Goal: Information Seeking & Learning: Compare options

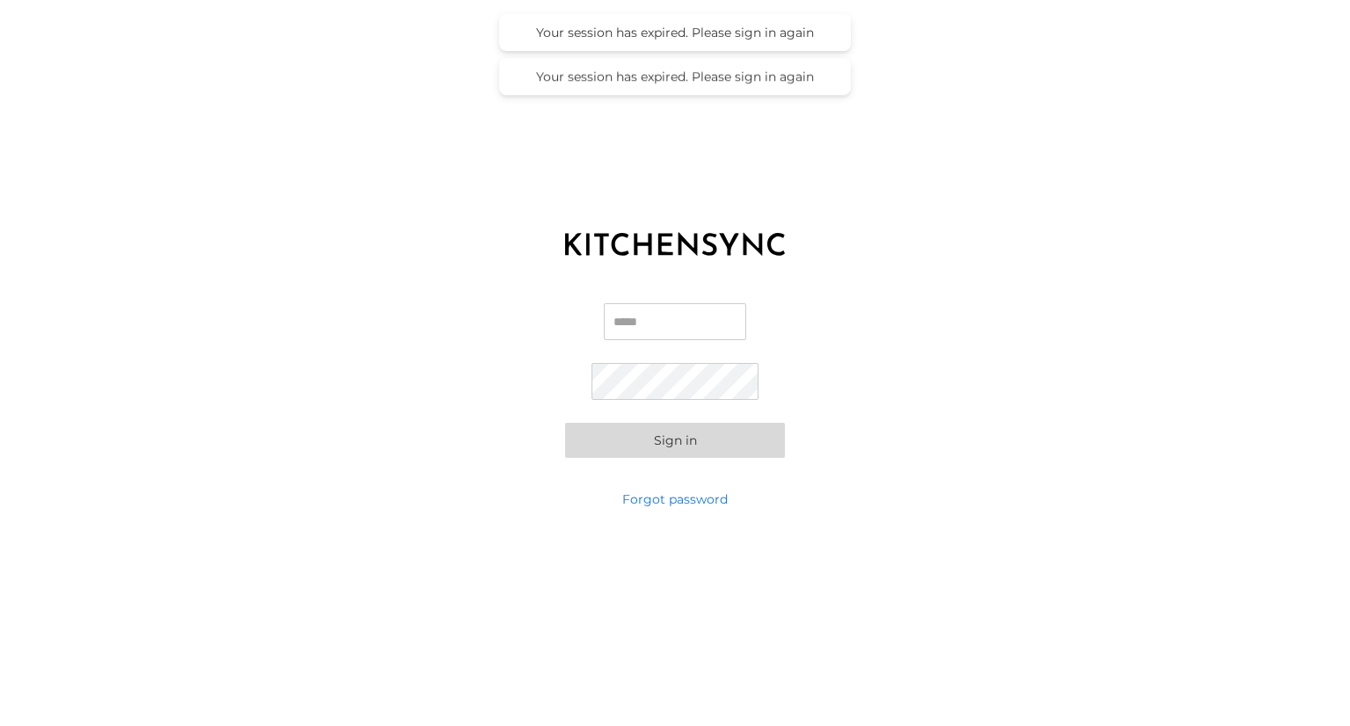
type input "**********"
click at [685, 443] on button "Sign in" at bounding box center [675, 440] width 220 height 35
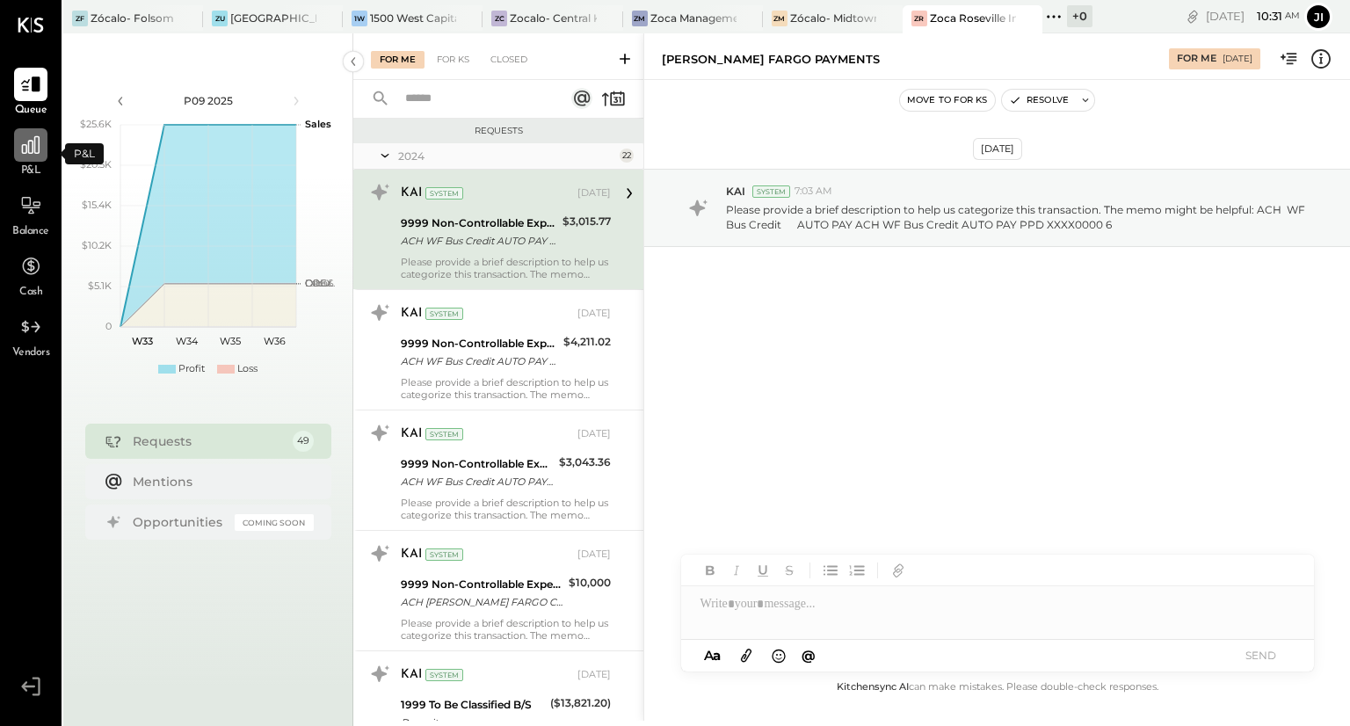
click at [35, 156] on icon at bounding box center [30, 145] width 23 height 23
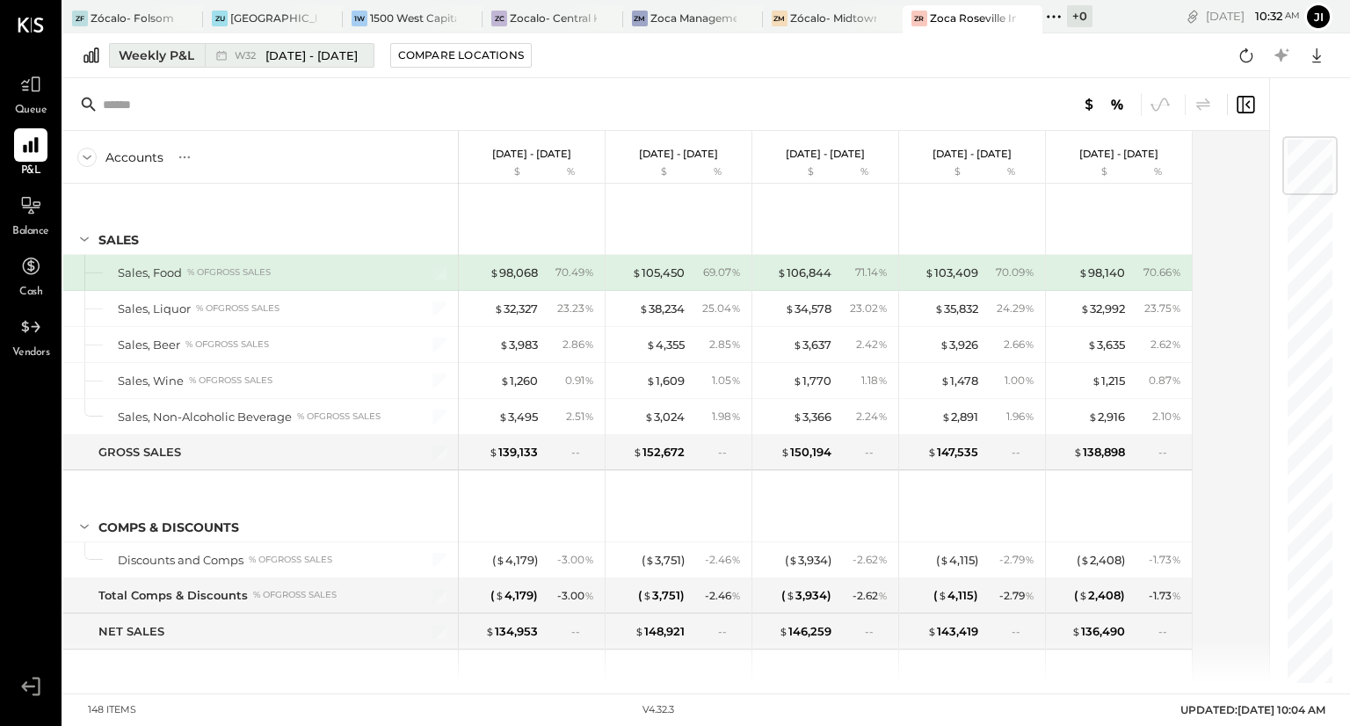
click at [316, 53] on span "[DATE] - [DATE]" at bounding box center [311, 55] width 92 height 17
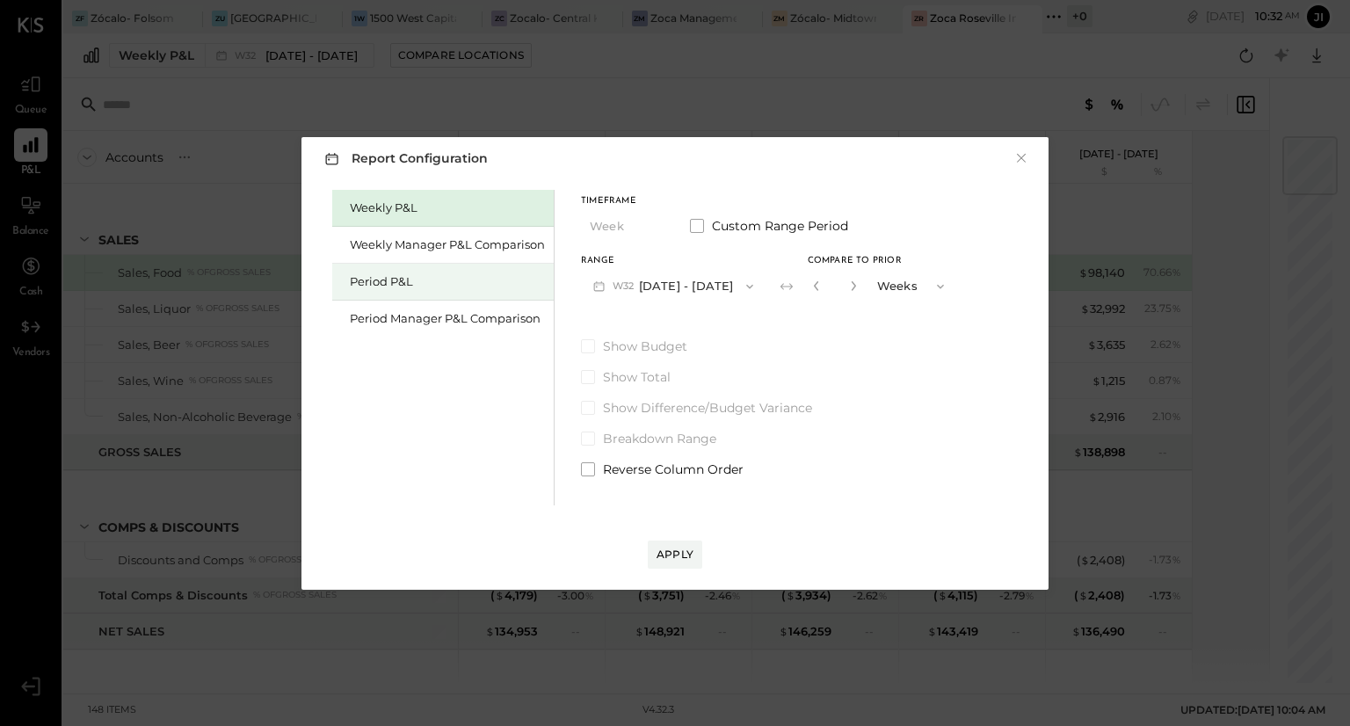
click at [393, 279] on div "Period P&L" at bounding box center [447, 281] width 195 height 17
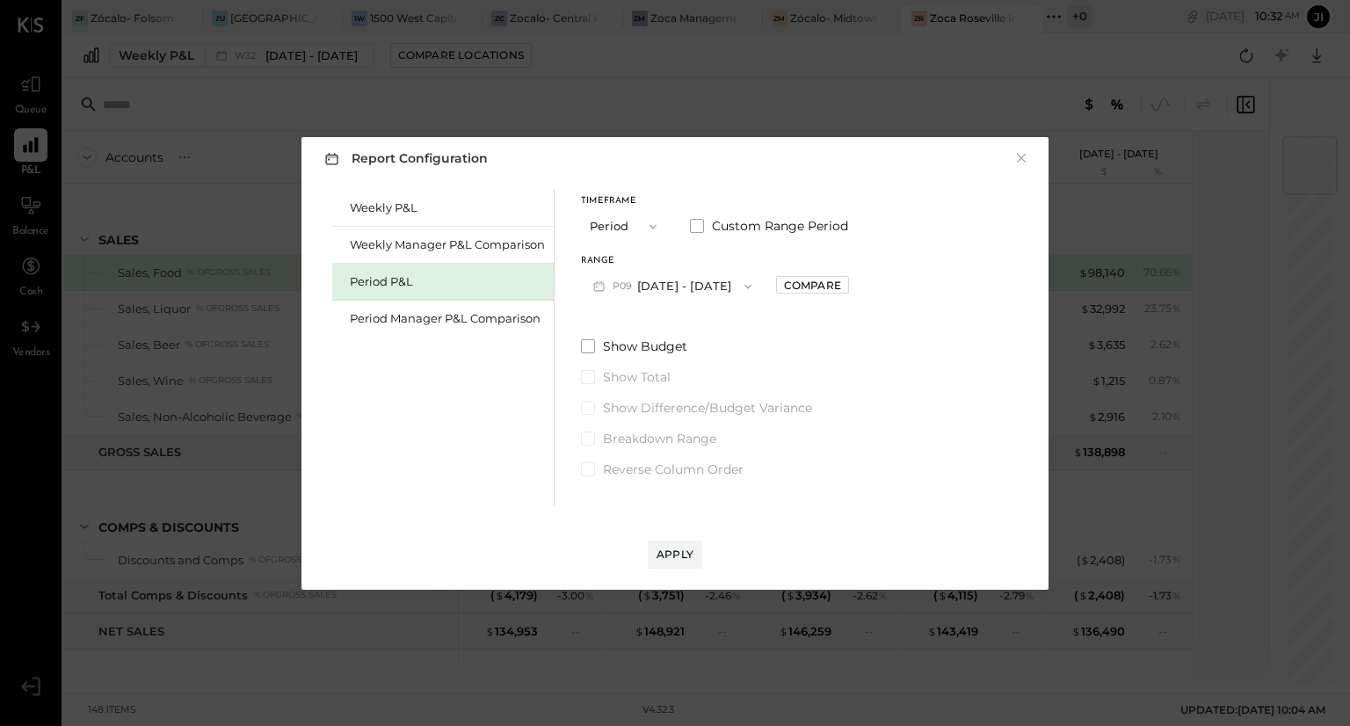
click at [655, 282] on button "P09 [DATE] - [DATE]" at bounding box center [672, 286] width 183 height 33
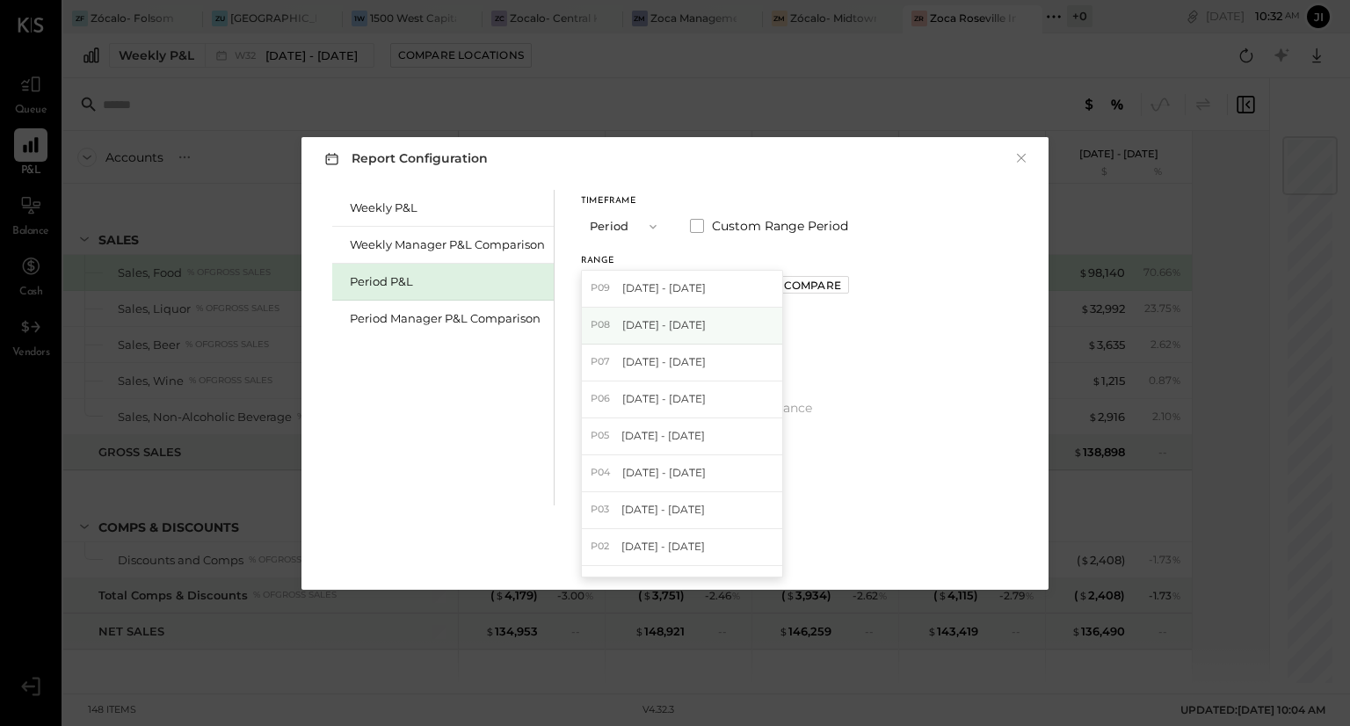
click at [650, 330] on span "[DATE] - [DATE]" at bounding box center [663, 324] width 83 height 15
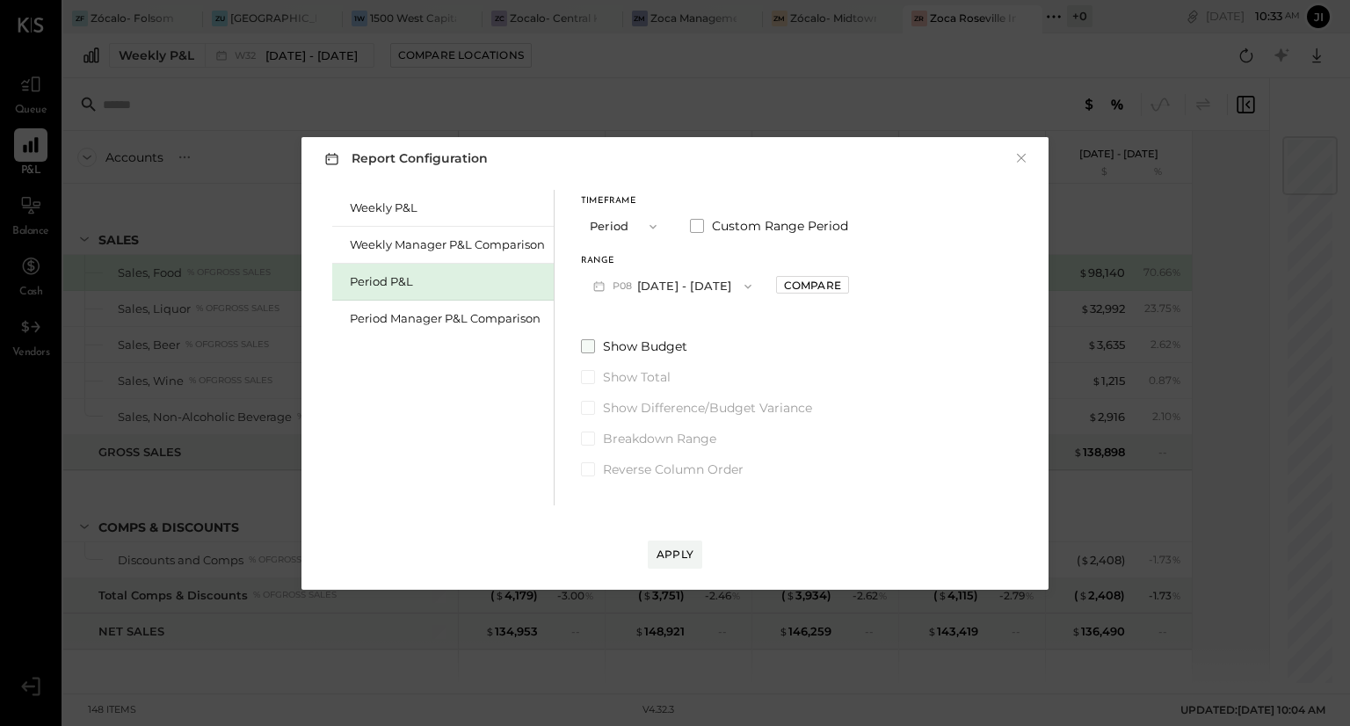
click at [641, 342] on span "Show Budget" at bounding box center [645, 346] width 84 height 18
click at [633, 408] on span "Show Difference/Budget Variance" at bounding box center [707, 408] width 209 height 18
click at [683, 555] on div "Apply" at bounding box center [675, 554] width 37 height 15
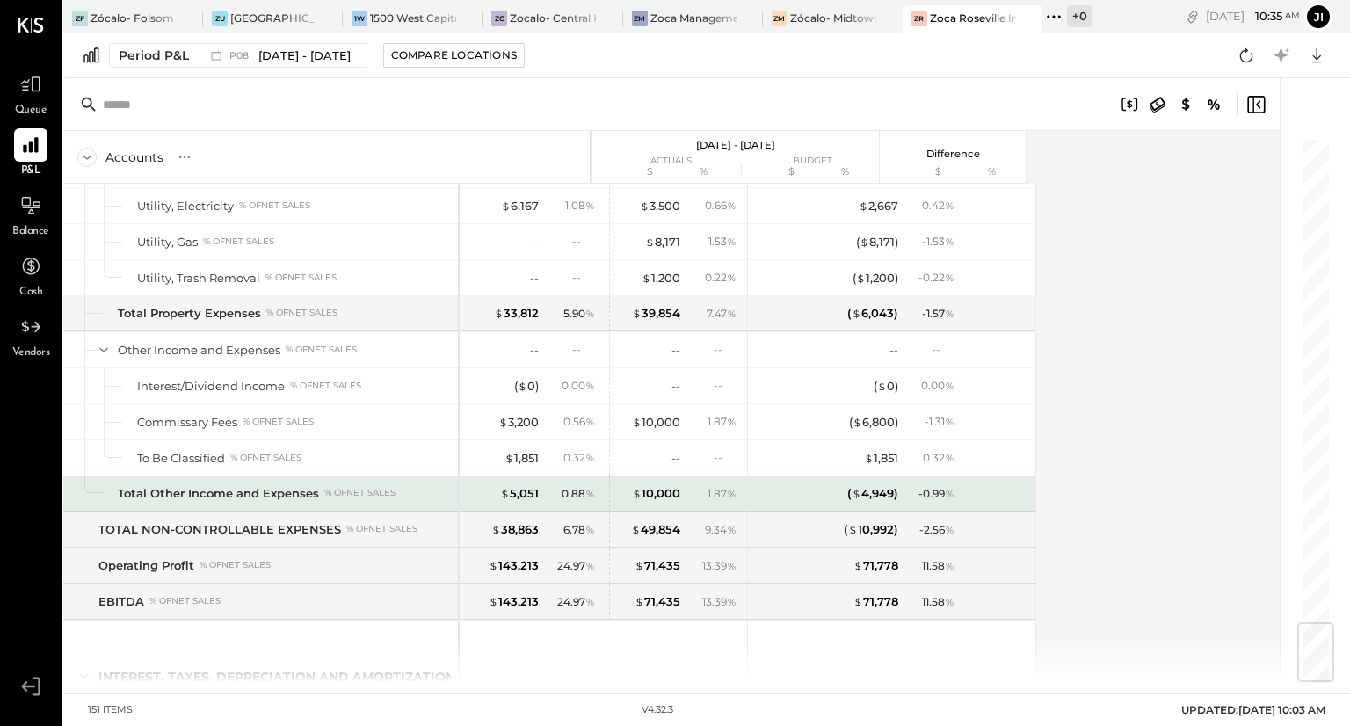
scroll to position [4097, 0]
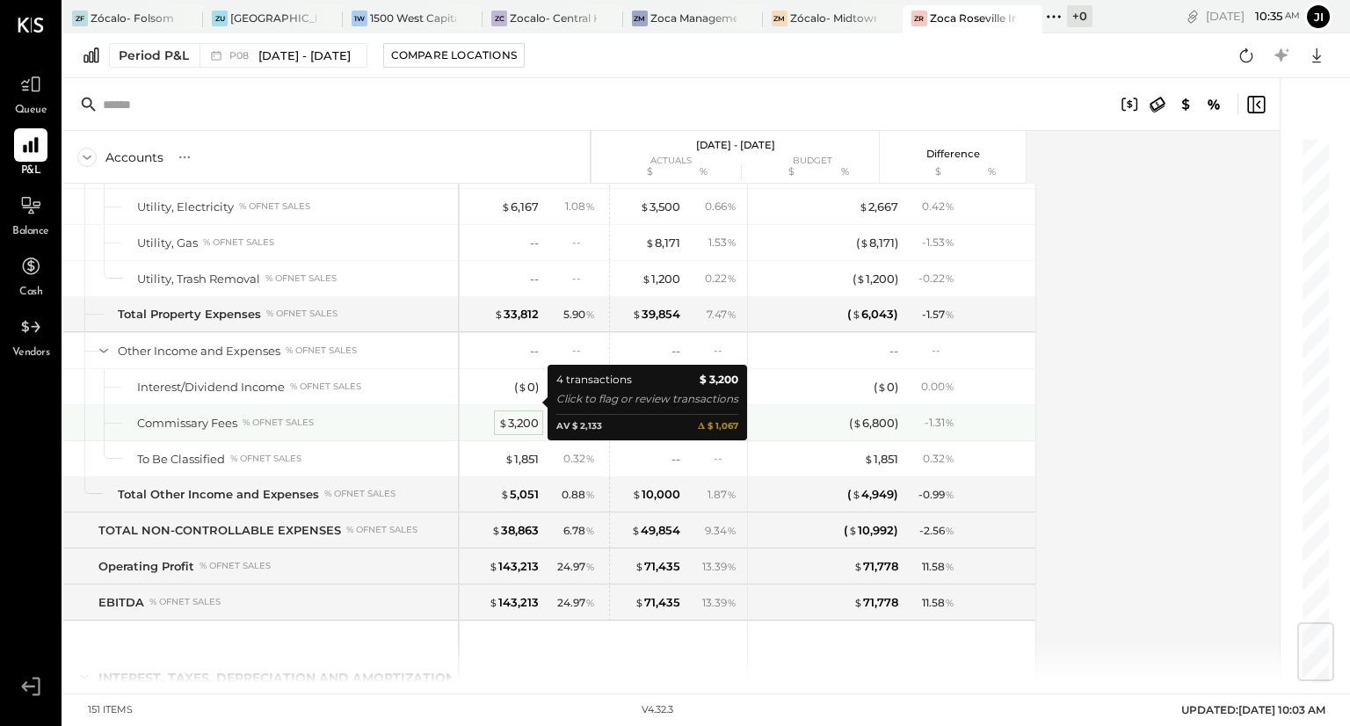
click at [525, 415] on div "$ 3,200" at bounding box center [518, 423] width 40 height 17
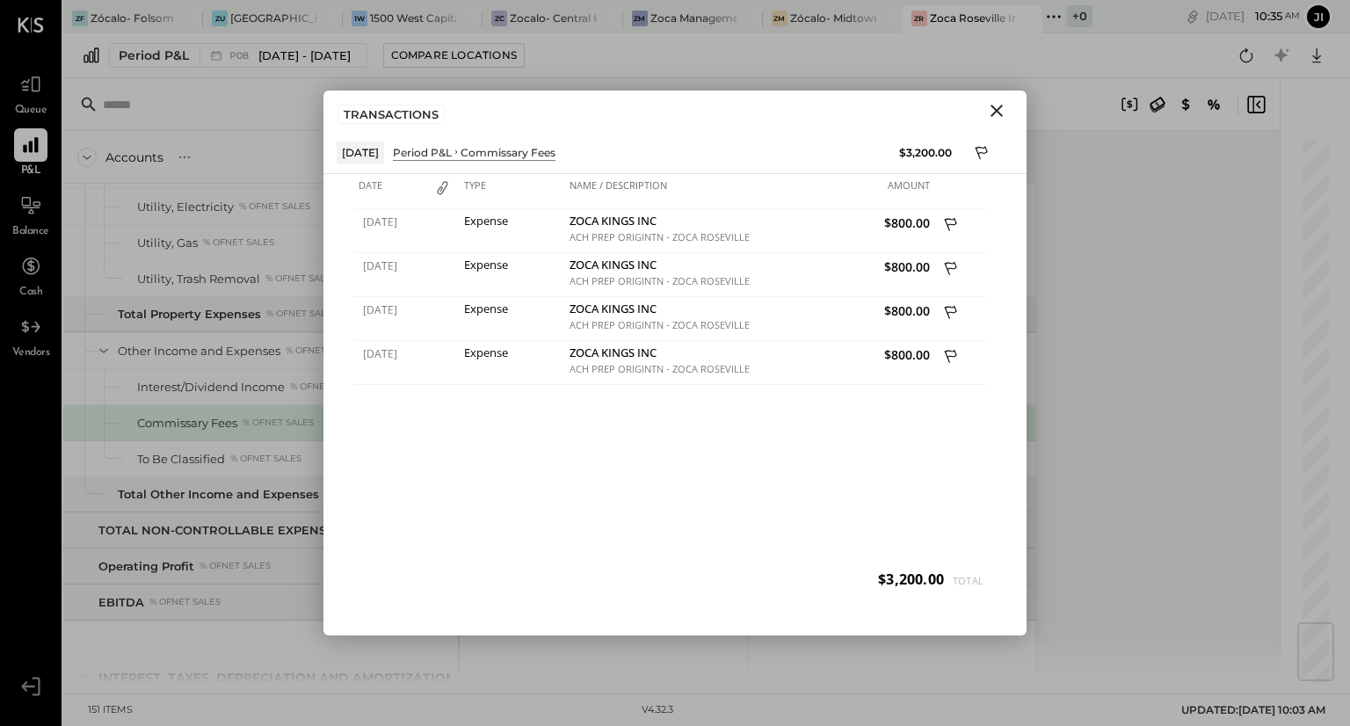
click at [998, 109] on icon "Close" at bounding box center [996, 111] width 12 height 12
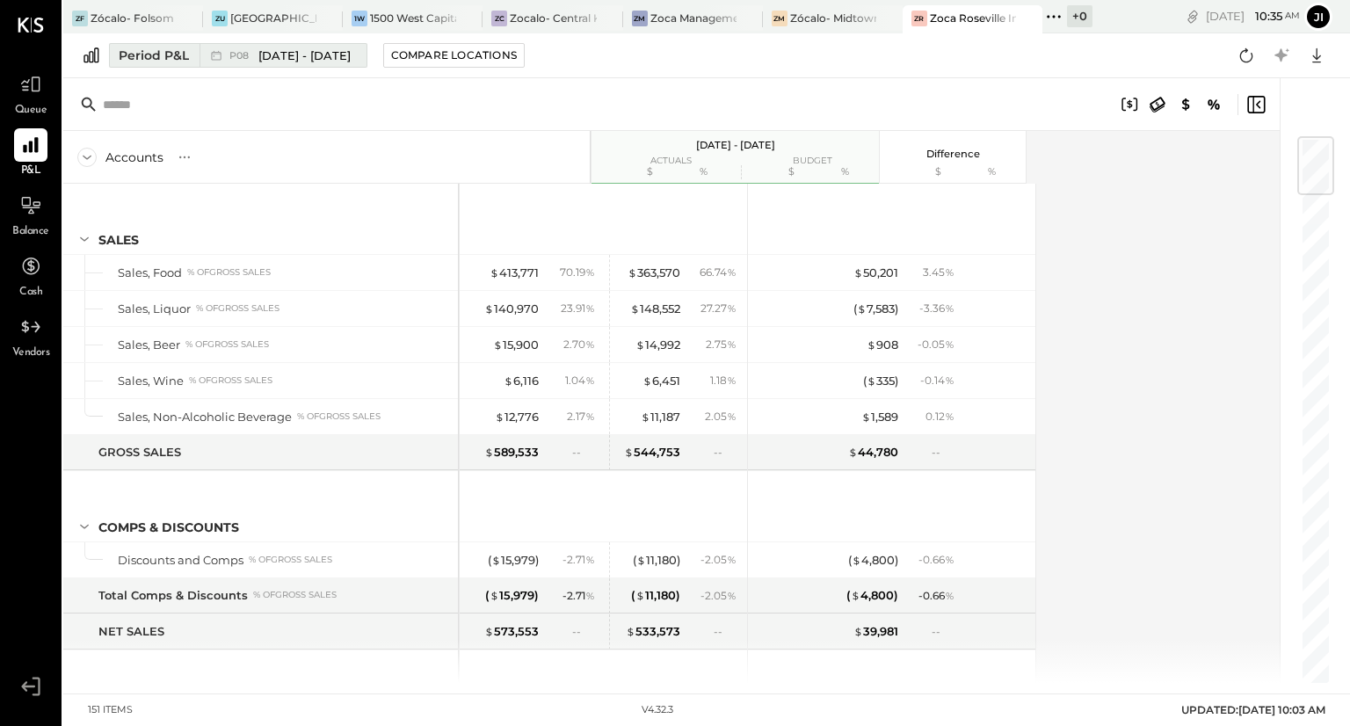
click at [330, 54] on span "[DATE] - [DATE]" at bounding box center [304, 55] width 92 height 17
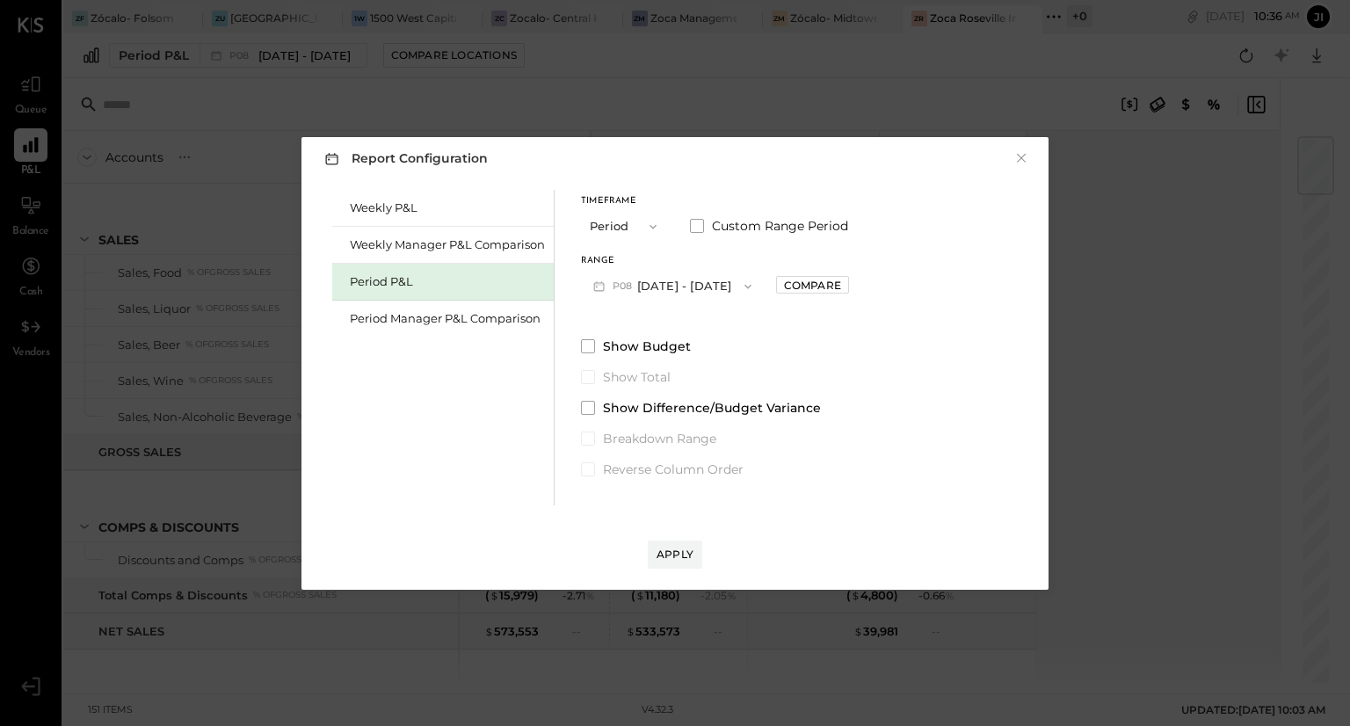
click at [637, 282] on button "P08 [DATE] - [DATE]" at bounding box center [672, 286] width 183 height 33
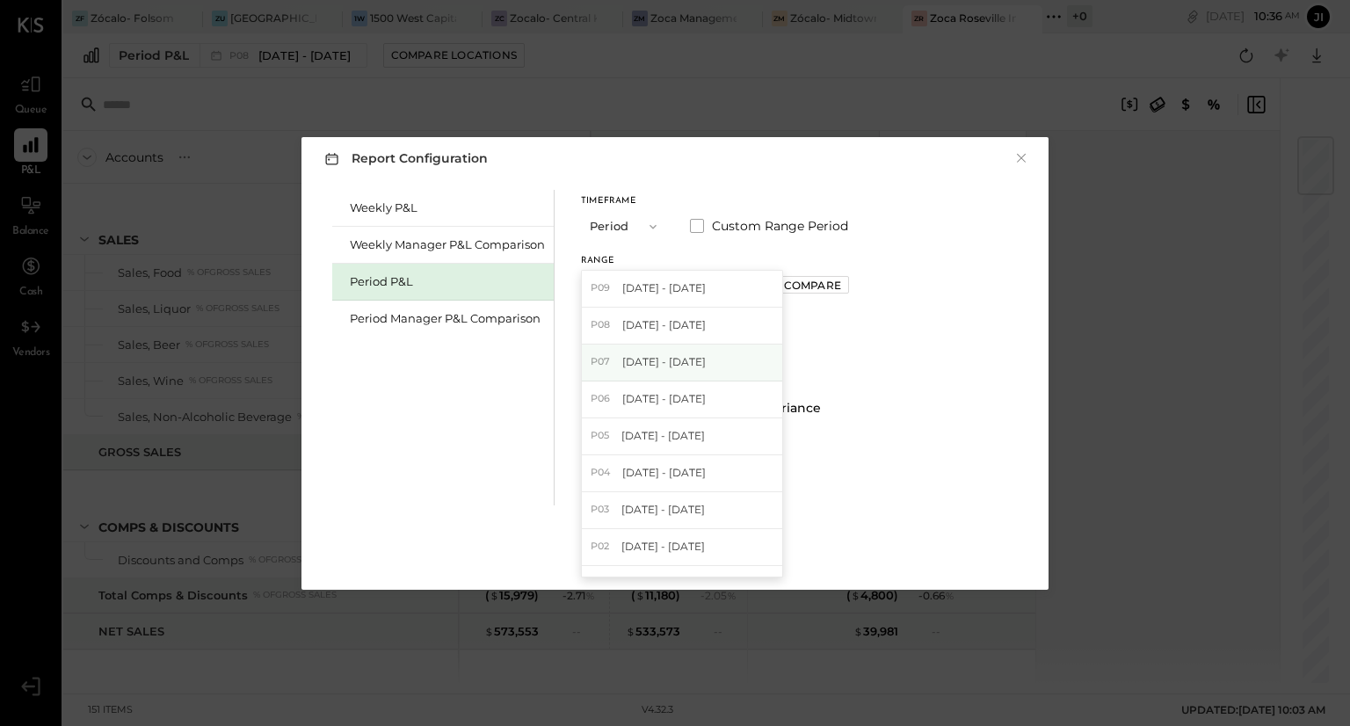
click at [629, 359] on span "[DATE] - [DATE]" at bounding box center [663, 361] width 83 height 15
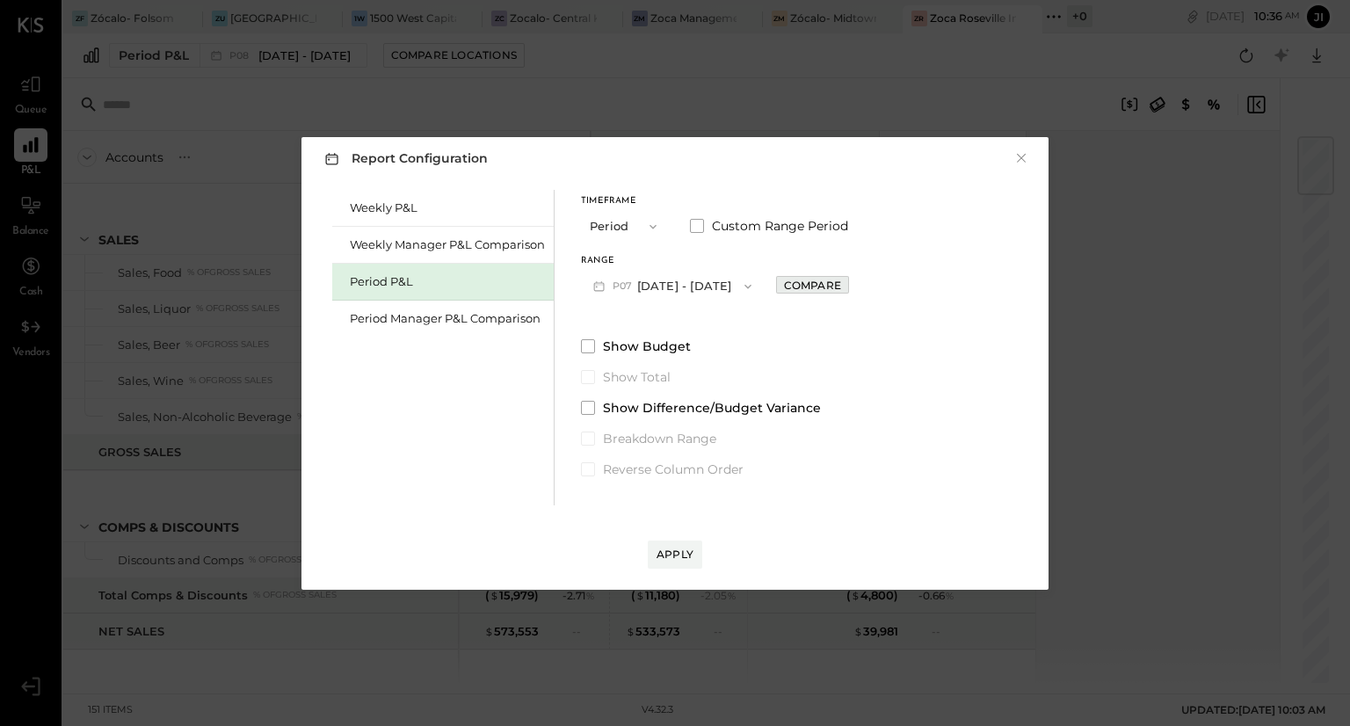
click at [830, 287] on div "Compare" at bounding box center [812, 285] width 57 height 15
click at [857, 288] on icon "button" at bounding box center [851, 285] width 11 height 11
type input "*"
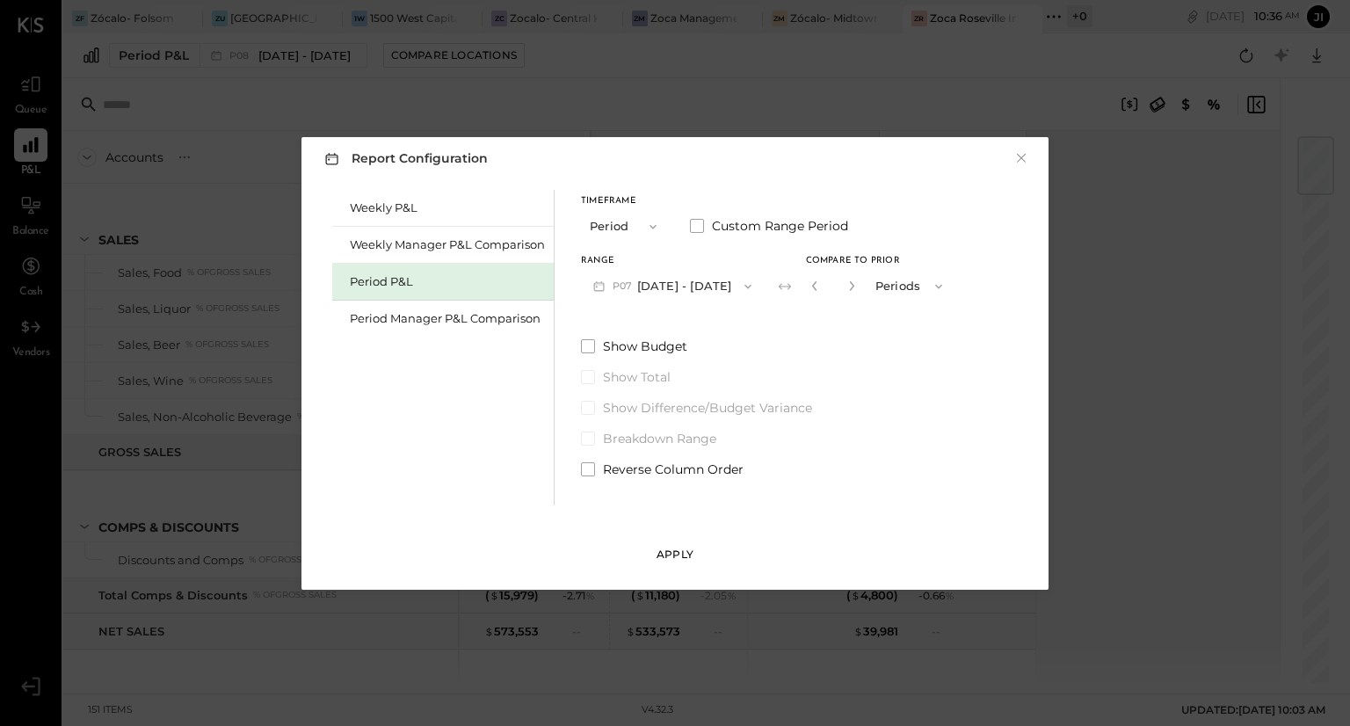
click at [668, 553] on div "Apply" at bounding box center [675, 554] width 37 height 15
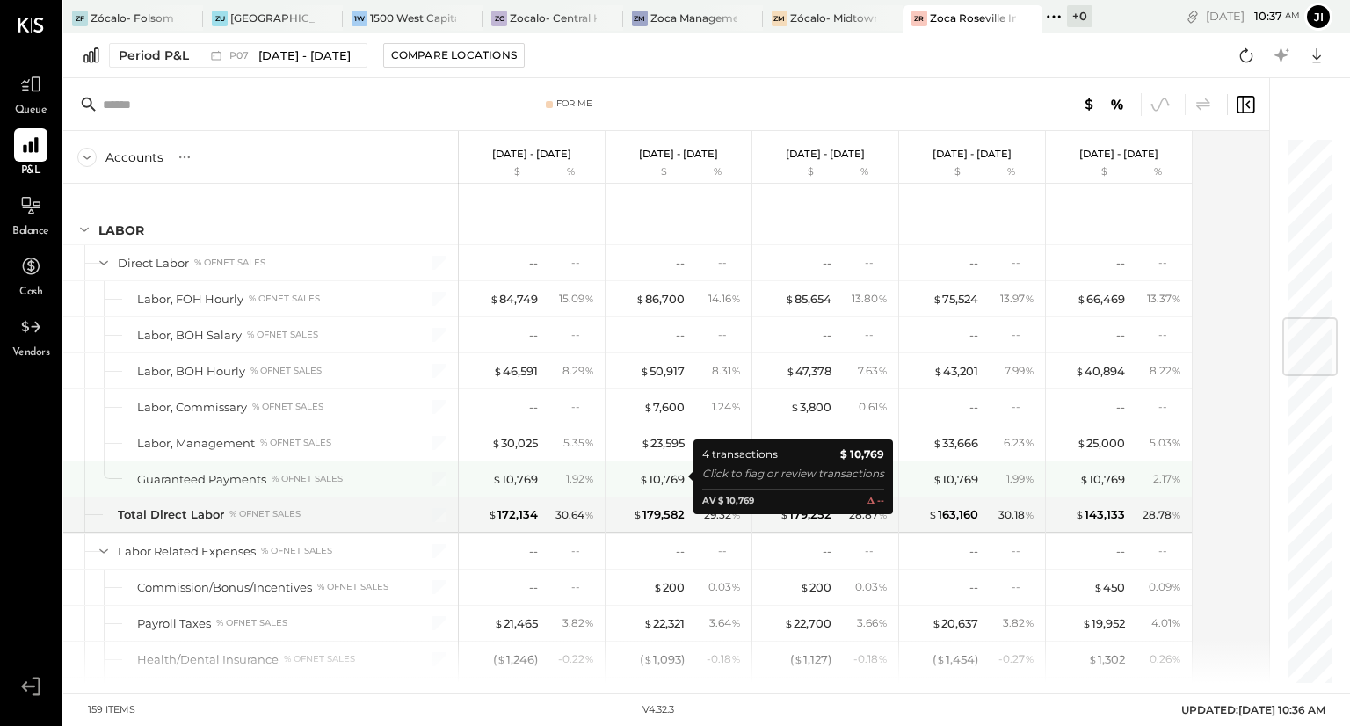
scroll to position [1521, 0]
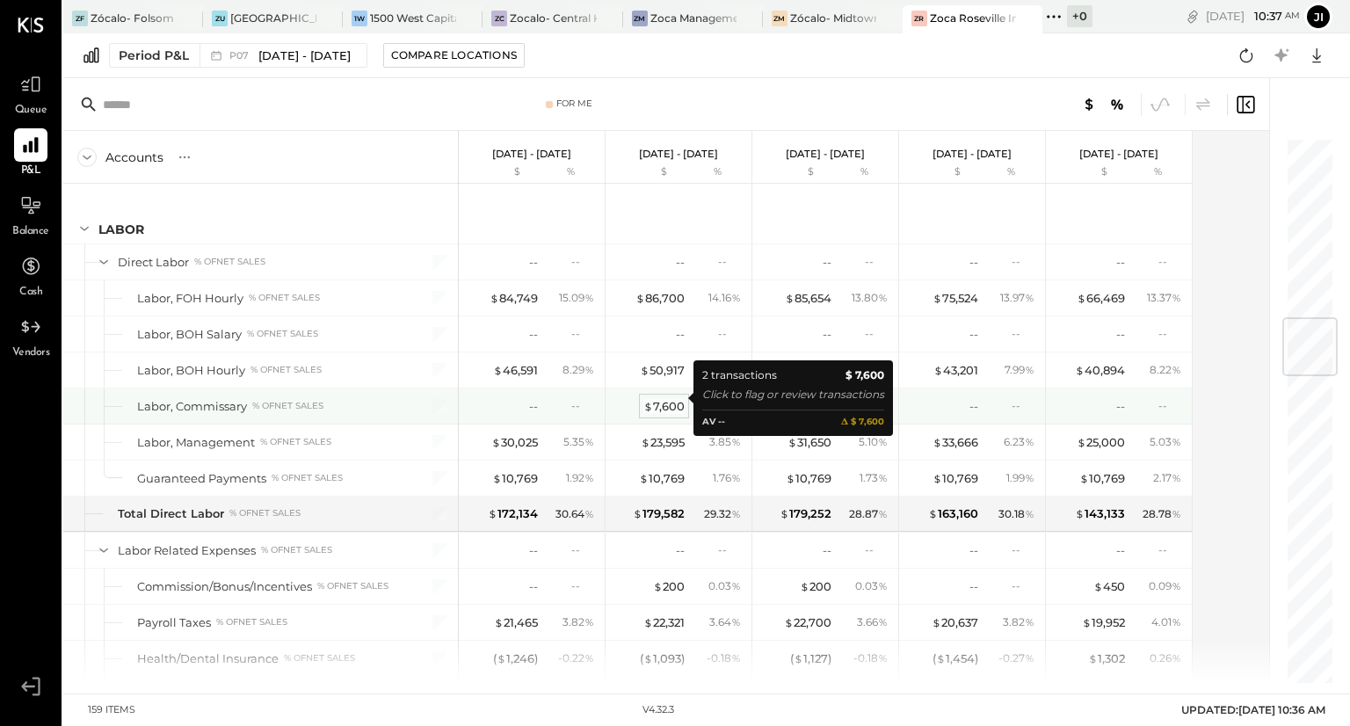
click at [664, 400] on div "$ 7,600" at bounding box center [663, 406] width 41 height 17
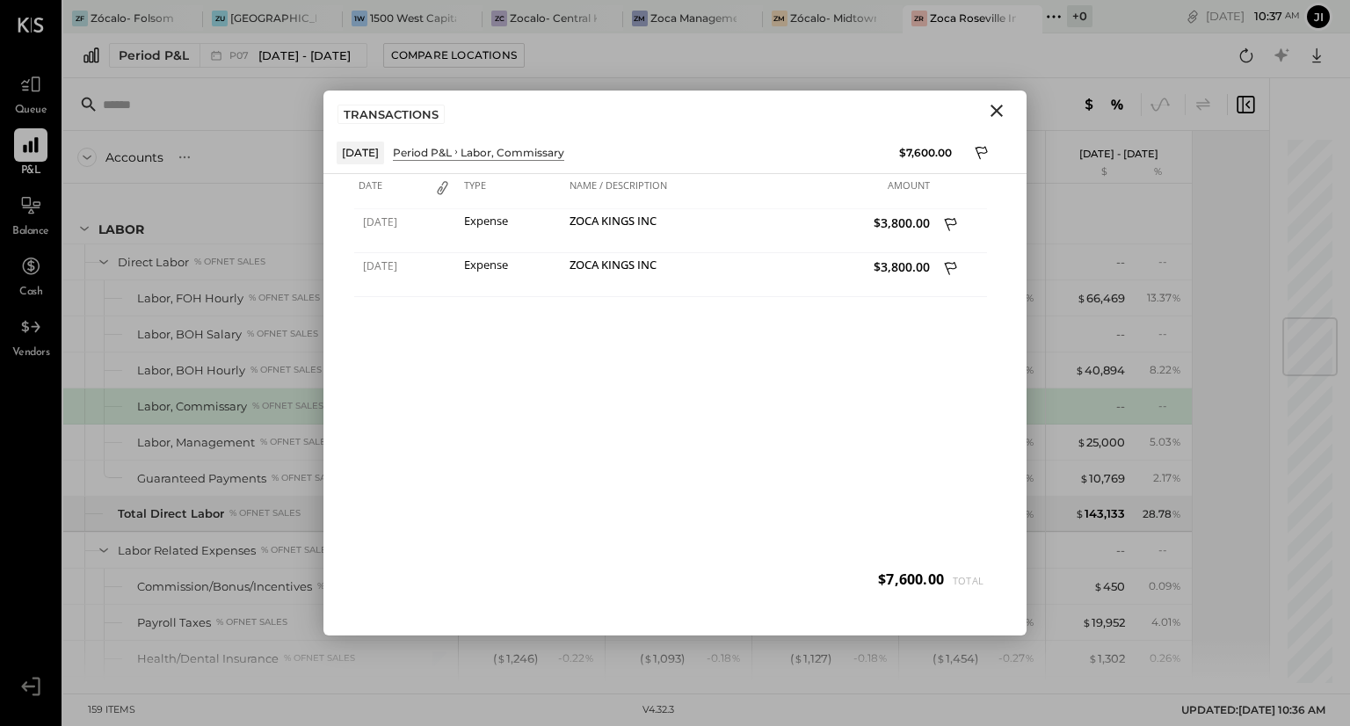
click at [998, 103] on icon "Close" at bounding box center [996, 110] width 21 height 21
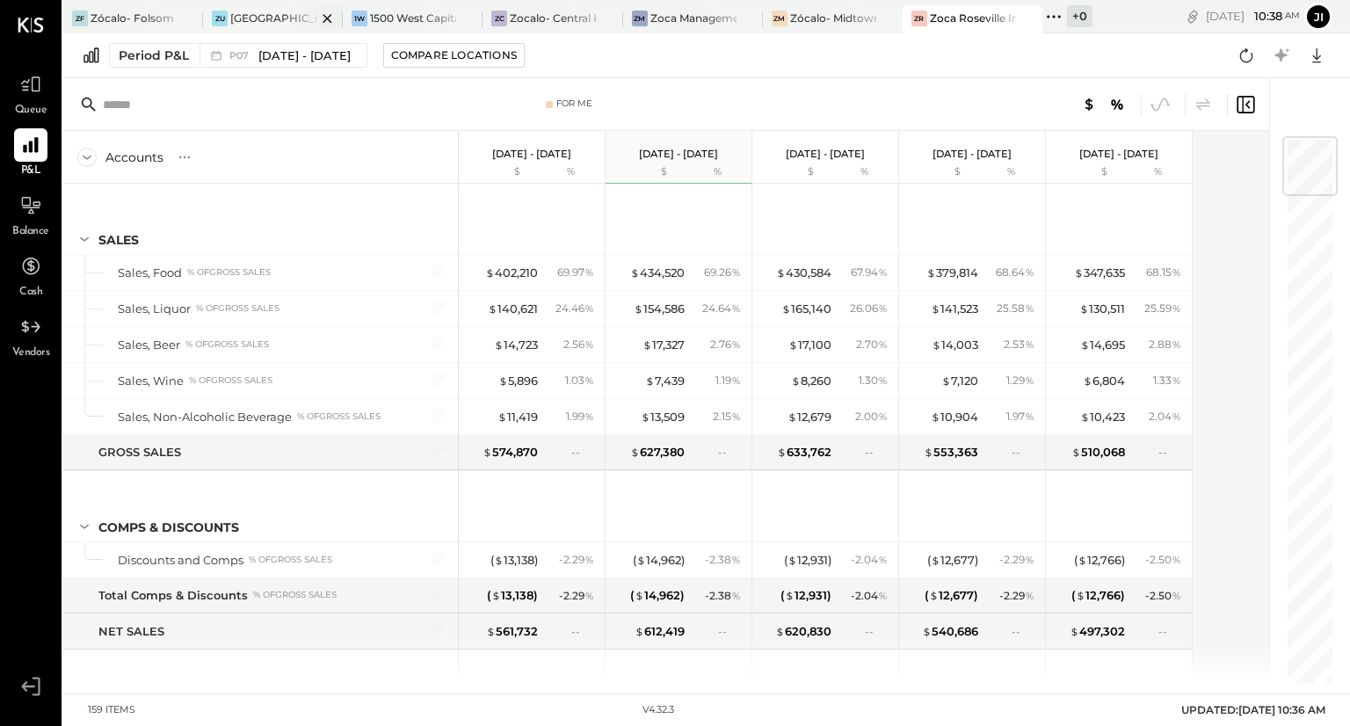
click at [269, 8] on div "ZU [GEOGRAPHIC_DATA]" at bounding box center [273, 19] width 140 height 28
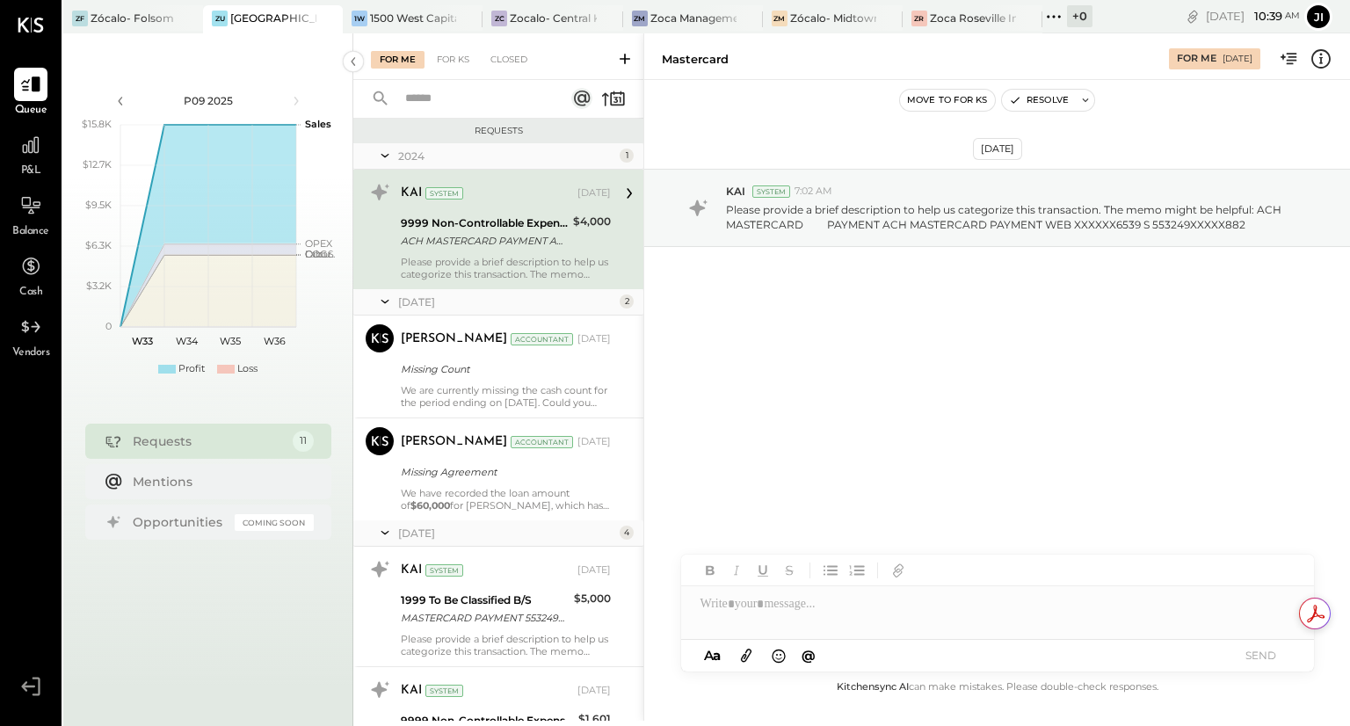
click at [33, 167] on span "P&L" at bounding box center [31, 171] width 20 height 16
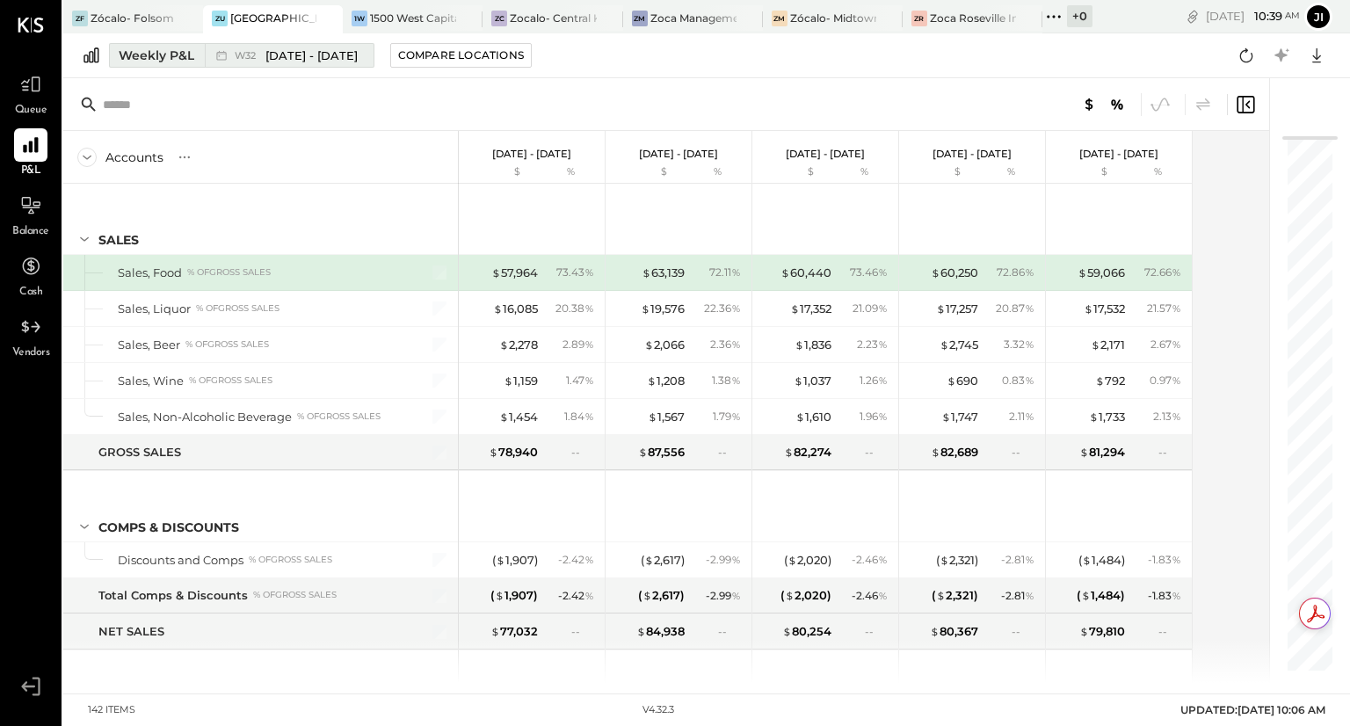
click at [277, 51] on span "[DATE] - [DATE]" at bounding box center [311, 55] width 92 height 17
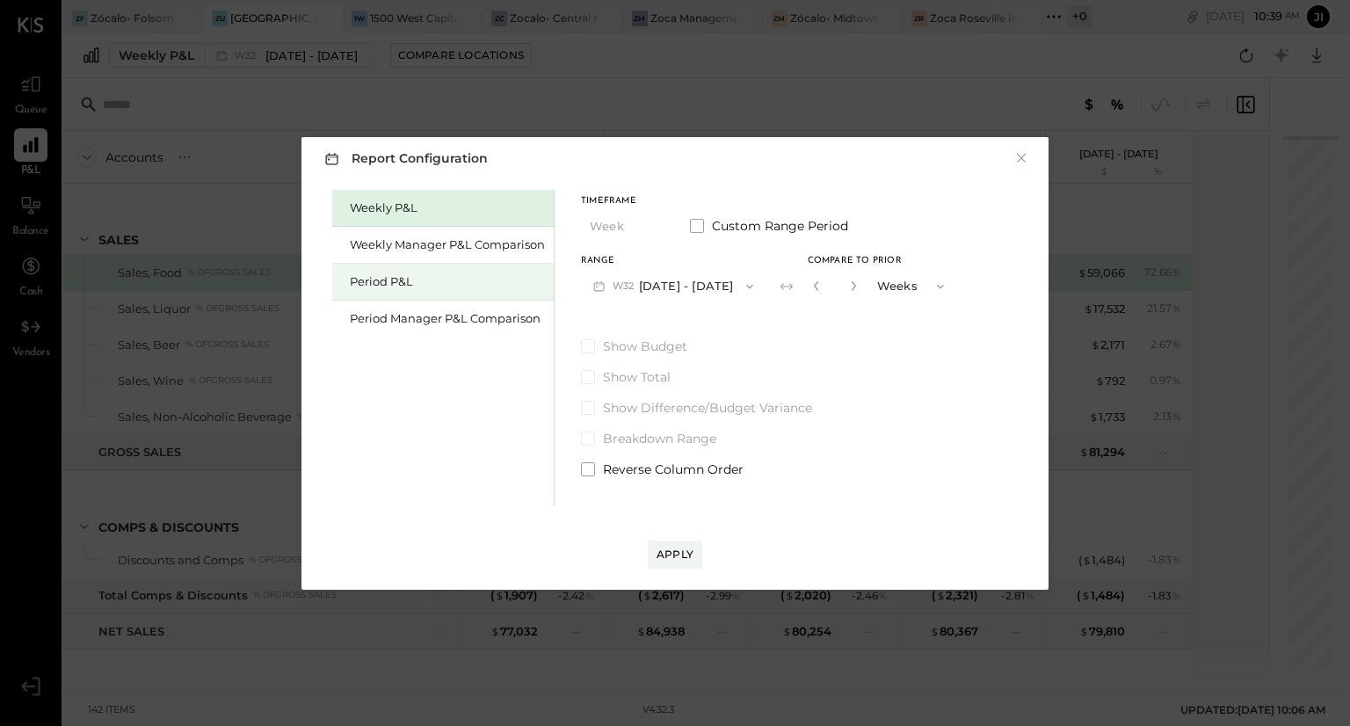
click at [396, 275] on div "Period P&L" at bounding box center [447, 281] width 195 height 17
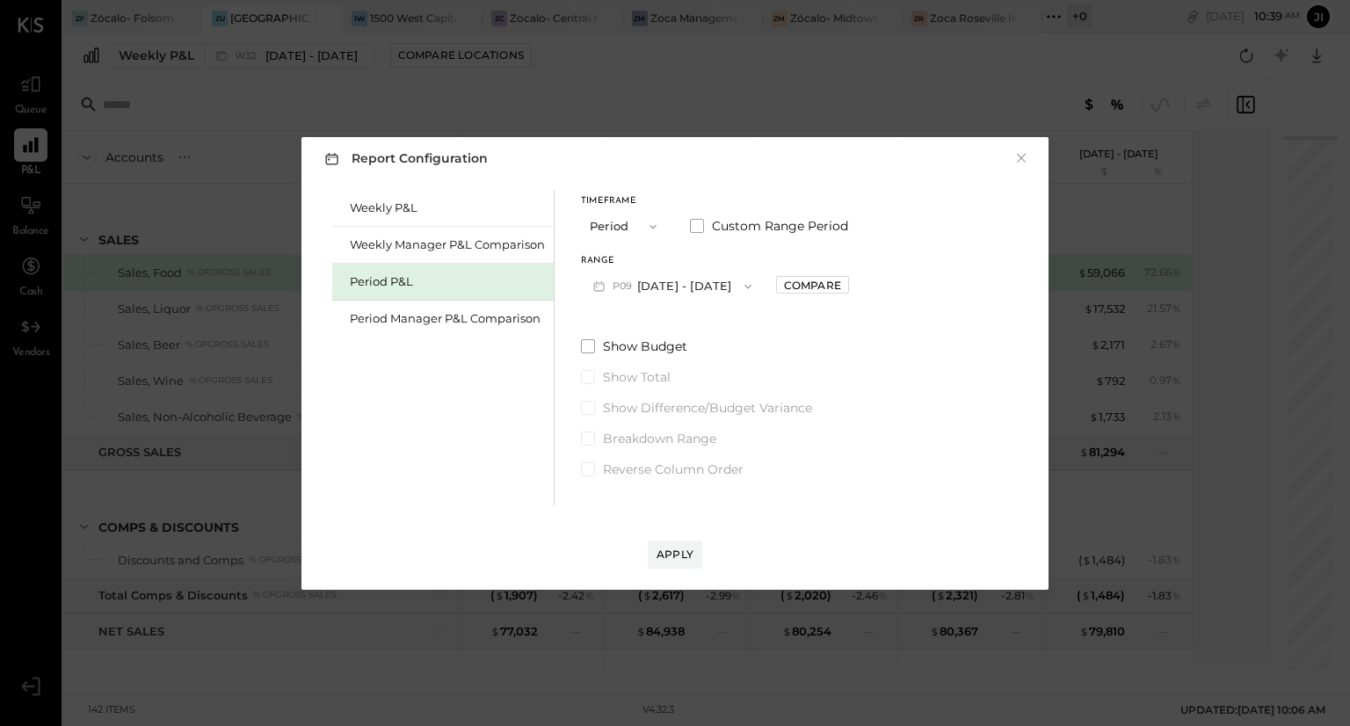
click at [613, 282] on span "P09" at bounding box center [625, 286] width 25 height 14
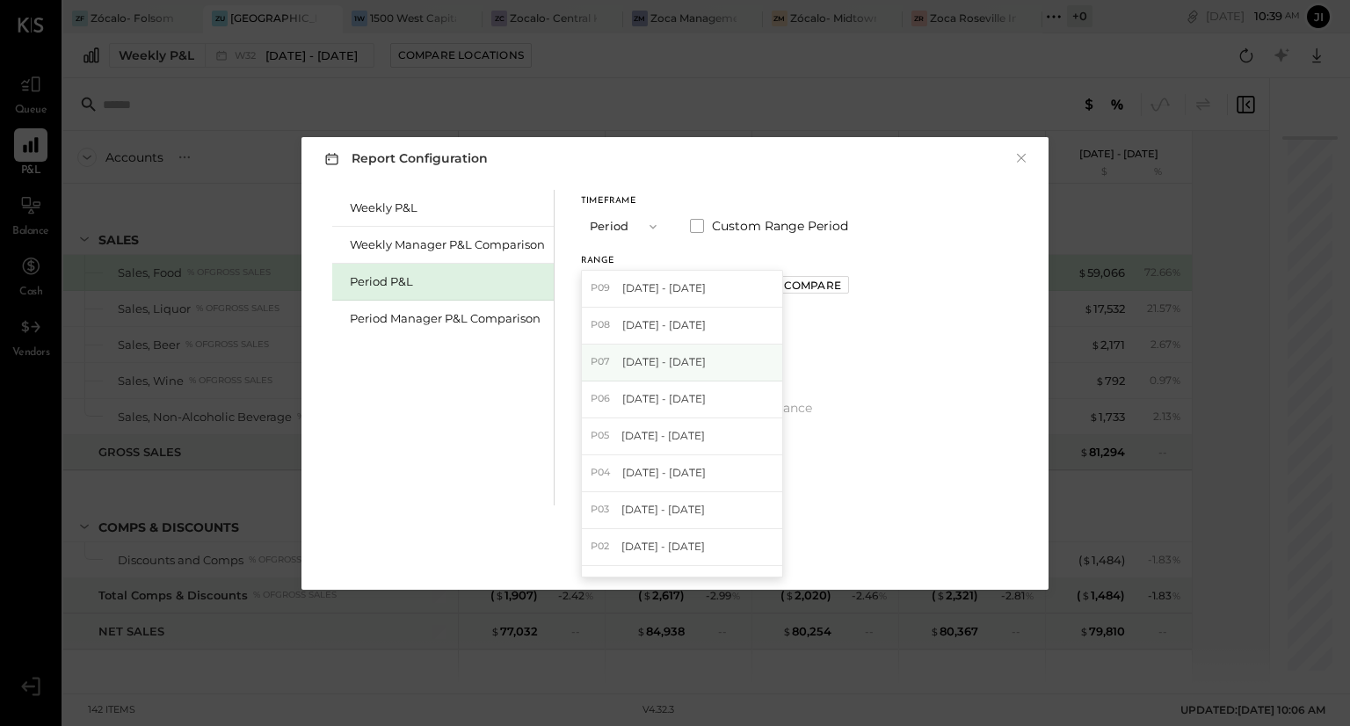
click at [615, 363] on div "P07 [DATE] - [DATE]" at bounding box center [682, 363] width 200 height 37
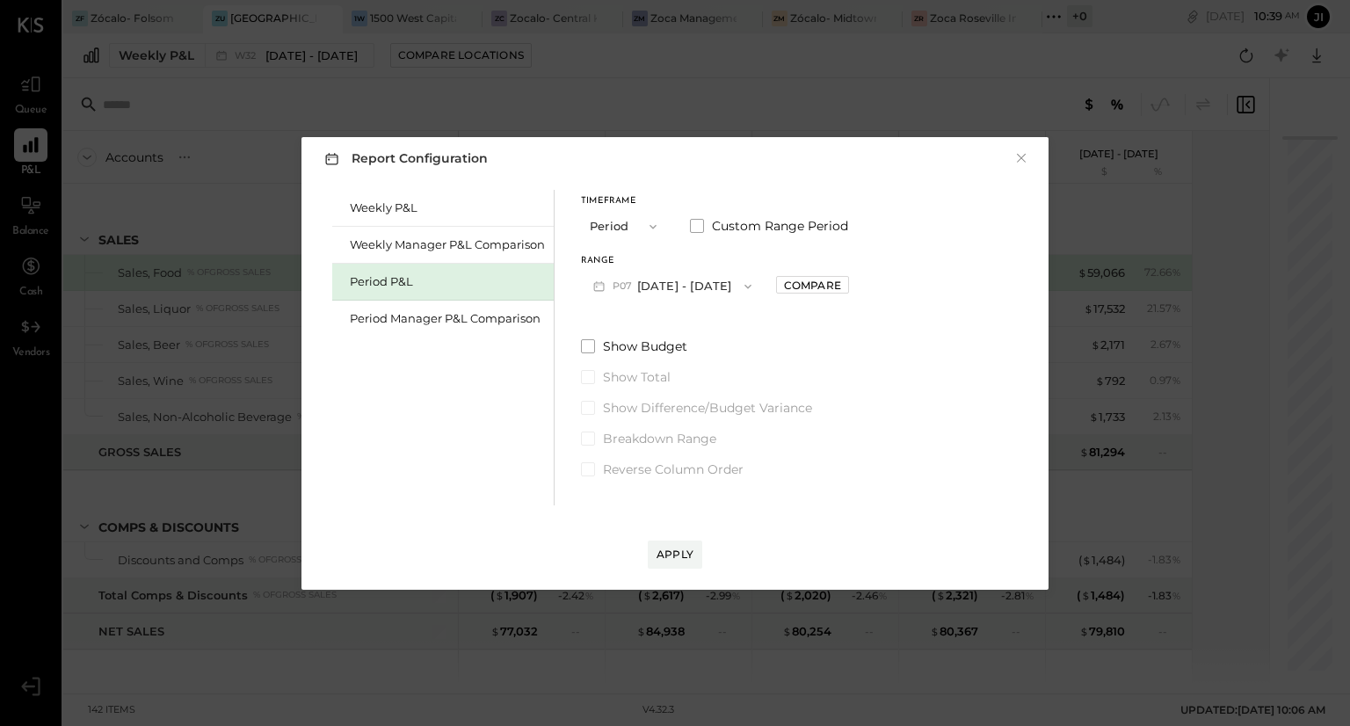
click at [844, 276] on div "Compare" at bounding box center [812, 285] width 73 height 18
click at [837, 289] on div "Compare" at bounding box center [812, 285] width 57 height 15
click at [857, 289] on icon "button" at bounding box center [851, 285] width 11 height 11
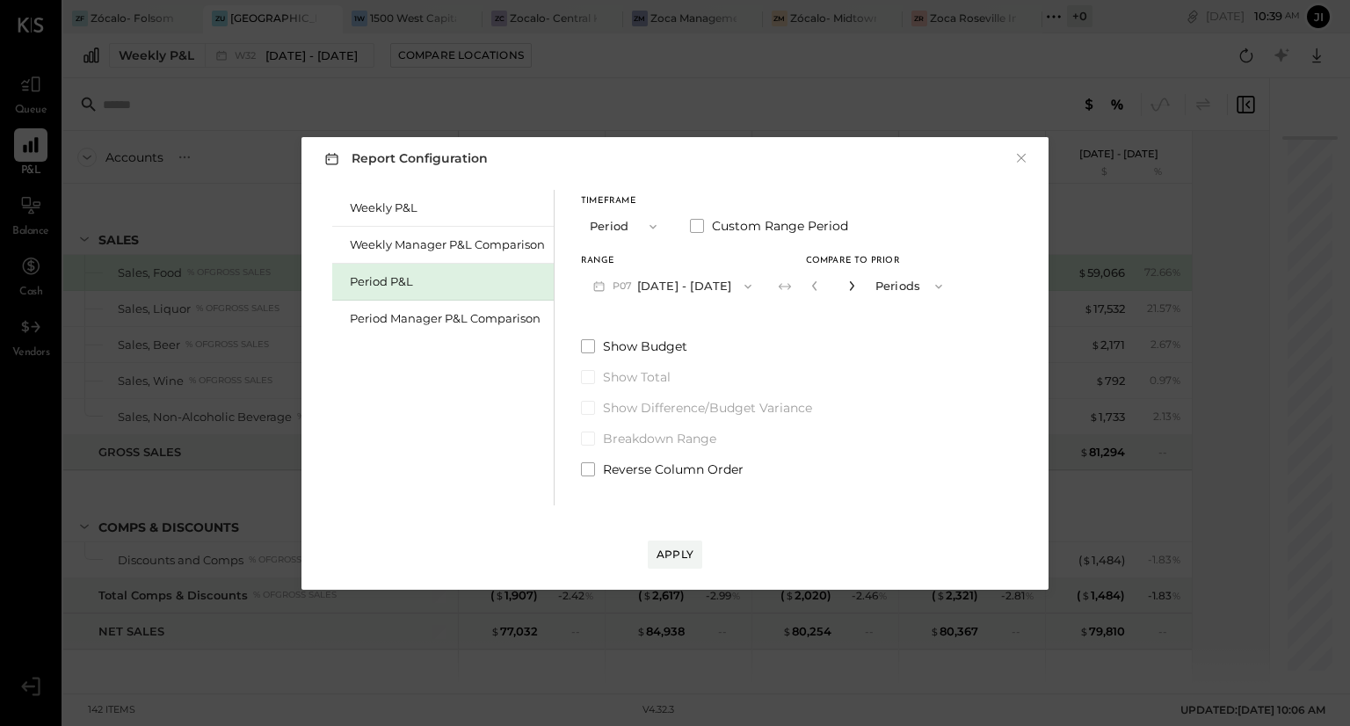
type input "*"
click at [676, 553] on div "Apply" at bounding box center [675, 554] width 37 height 15
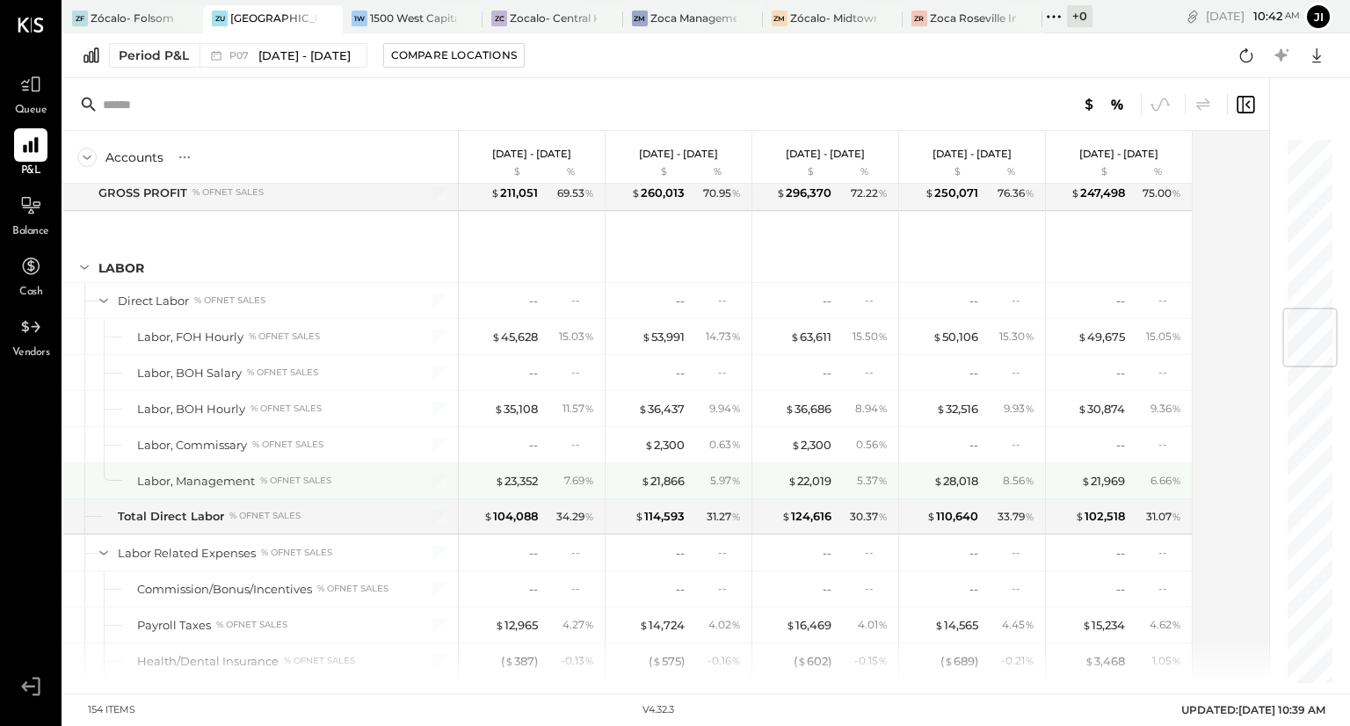
scroll to position [1445, 0]
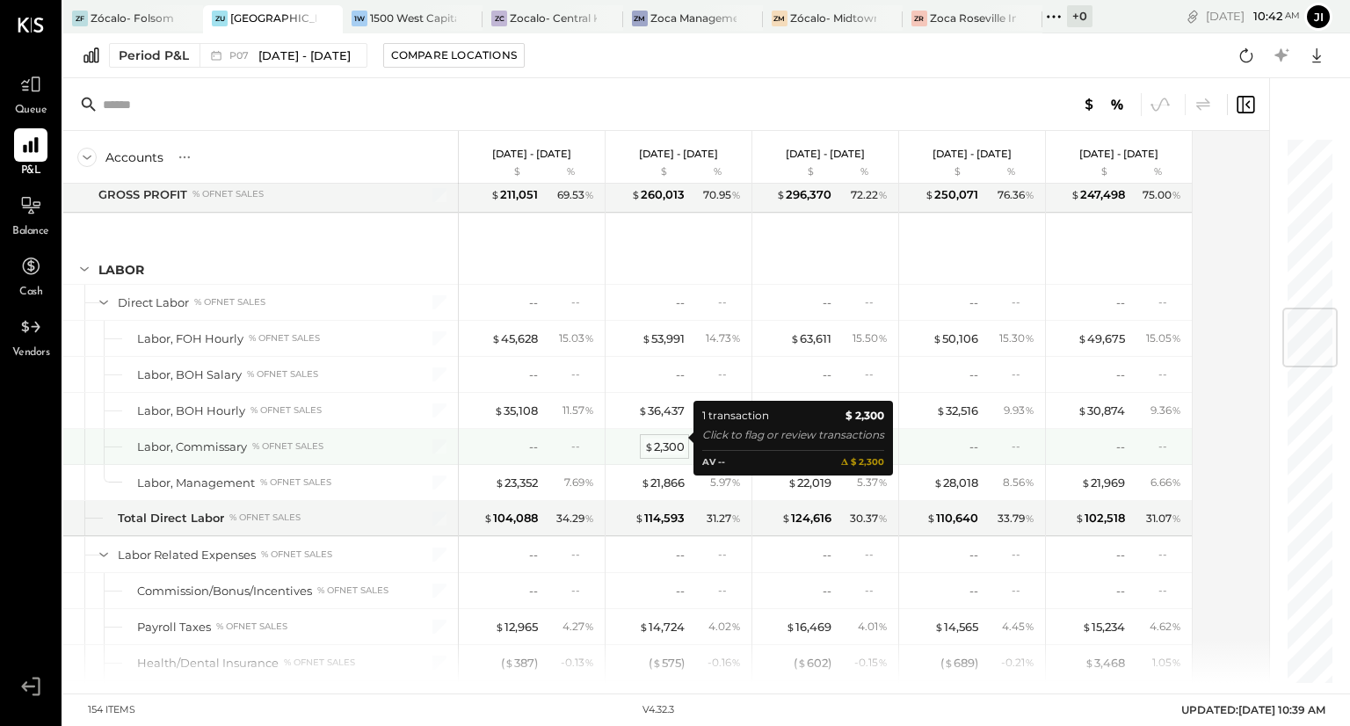
click at [682, 439] on div "$ 2,300" at bounding box center [664, 447] width 40 height 17
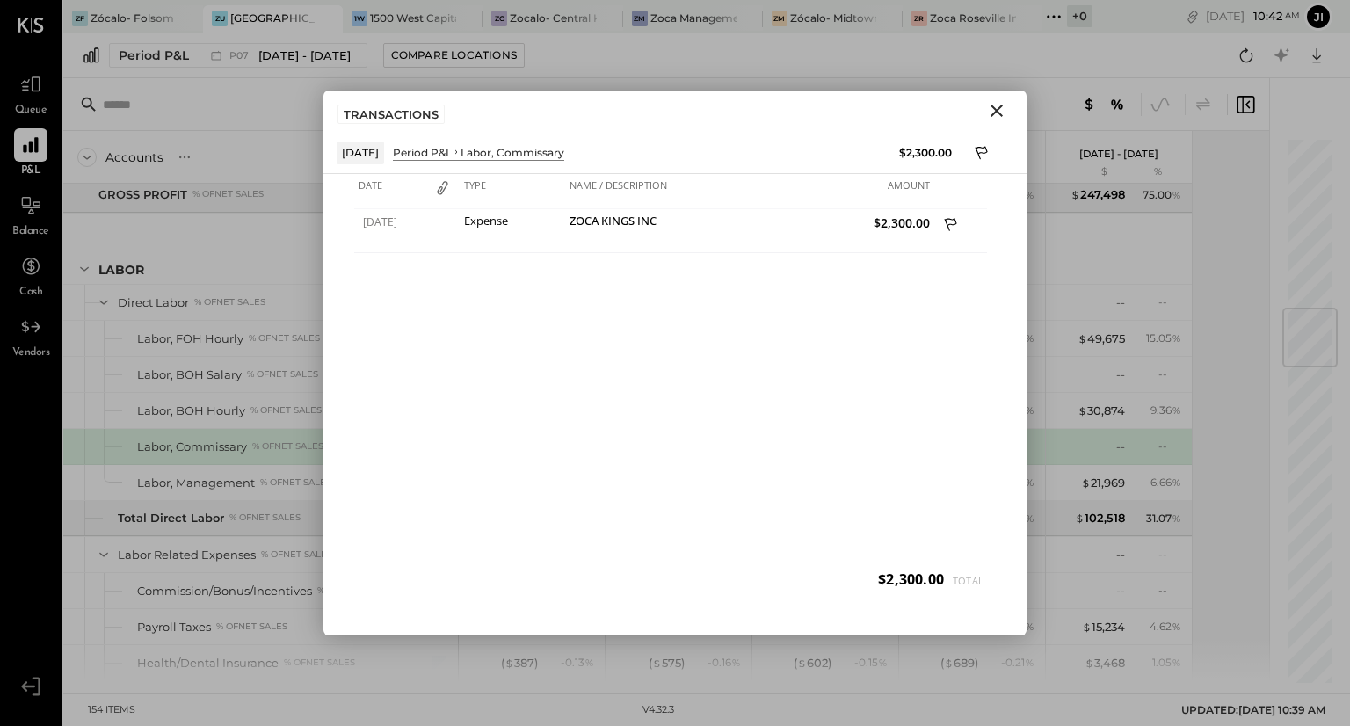
click at [998, 106] on icon "Close" at bounding box center [996, 110] width 21 height 21
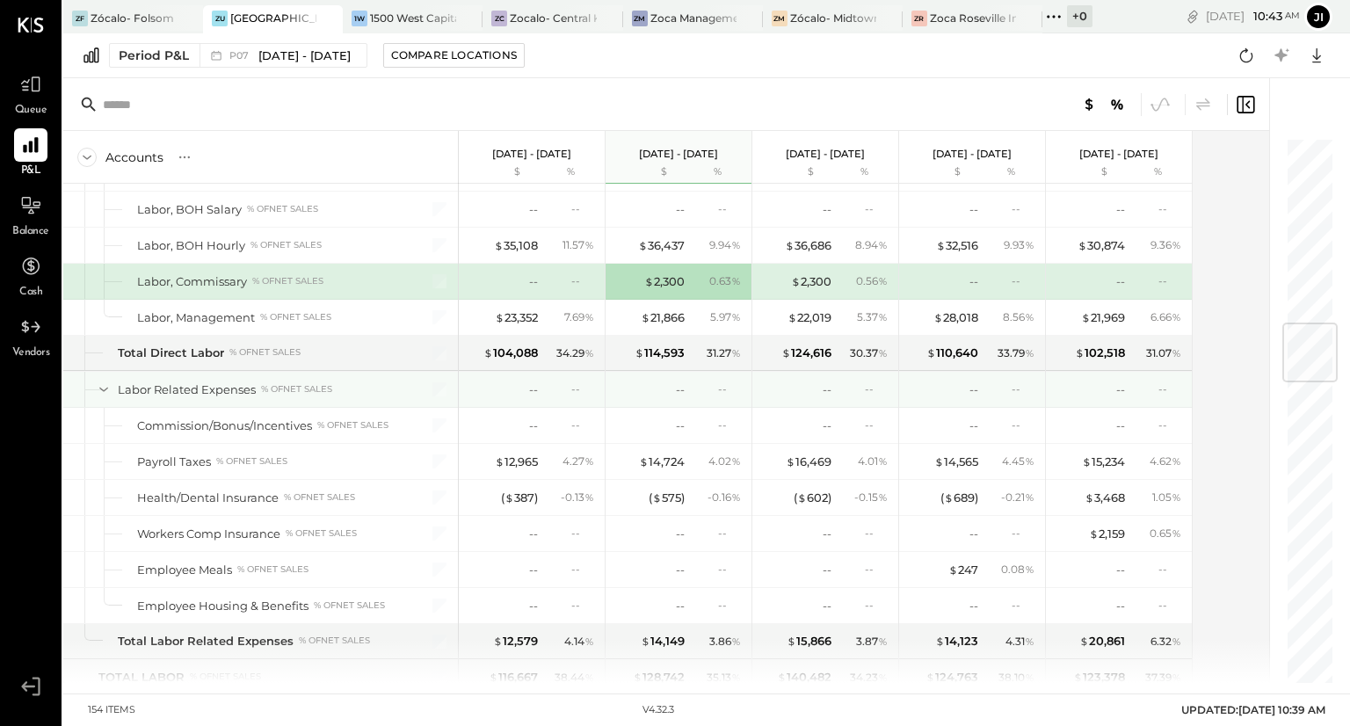
scroll to position [1569, 0]
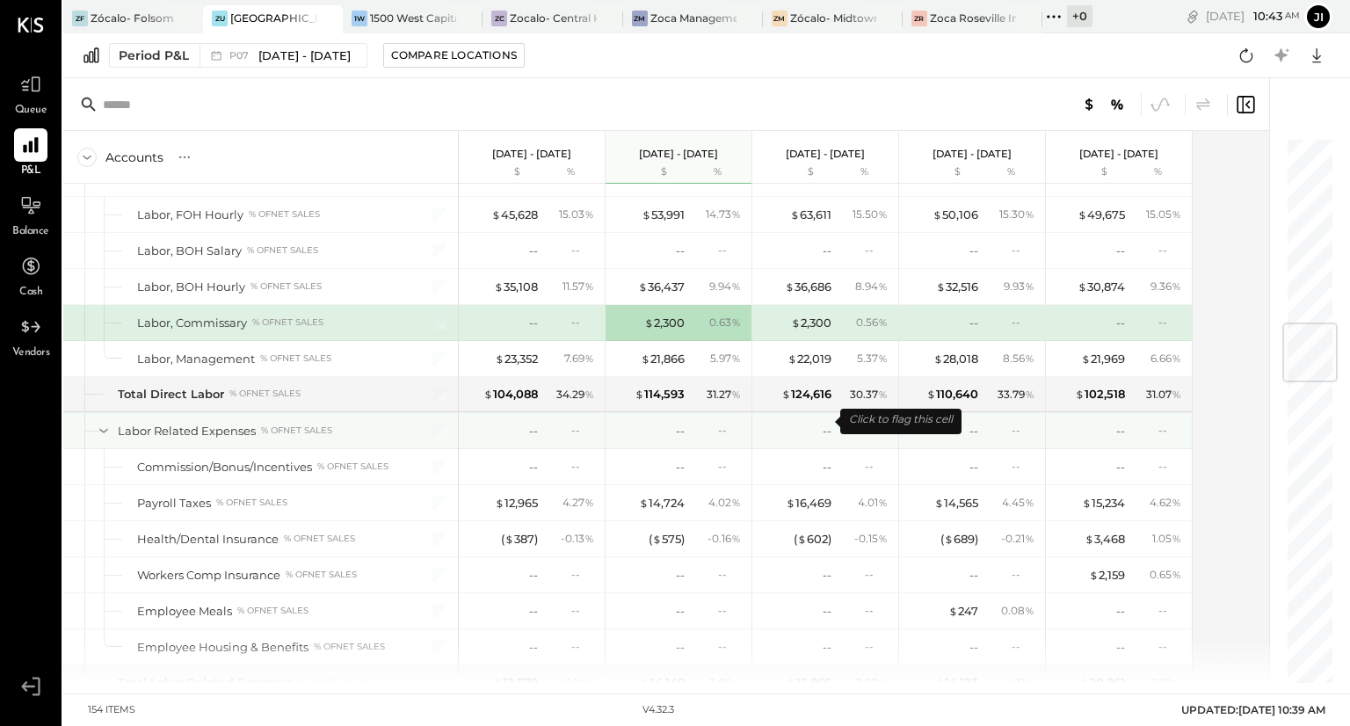
drag, startPoint x: 787, startPoint y: 425, endPoint x: 589, endPoint y: 578, distance: 250.0
click at [589, 578] on div "-- --" at bounding box center [534, 574] width 132 height 35
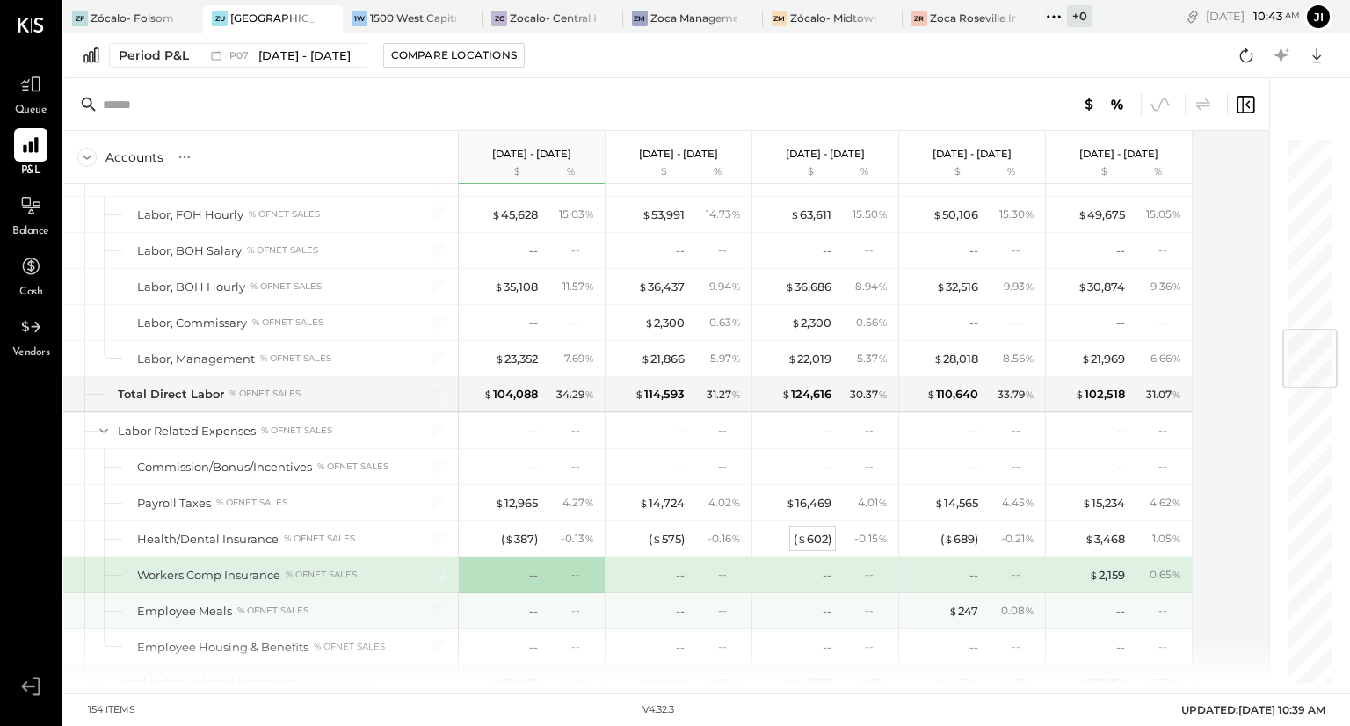
scroll to position [1623, 0]
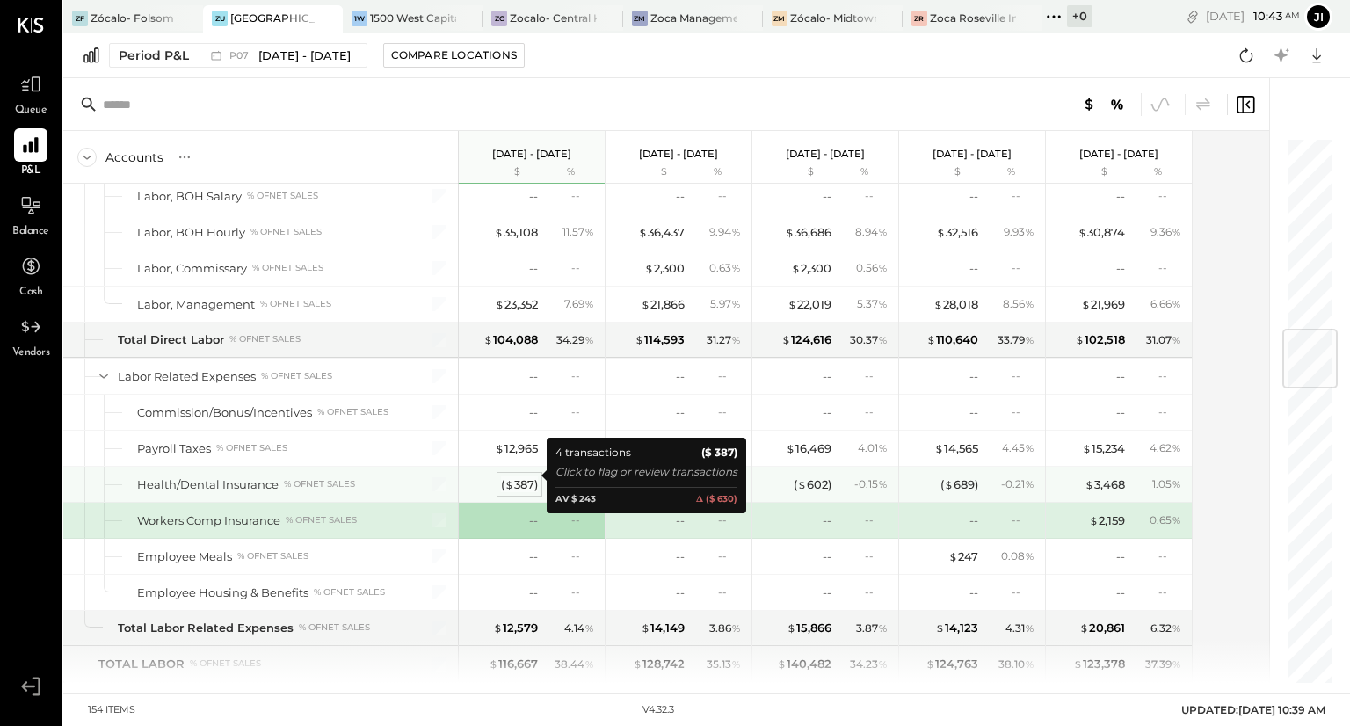
click at [517, 476] on div "( $ 387 )" at bounding box center [519, 484] width 37 height 17
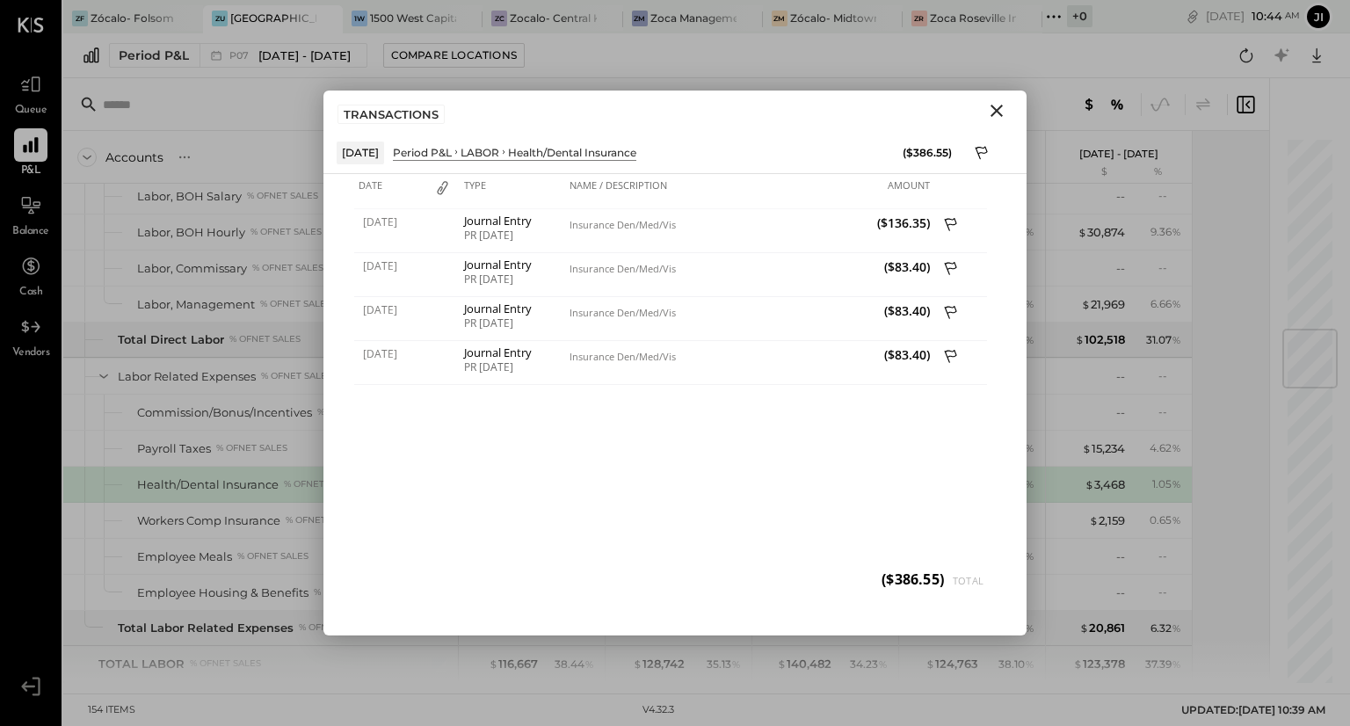
click at [998, 113] on icon "Close" at bounding box center [996, 111] width 12 height 12
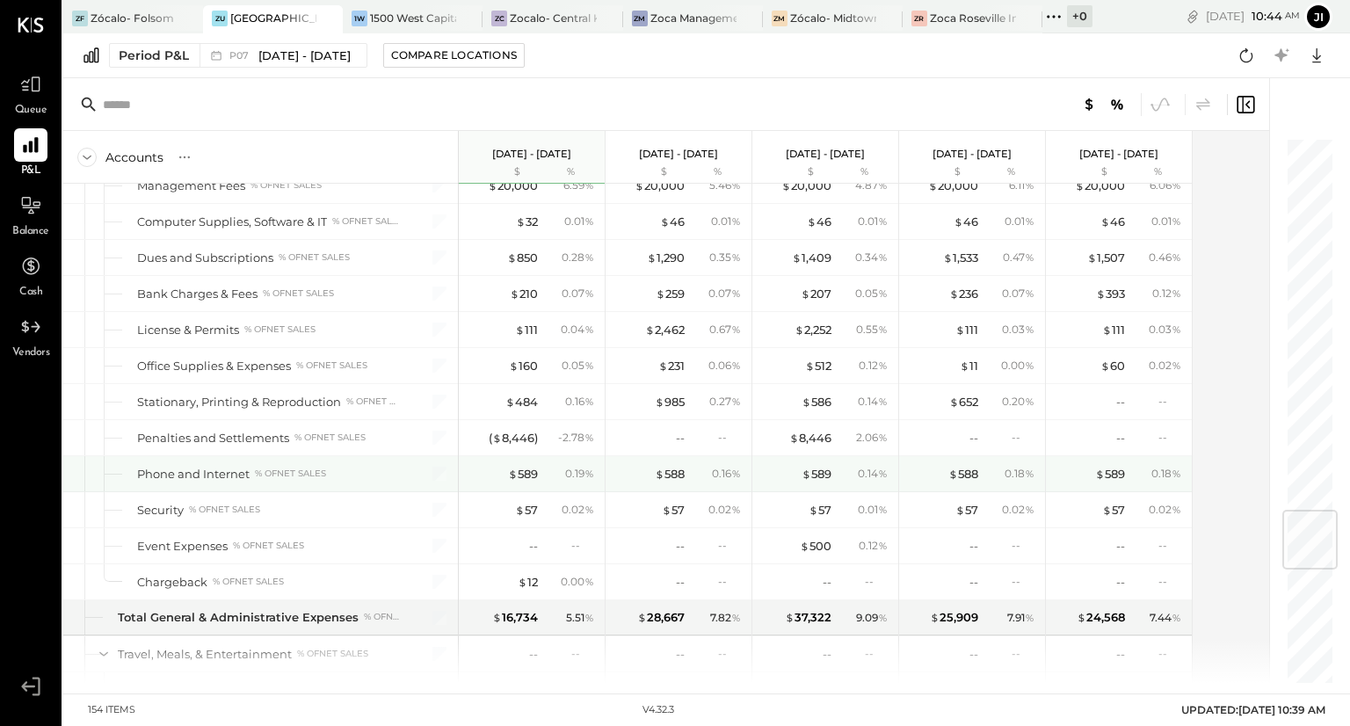
scroll to position [3146, 0]
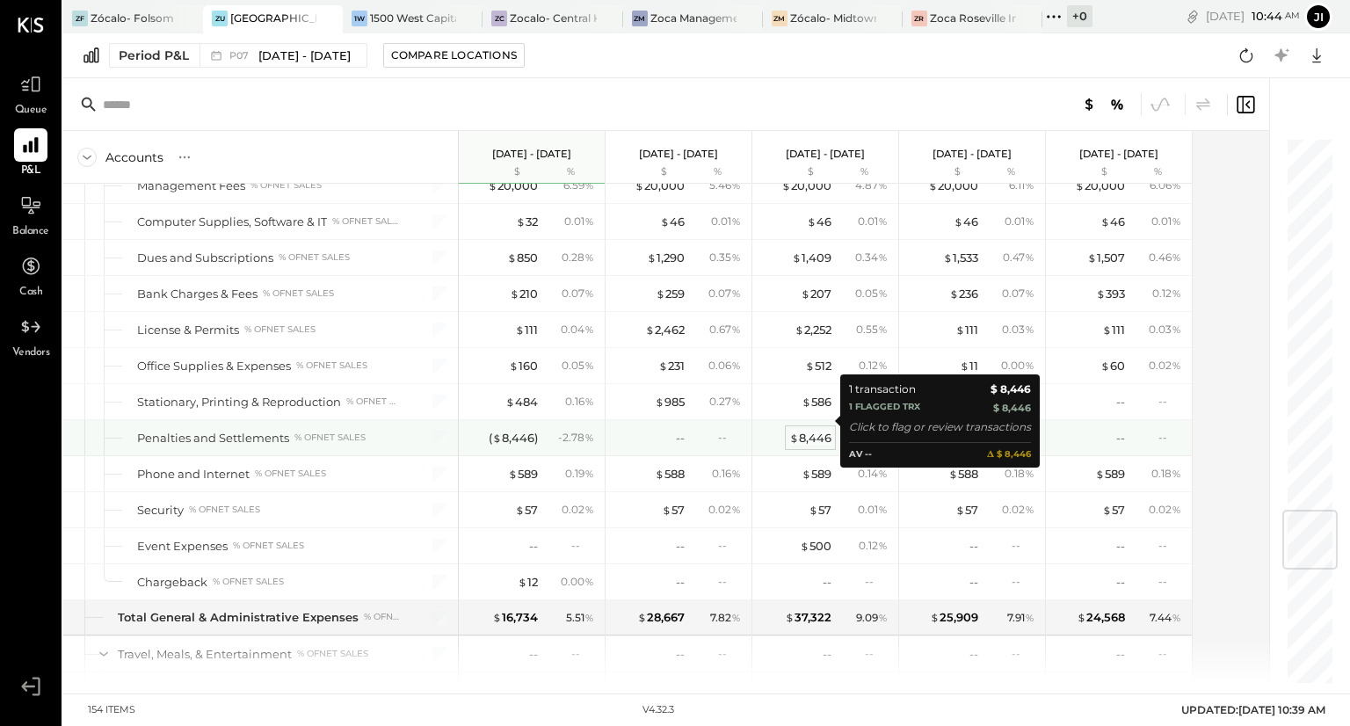
click at [809, 430] on div "$ 8,446" at bounding box center [810, 438] width 42 height 17
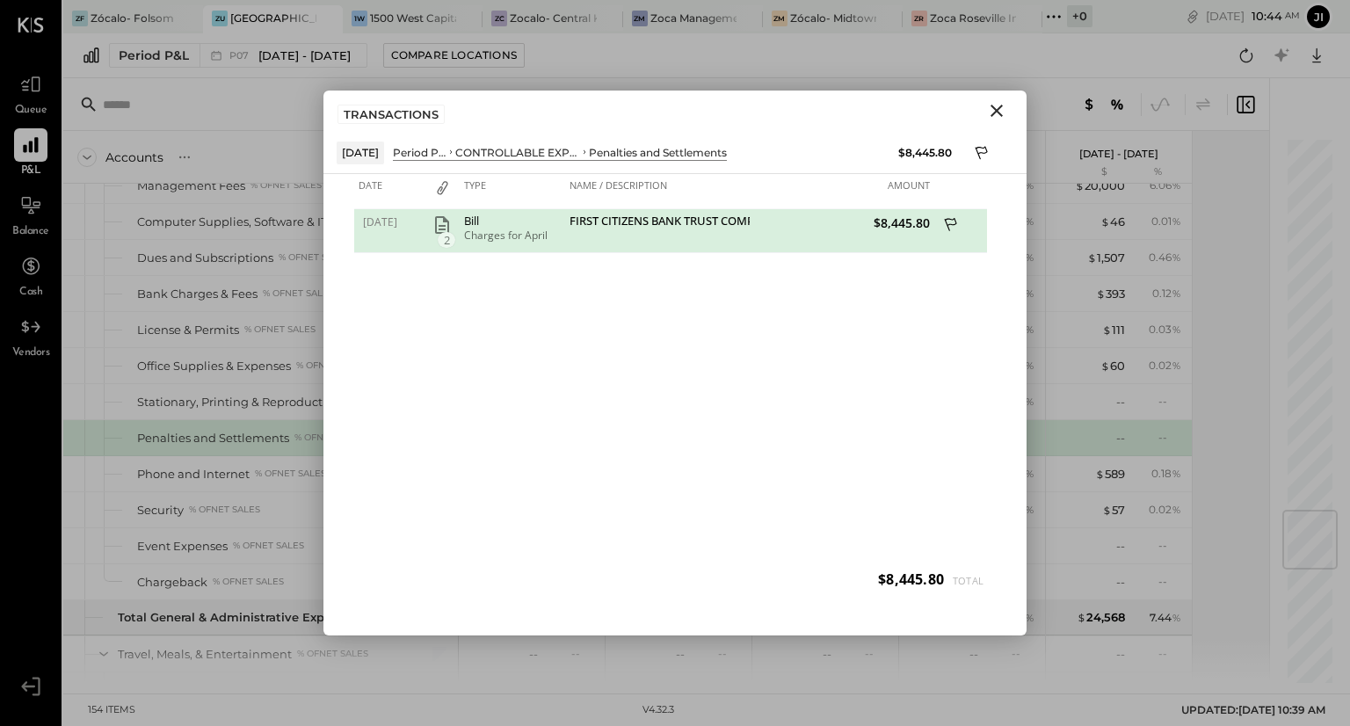
click at [996, 112] on icon "Close" at bounding box center [996, 110] width 21 height 21
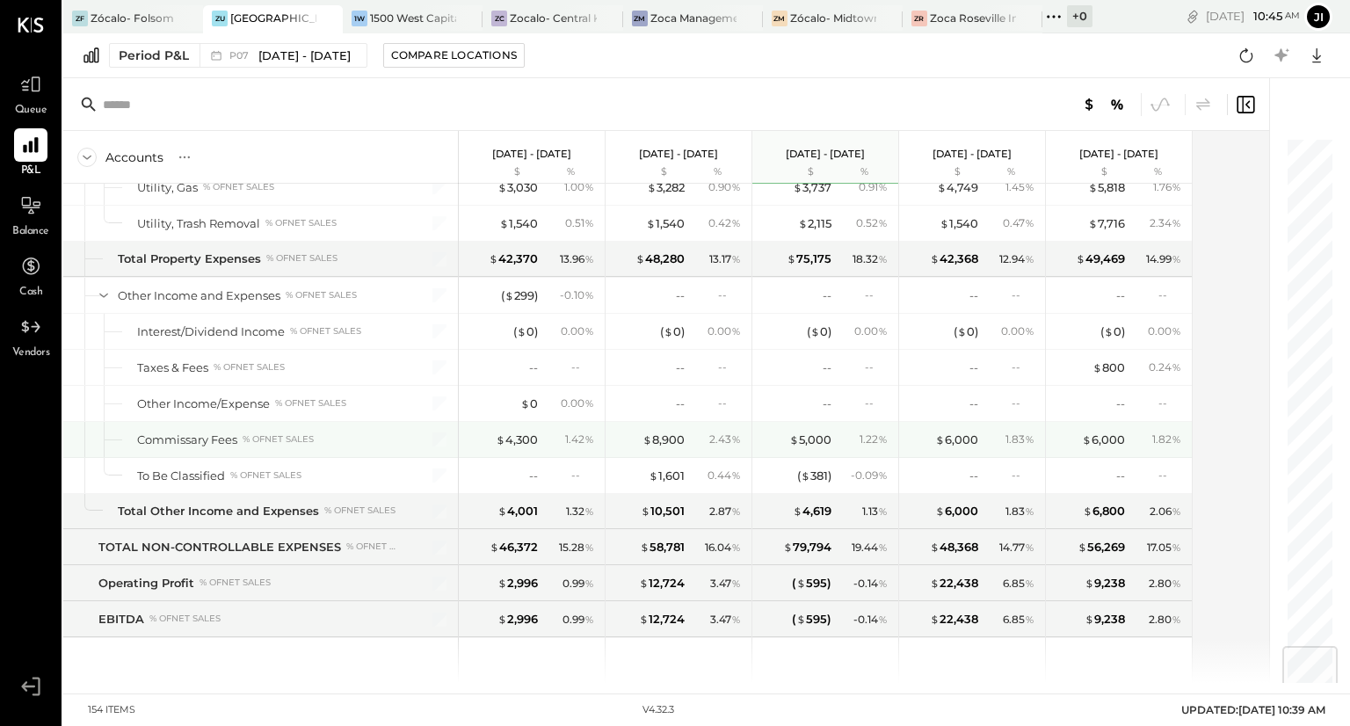
scroll to position [4293, 0]
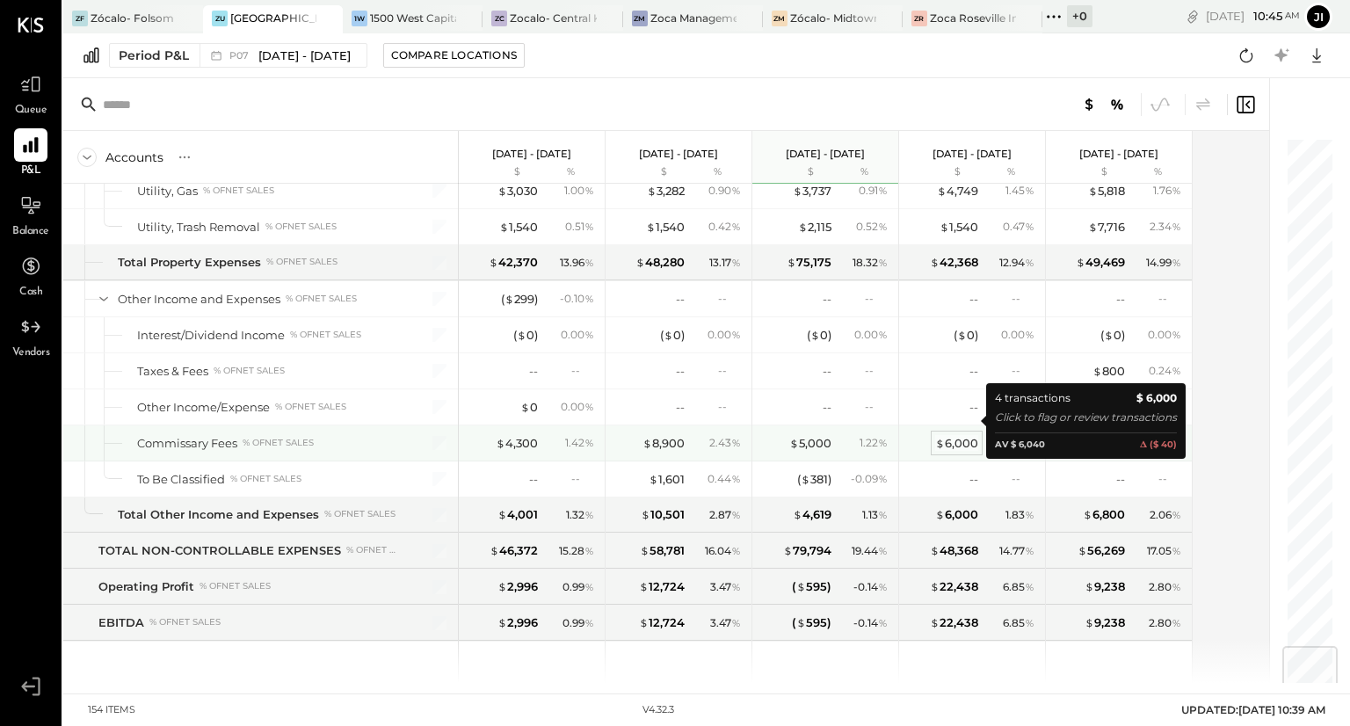
click at [967, 435] on div "$ 6,000" at bounding box center [956, 443] width 43 height 17
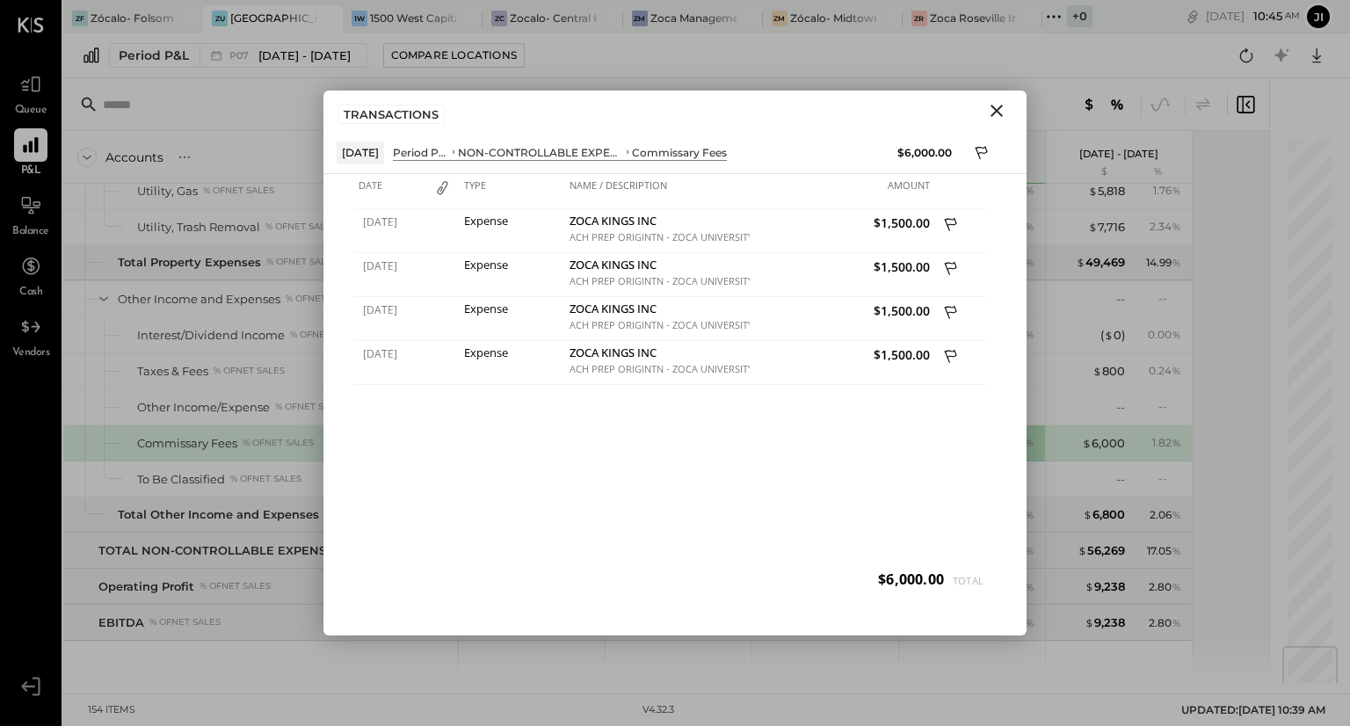
click at [1000, 103] on icon "Close" at bounding box center [996, 110] width 21 height 21
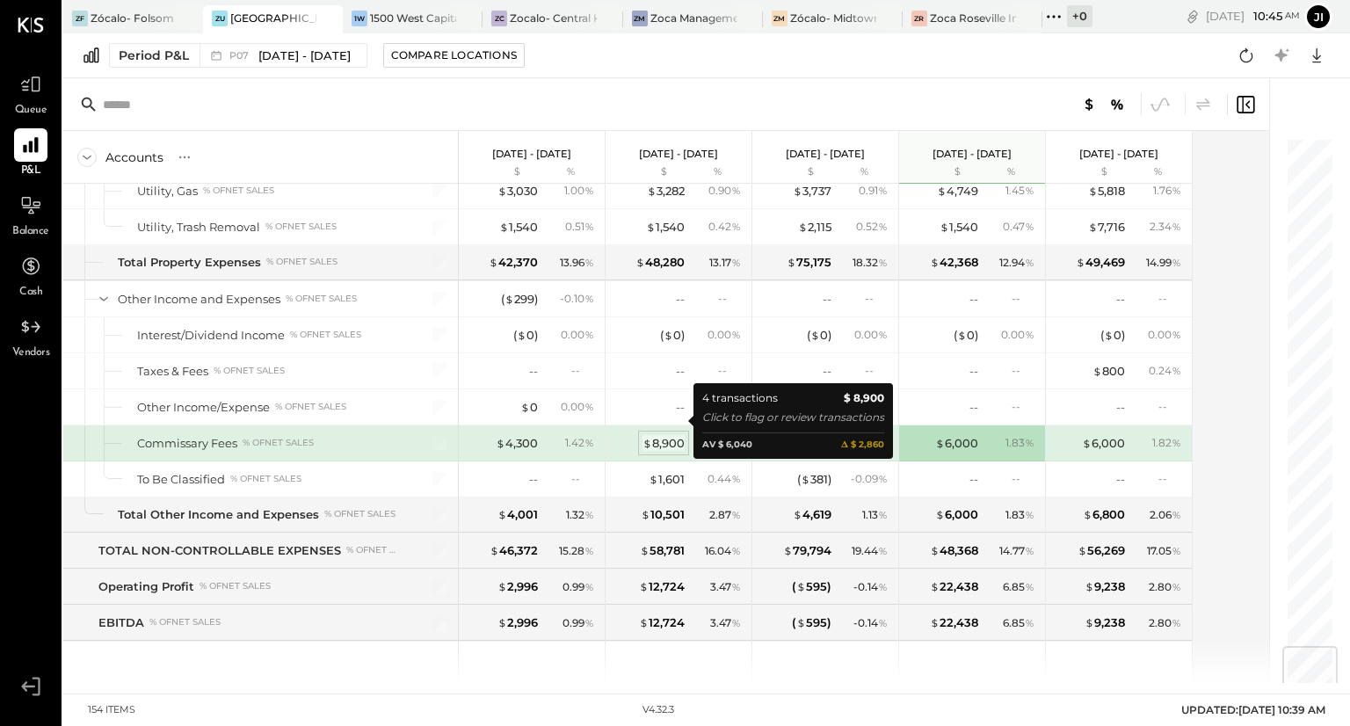
click at [662, 435] on div "$ 8,900" at bounding box center [663, 443] width 42 height 17
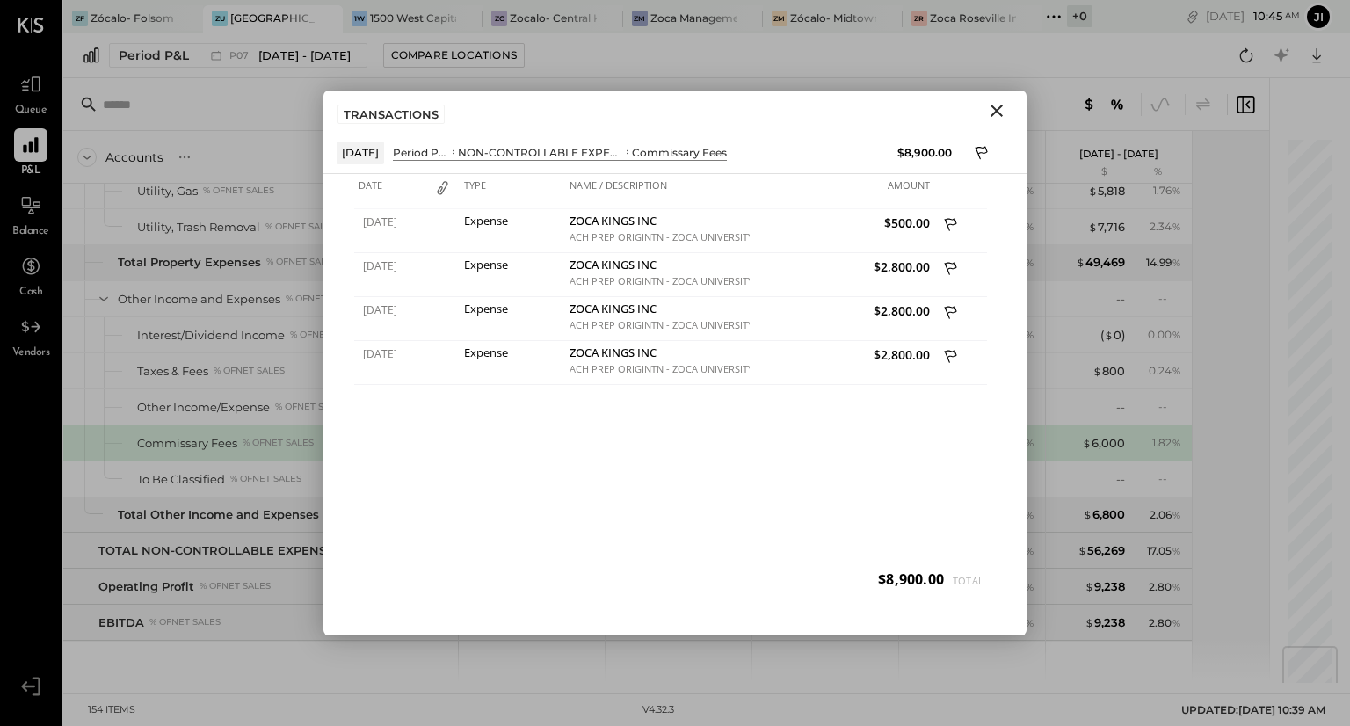
click at [995, 106] on icon "Close" at bounding box center [996, 110] width 21 height 21
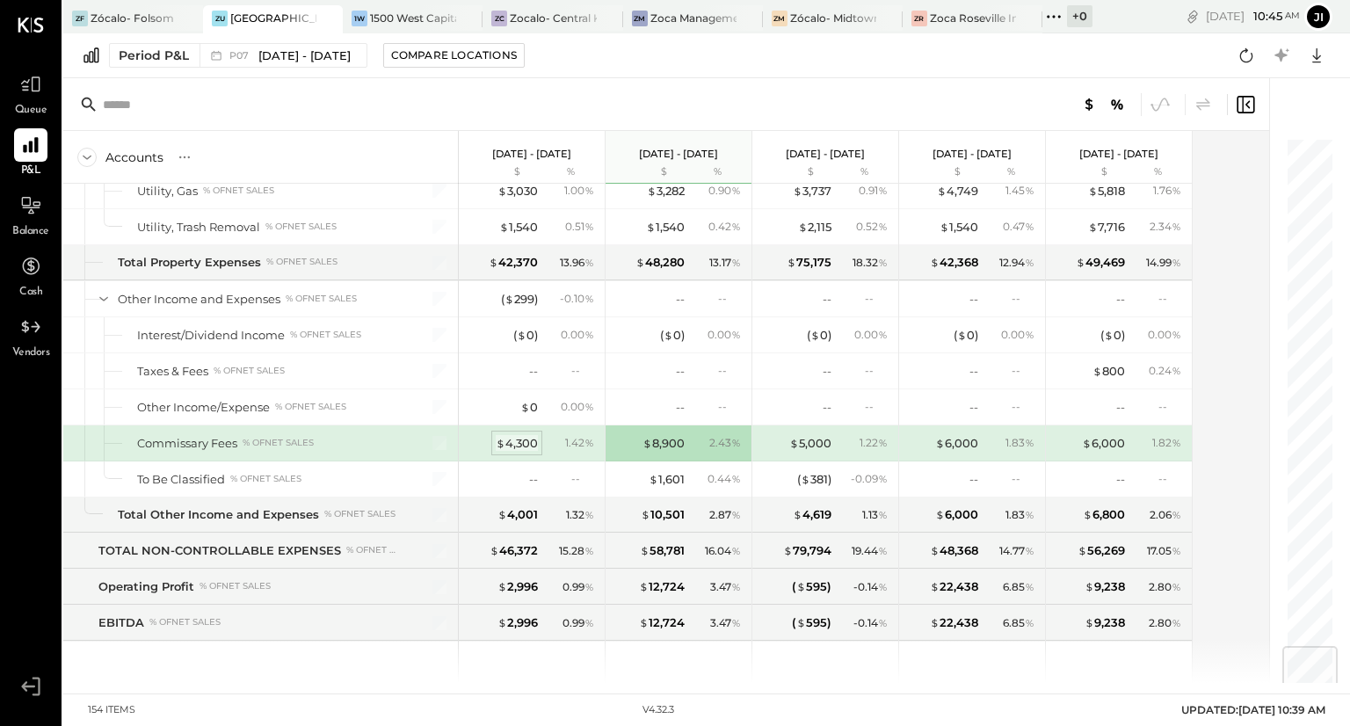
click at [516, 435] on div "$ 4,300" at bounding box center [517, 443] width 42 height 17
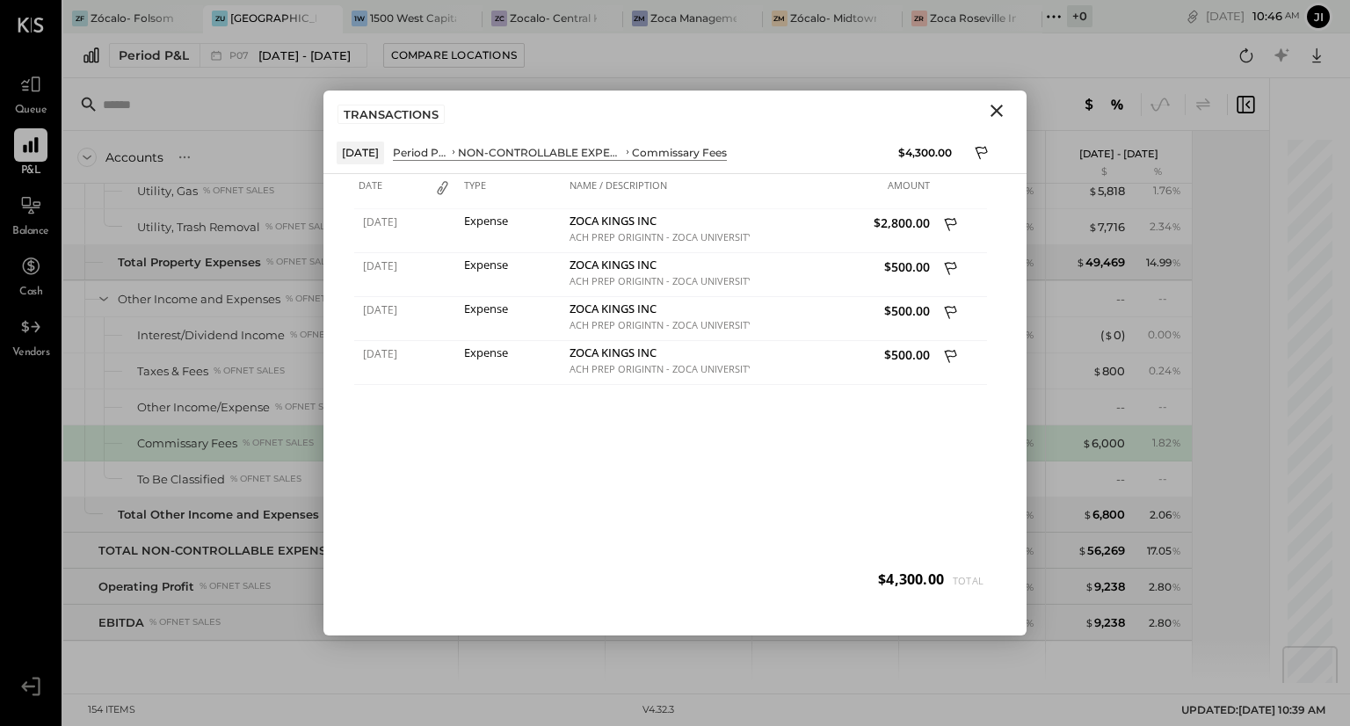
click at [997, 113] on icon "Close" at bounding box center [996, 110] width 21 height 21
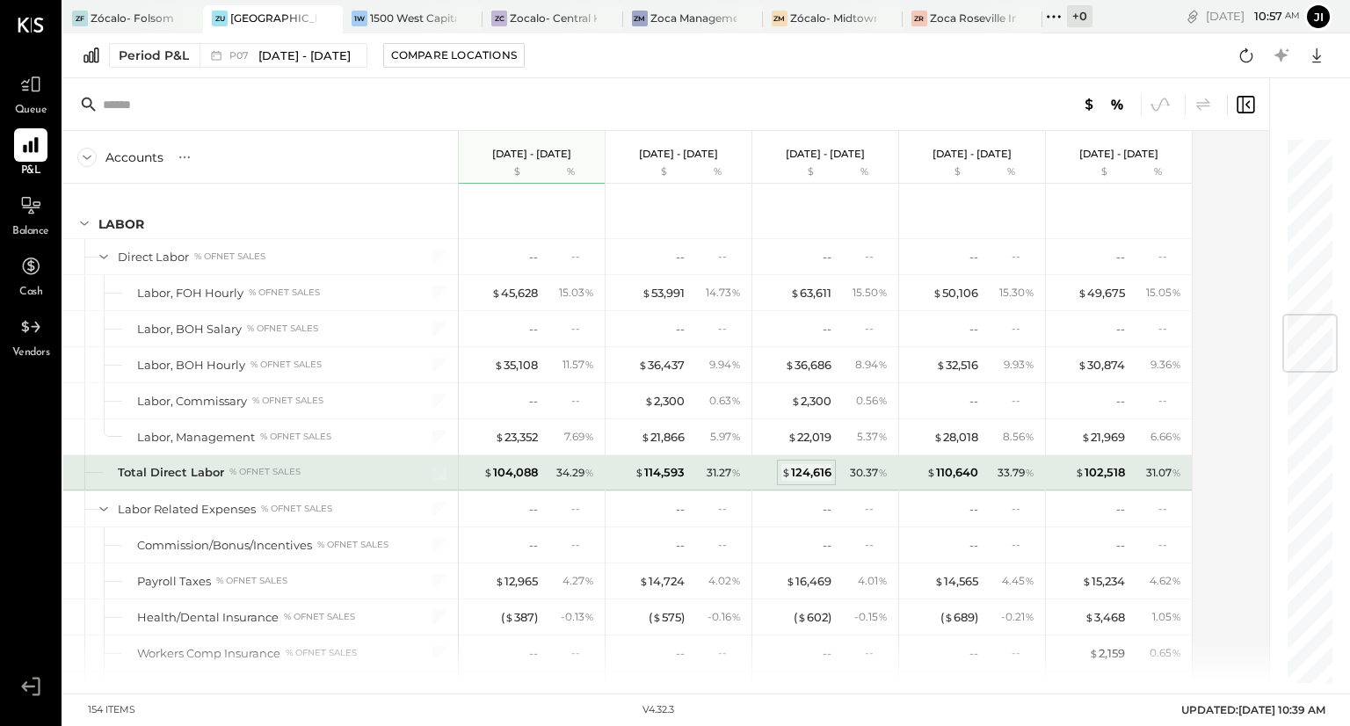
scroll to position [1501, 0]
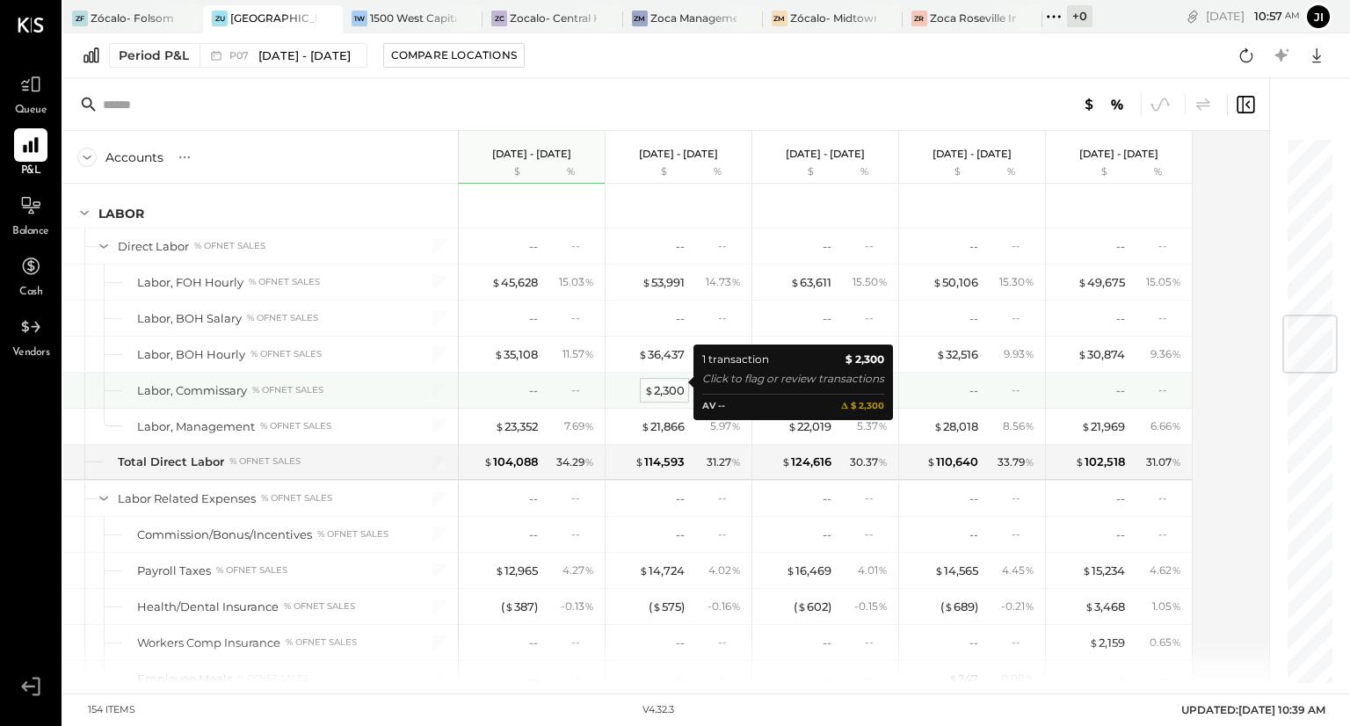
click at [660, 382] on div "$ 2,300" at bounding box center [664, 390] width 40 height 17
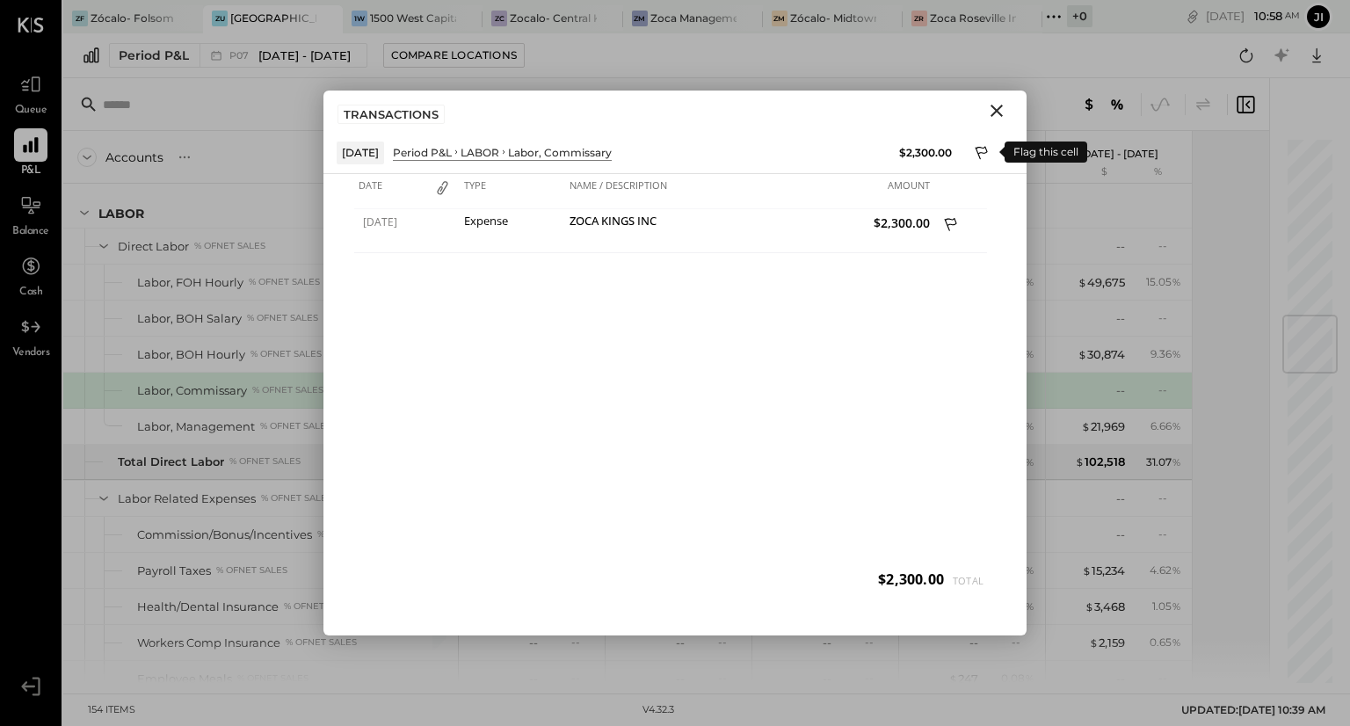
click at [977, 146] on icon at bounding box center [983, 154] width 16 height 21
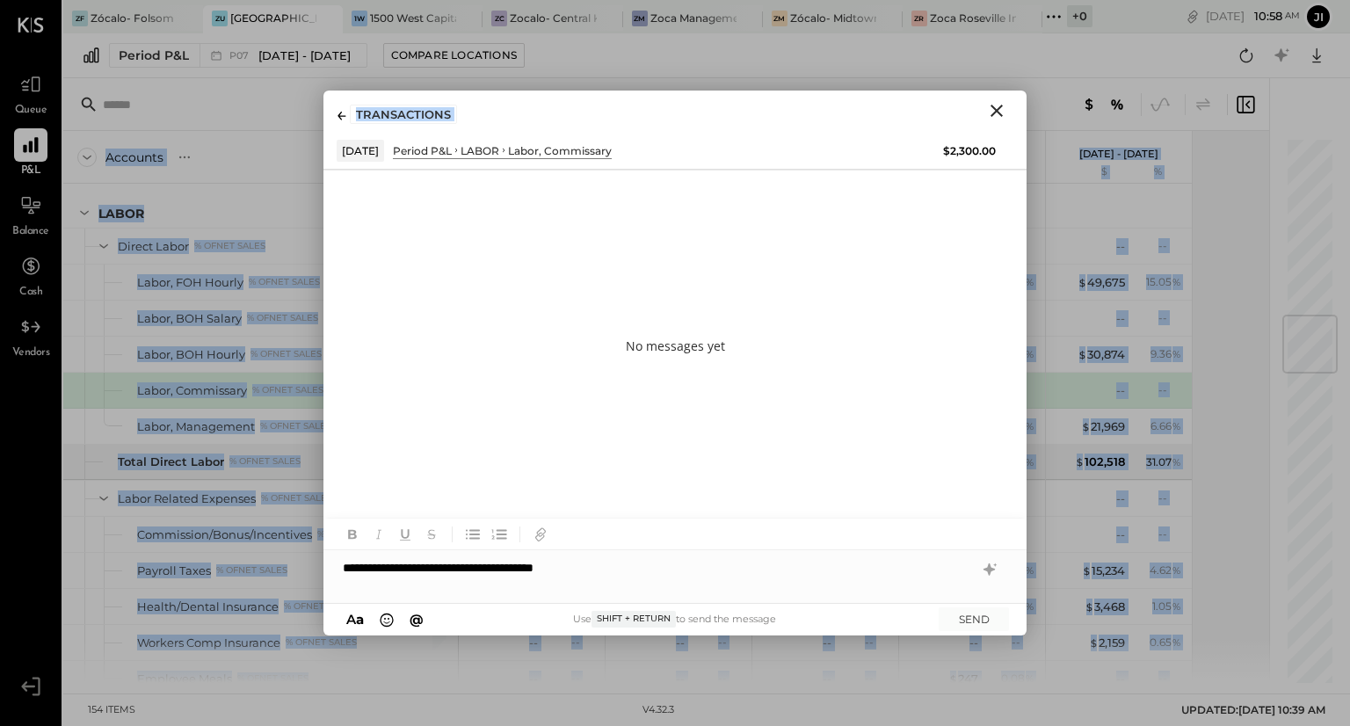
drag, startPoint x: 872, startPoint y: 113, endPoint x: 1030, endPoint y: 119, distance: 158.3
click at [1030, 119] on div "Accounts S % GL [DATE] - [DATE] $ % [DATE] - [DATE] $ % [DATE] - [DATE] $ % [DA…" at bounding box center [706, 380] width 1287 height 605
click at [922, 104] on div "TRANSACTIONS" at bounding box center [674, 111] width 703 height 40
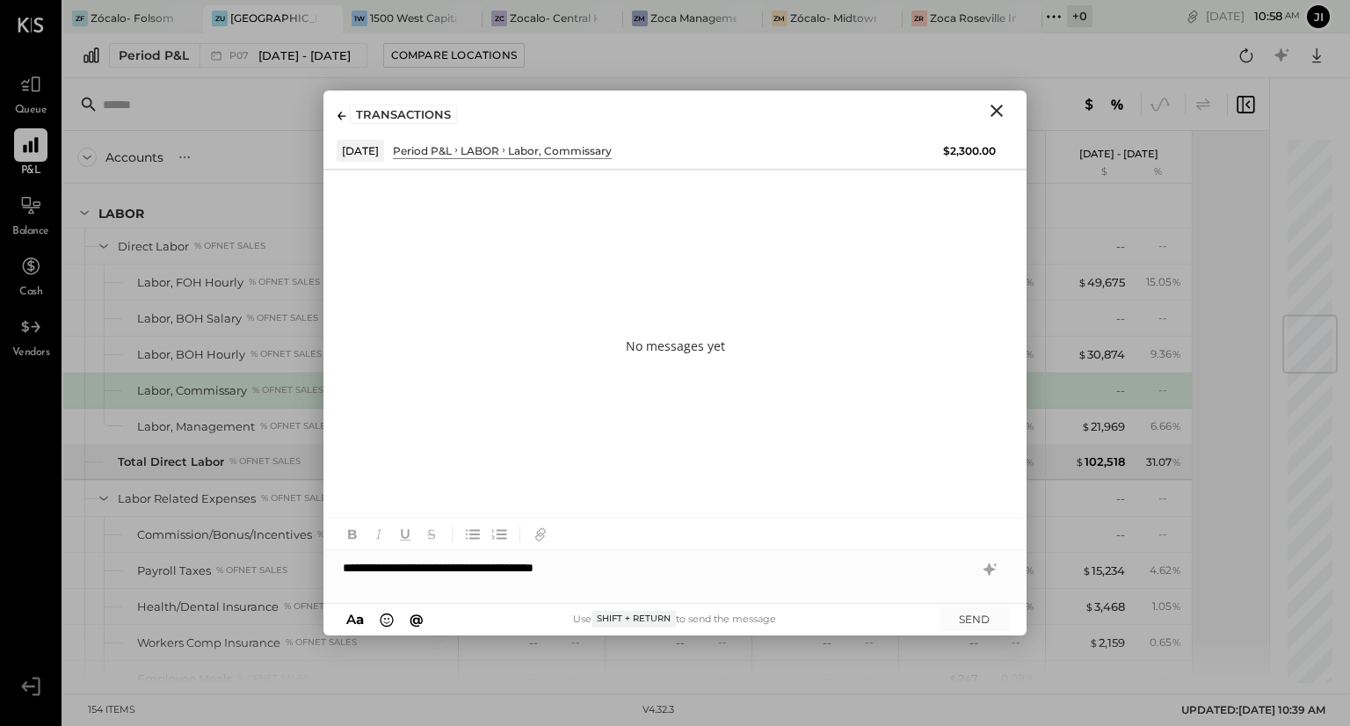
click at [631, 568] on div "**********" at bounding box center [674, 567] width 703 height 35
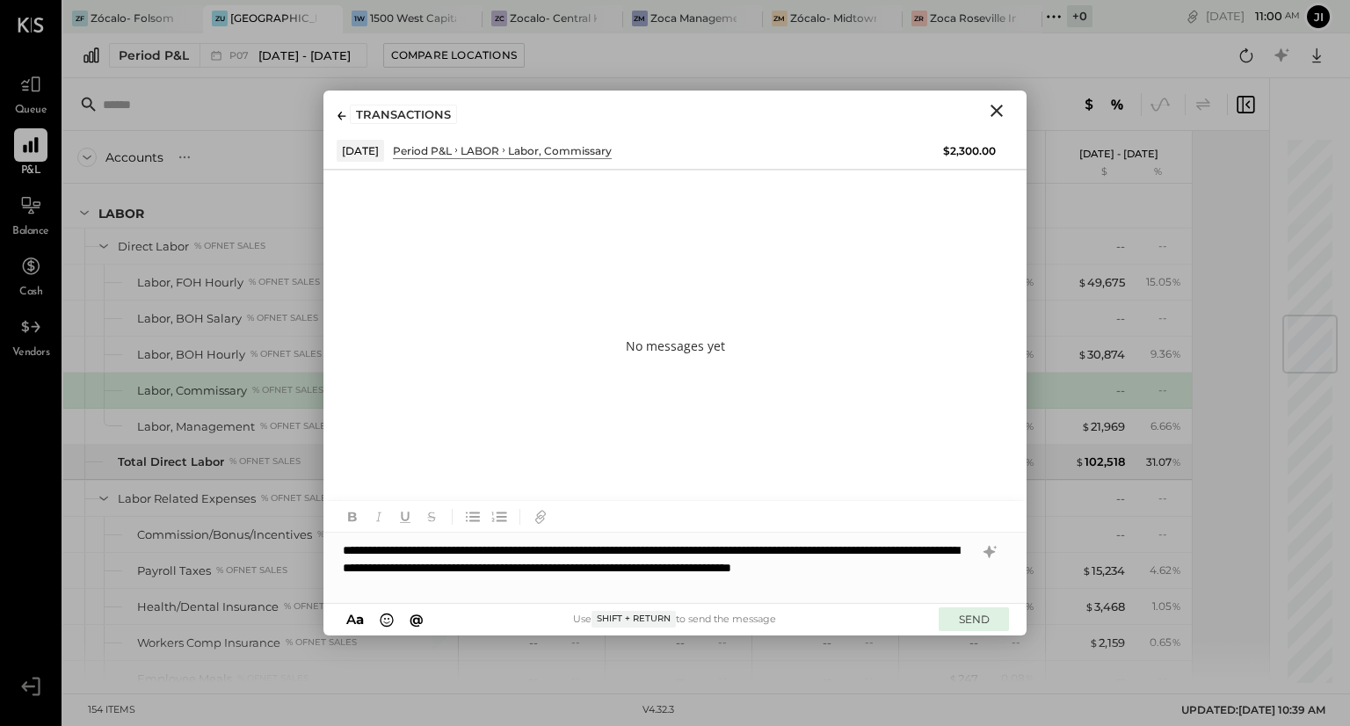
click at [973, 612] on button "SEND" at bounding box center [974, 619] width 70 height 24
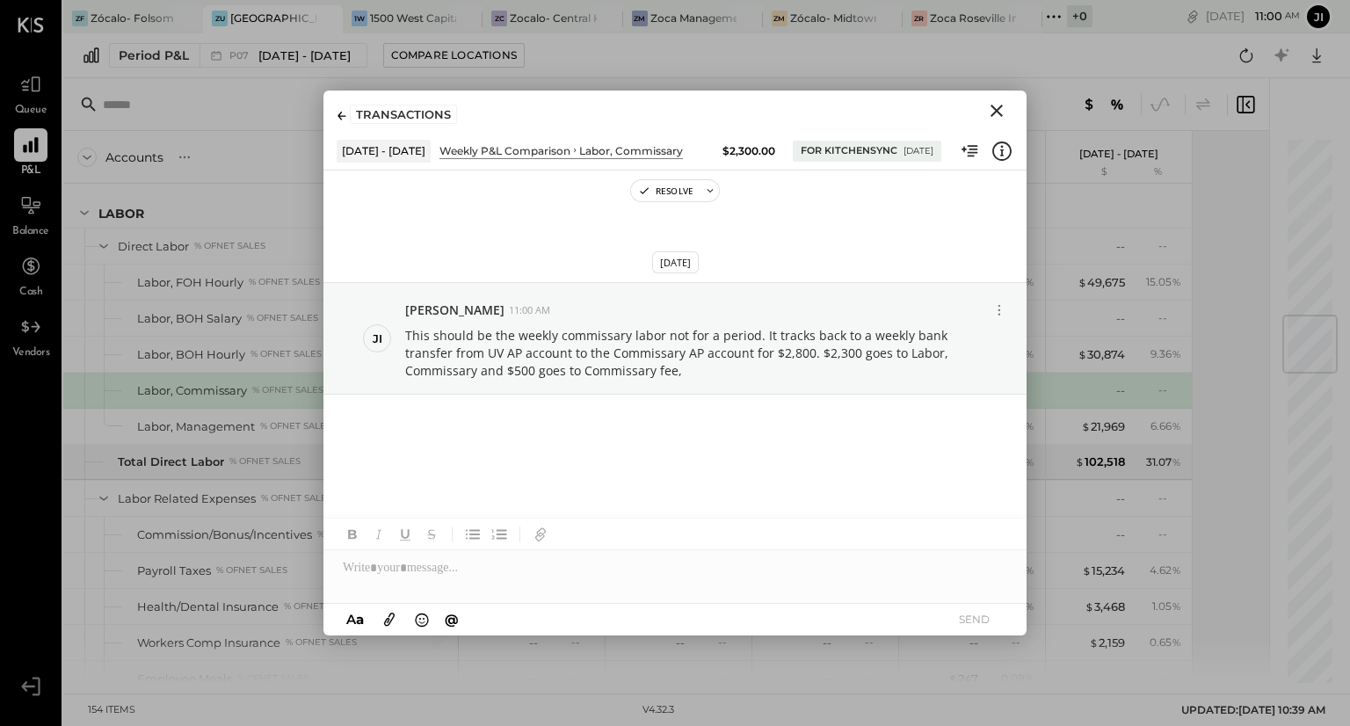
click at [999, 103] on icon "Close" at bounding box center [996, 110] width 21 height 21
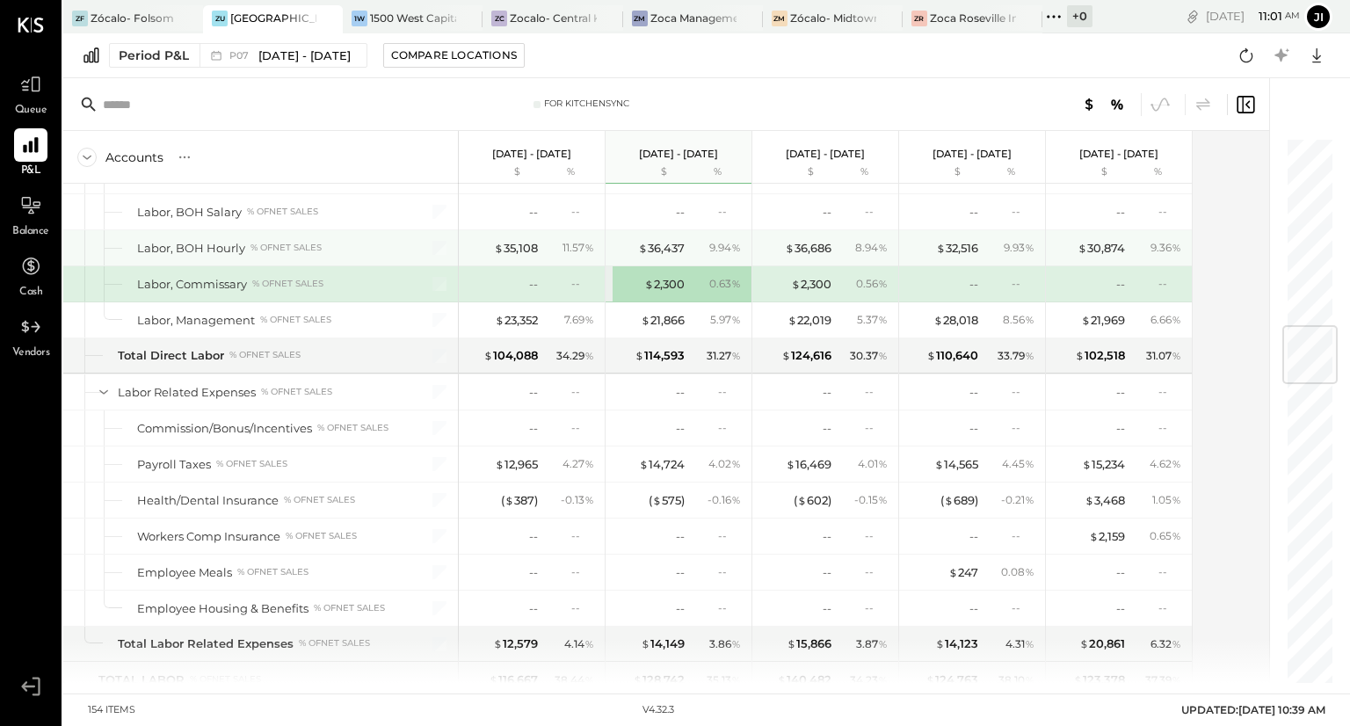
scroll to position [1585, 0]
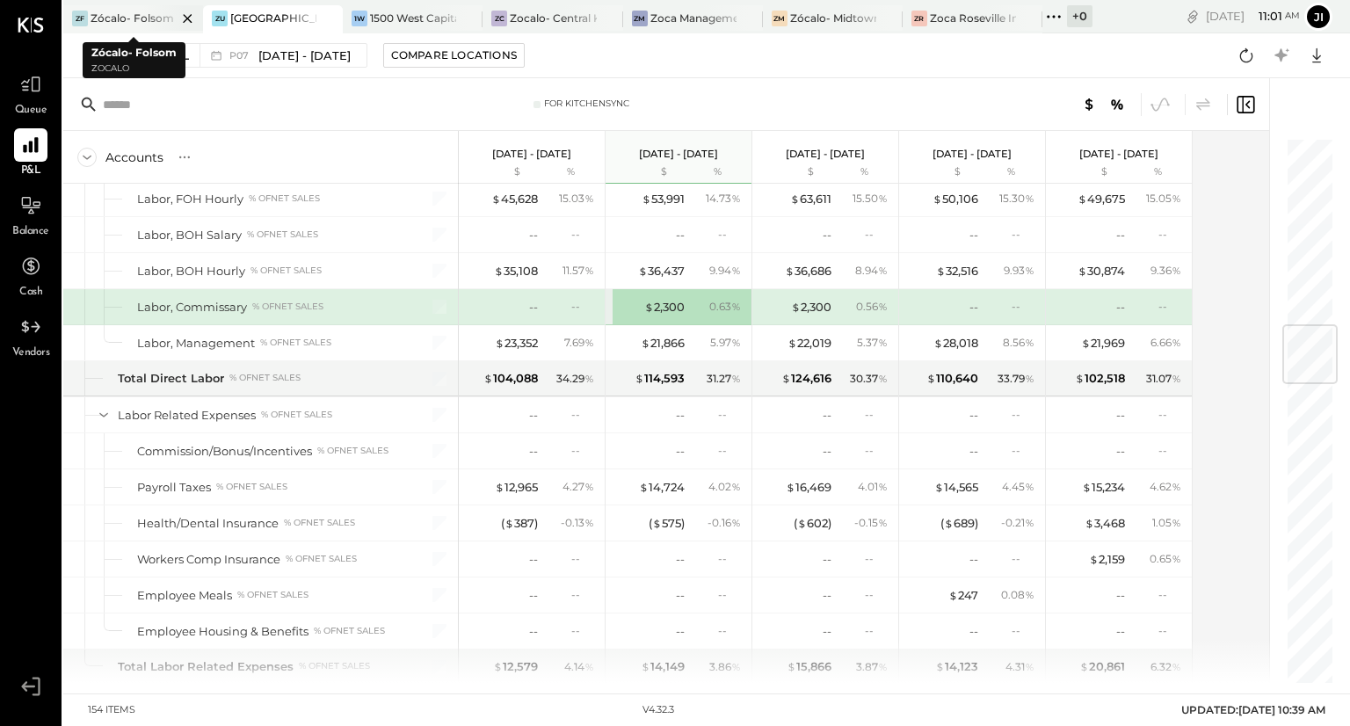
click at [151, 18] on div at bounding box center [172, 17] width 62 height 25
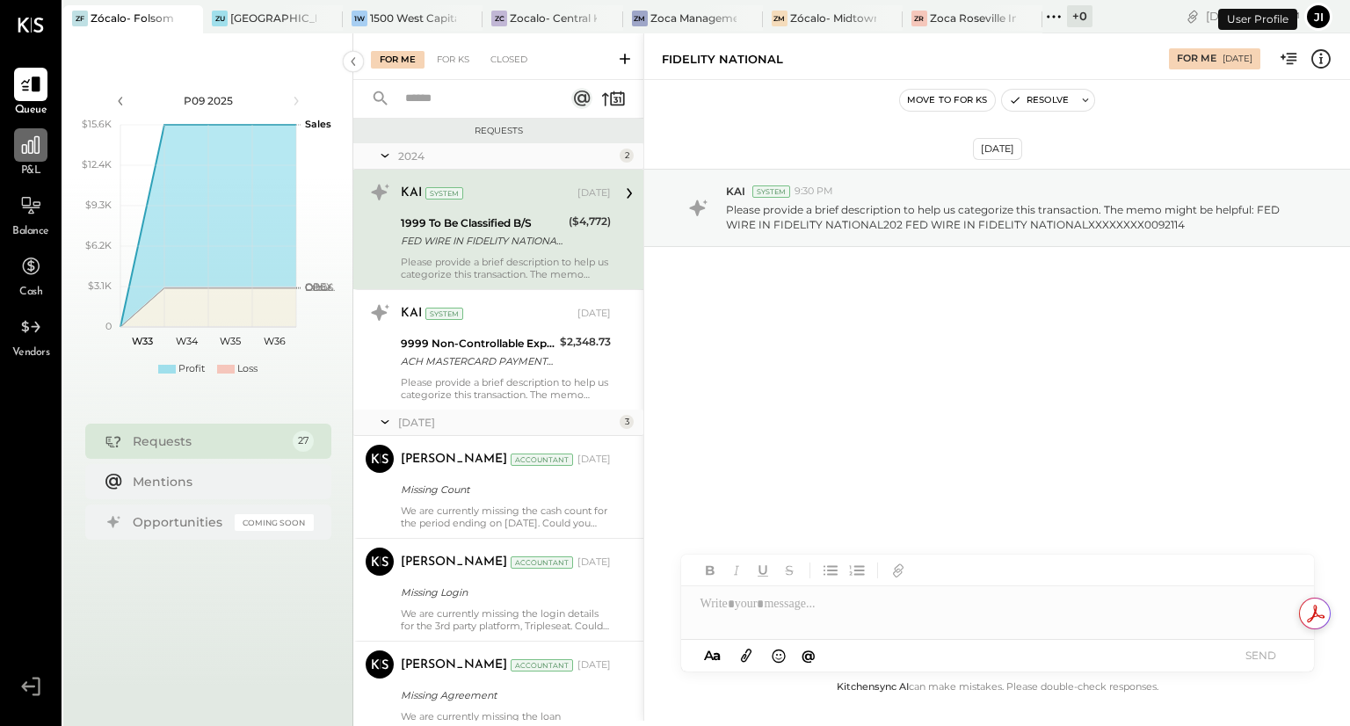
click at [32, 156] on icon at bounding box center [30, 145] width 23 height 23
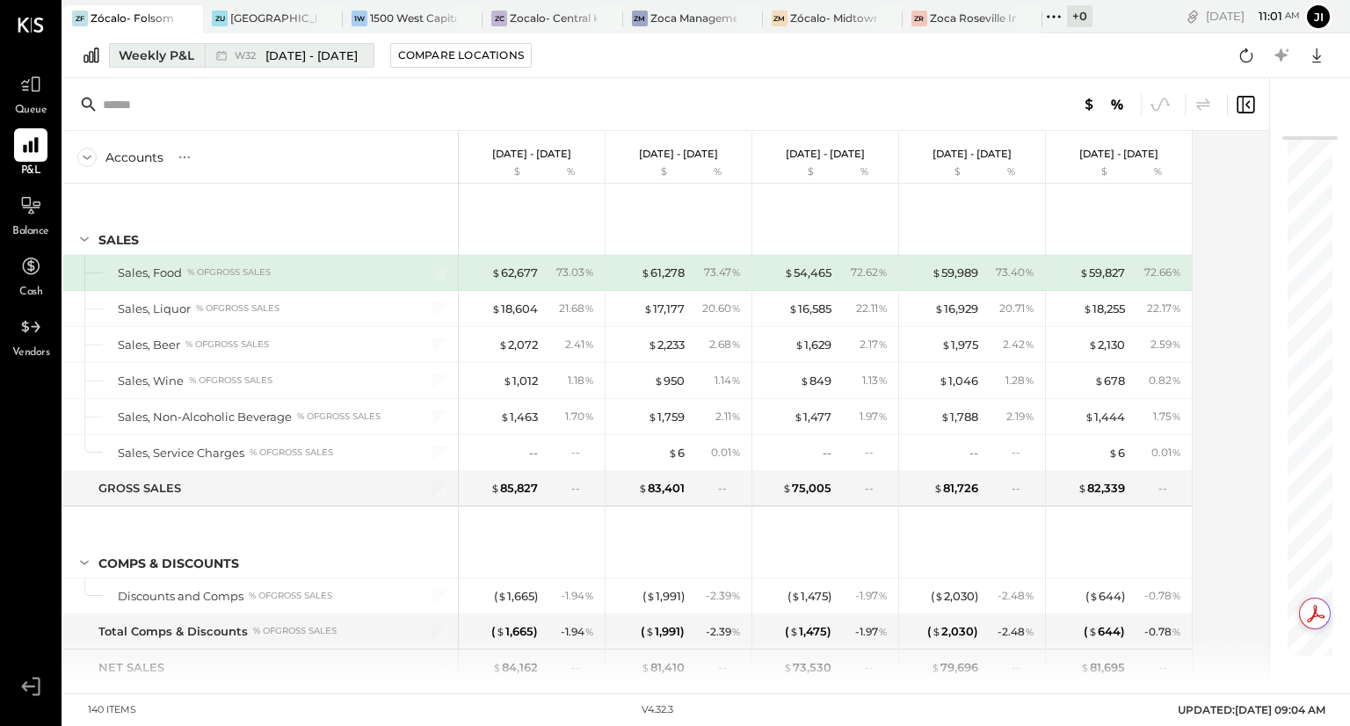
click at [320, 57] on span "[DATE] - [DATE]" at bounding box center [311, 55] width 92 height 17
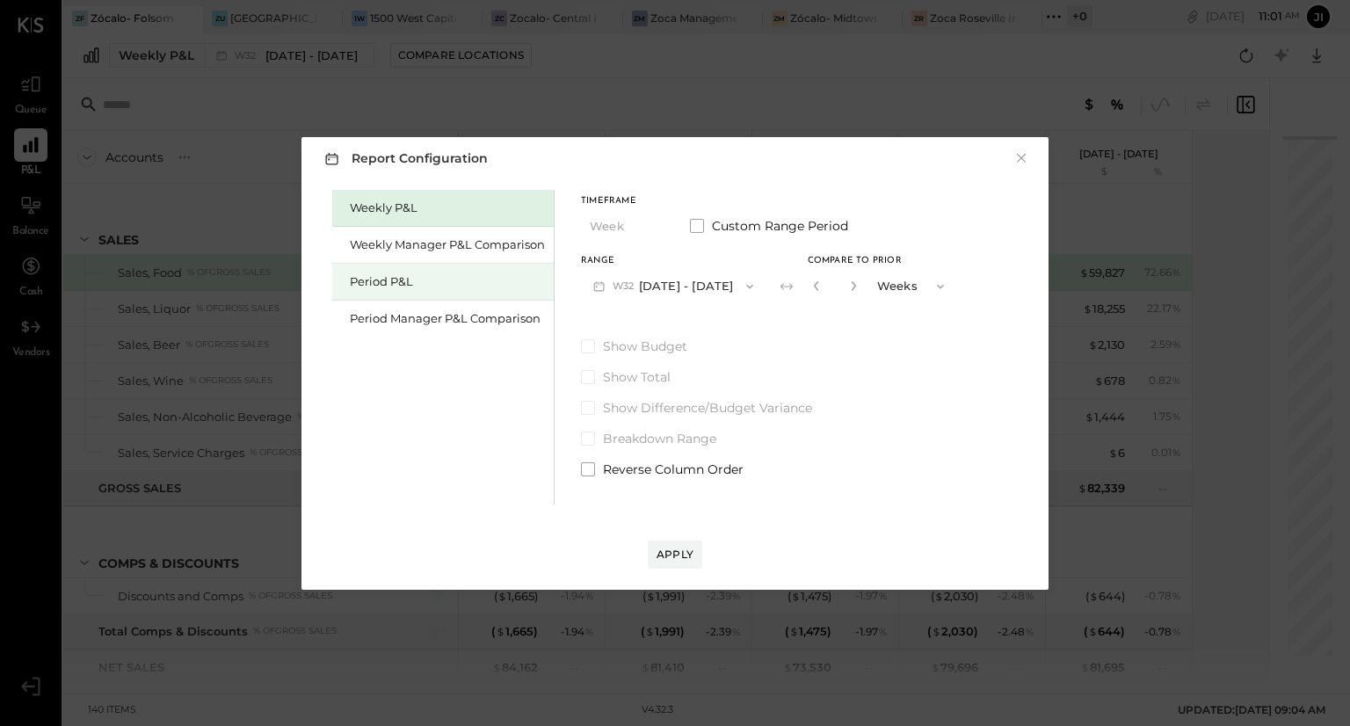
click at [402, 271] on div "Period P&L" at bounding box center [442, 282] width 221 height 37
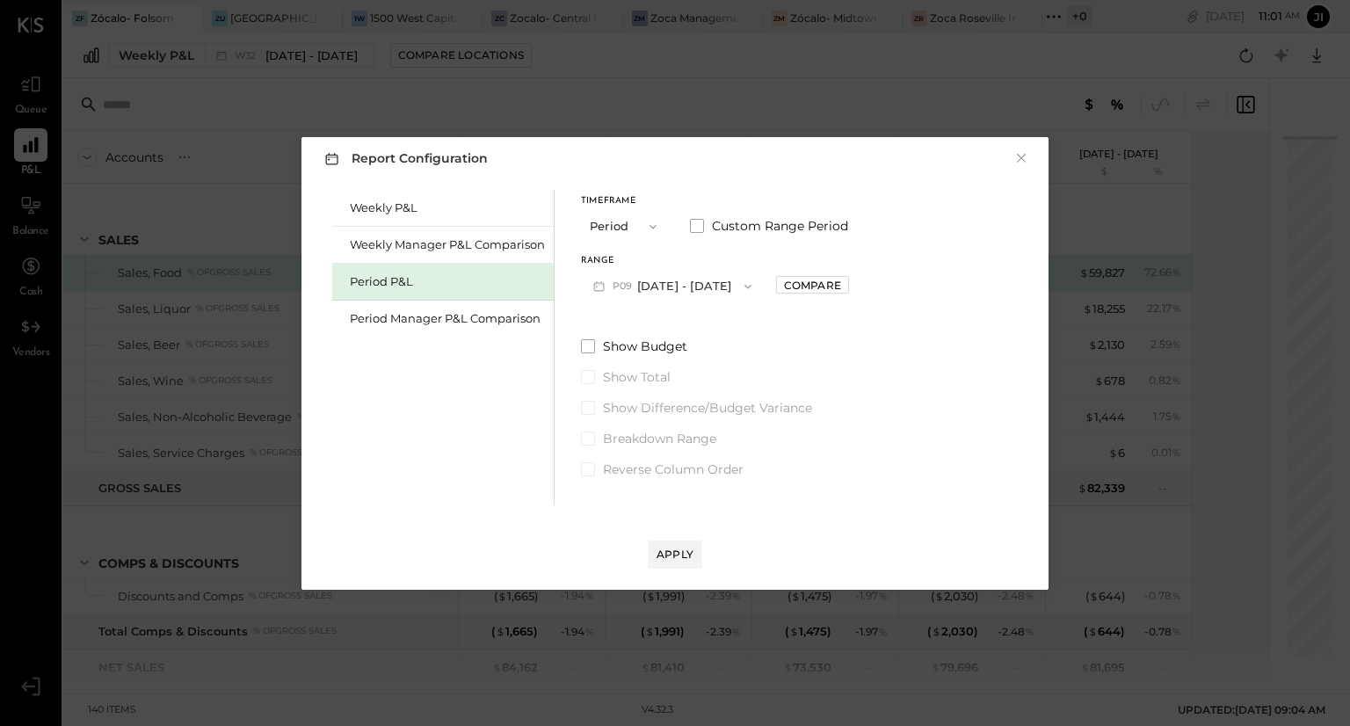
click at [649, 285] on button "P09 [DATE] - [DATE]" at bounding box center [672, 286] width 183 height 33
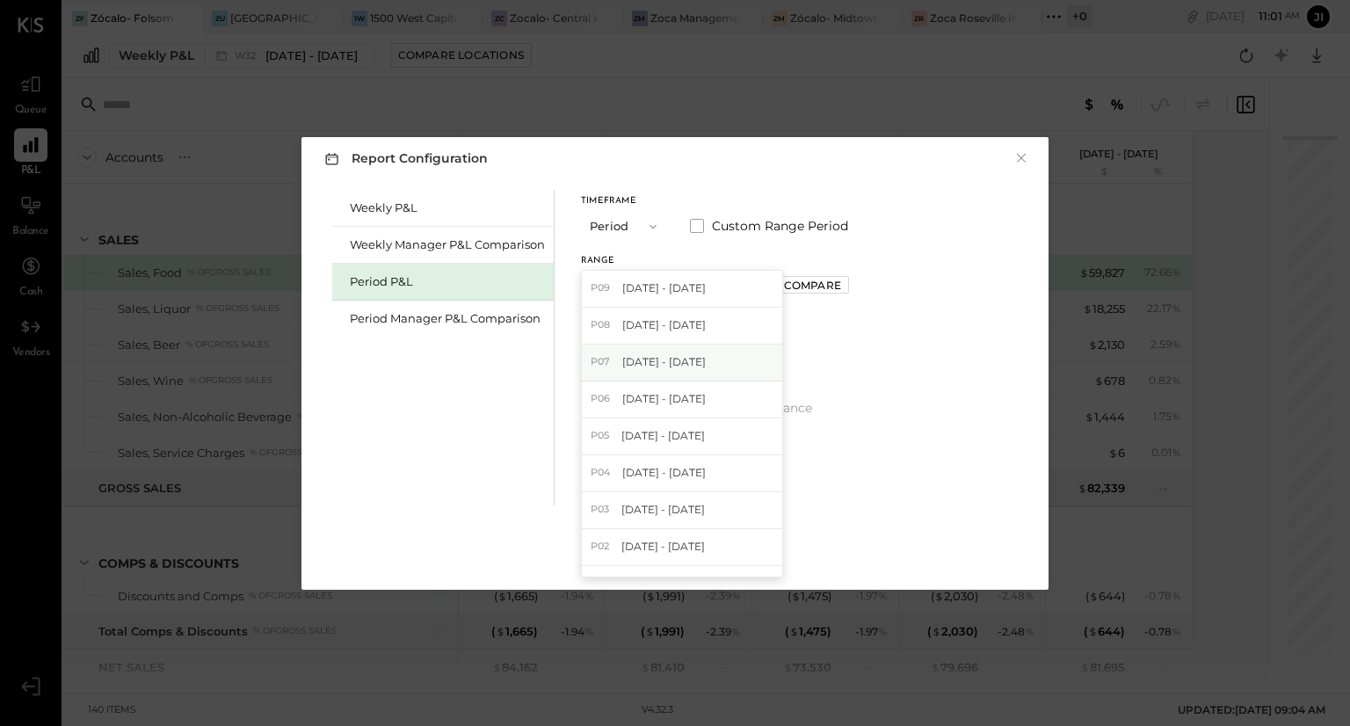
click at [647, 366] on span "[DATE] - [DATE]" at bounding box center [663, 361] width 83 height 15
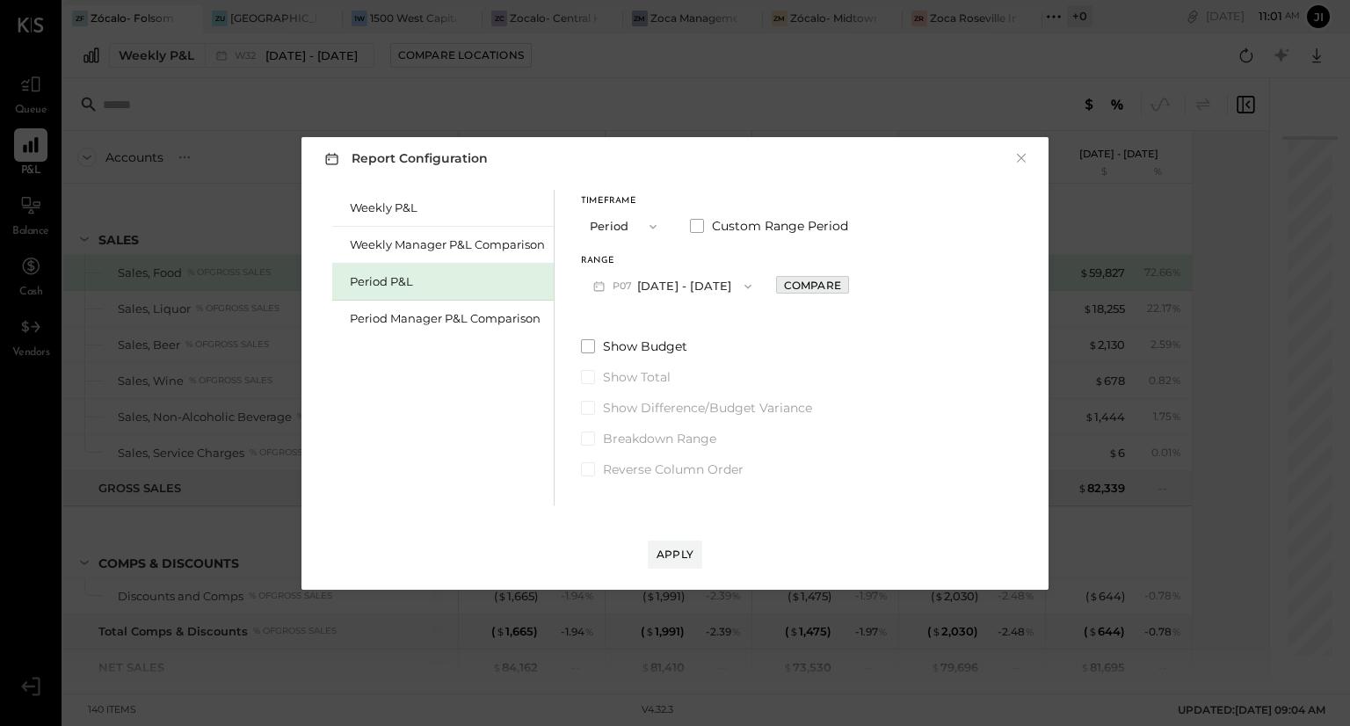
click at [819, 289] on div "Compare" at bounding box center [812, 285] width 57 height 15
click at [857, 282] on icon "button" at bounding box center [851, 285] width 11 height 11
type input "*"
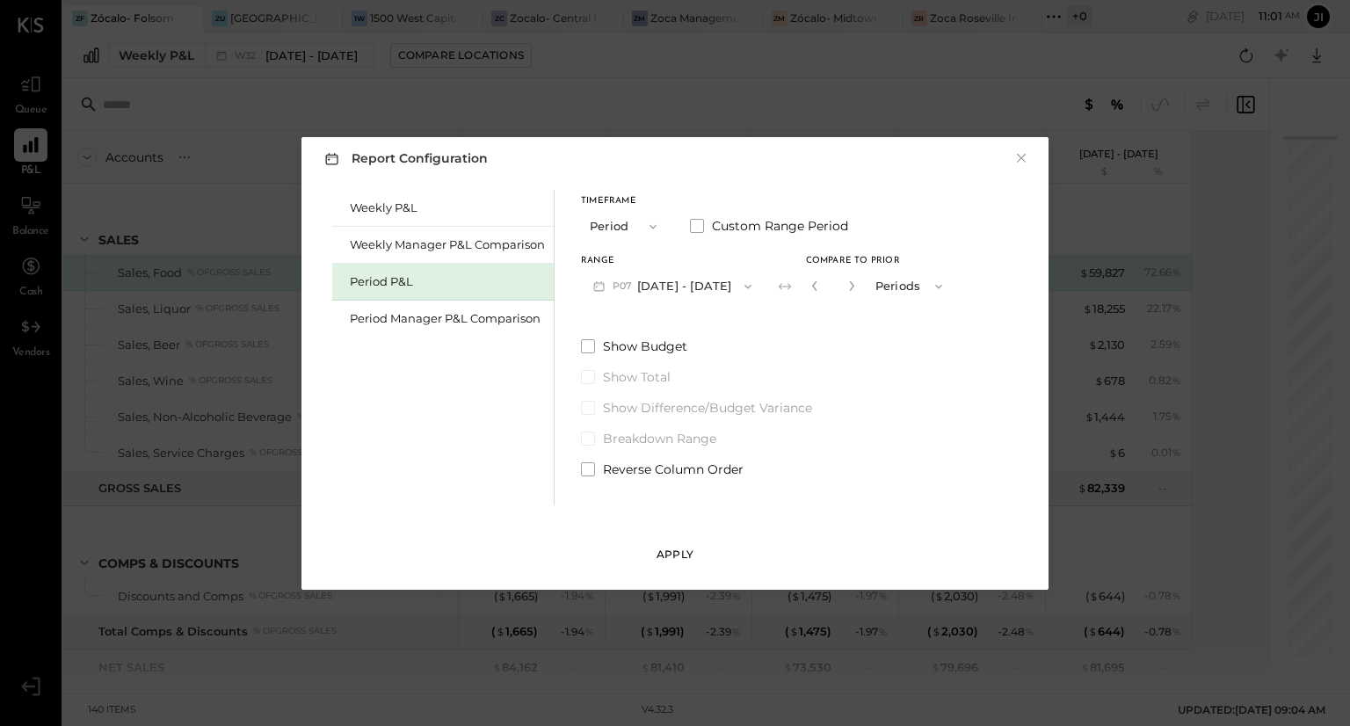
click at [675, 555] on div "Apply" at bounding box center [675, 554] width 37 height 15
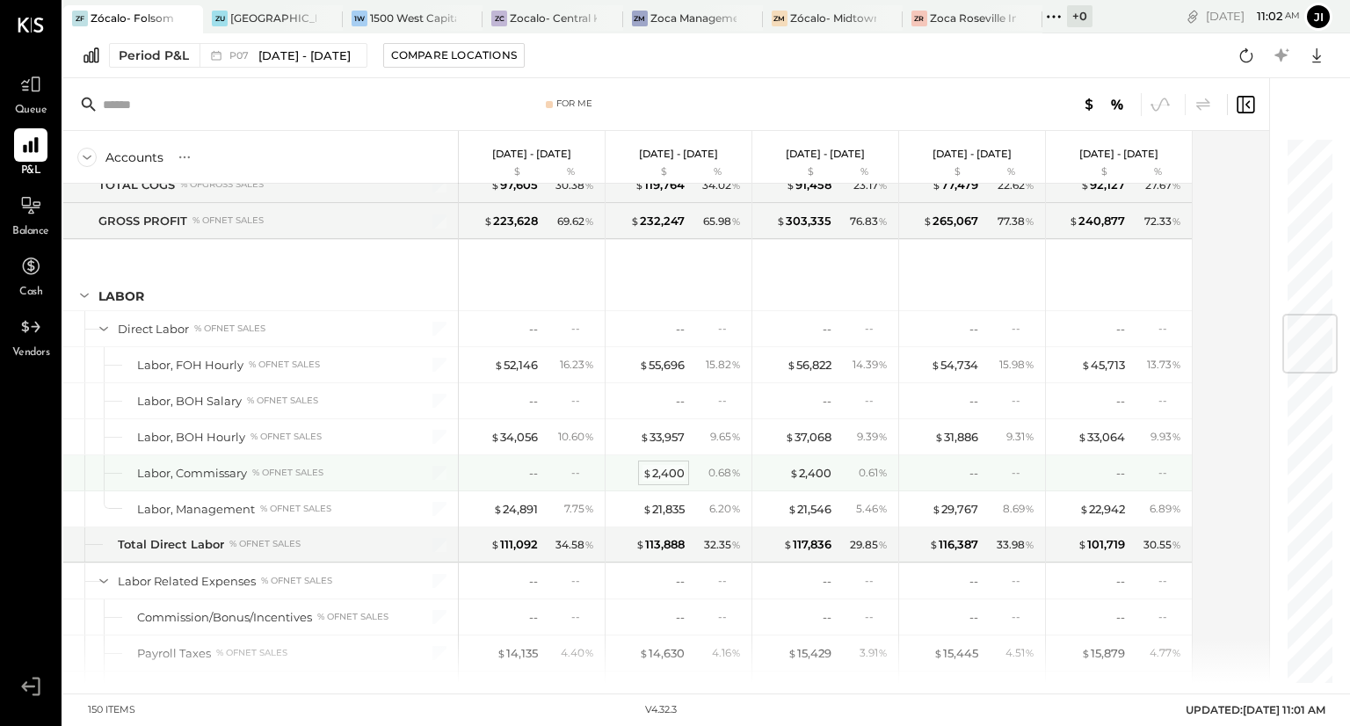
scroll to position [1490, 0]
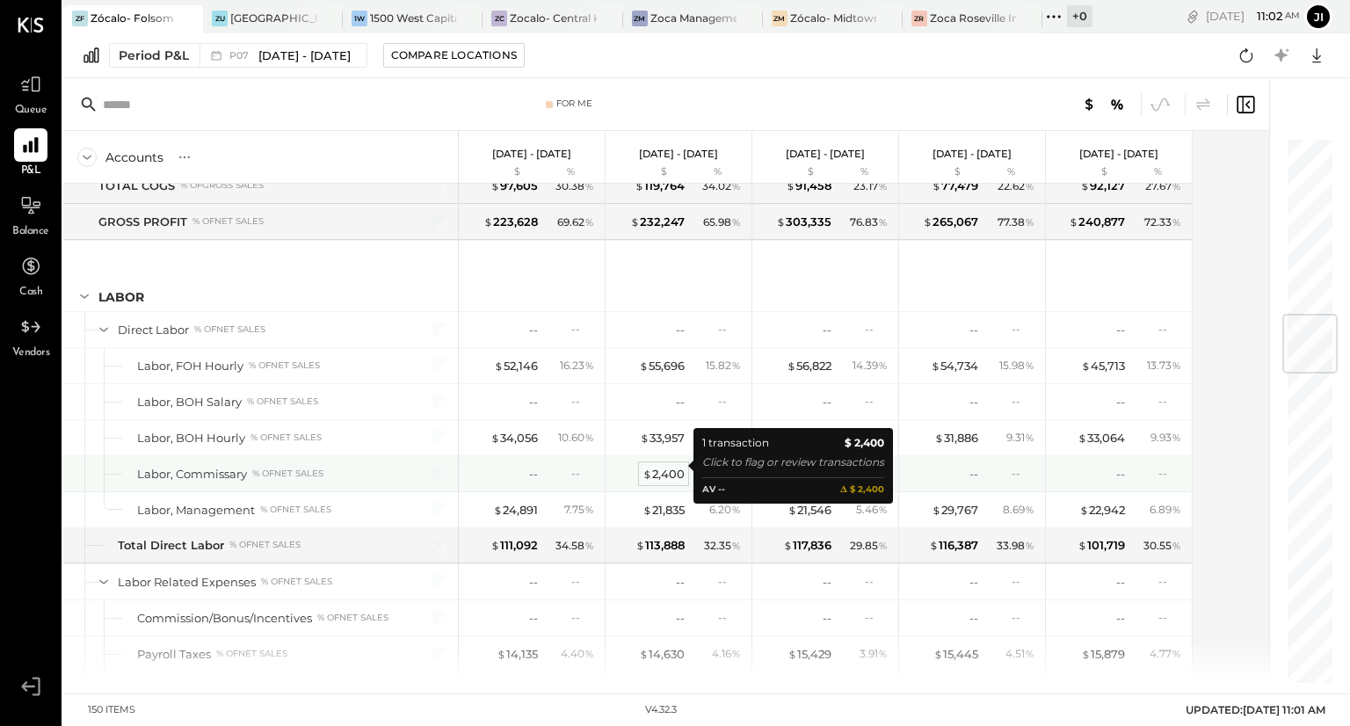
click at [675, 466] on div "$ 2,400" at bounding box center [663, 474] width 42 height 17
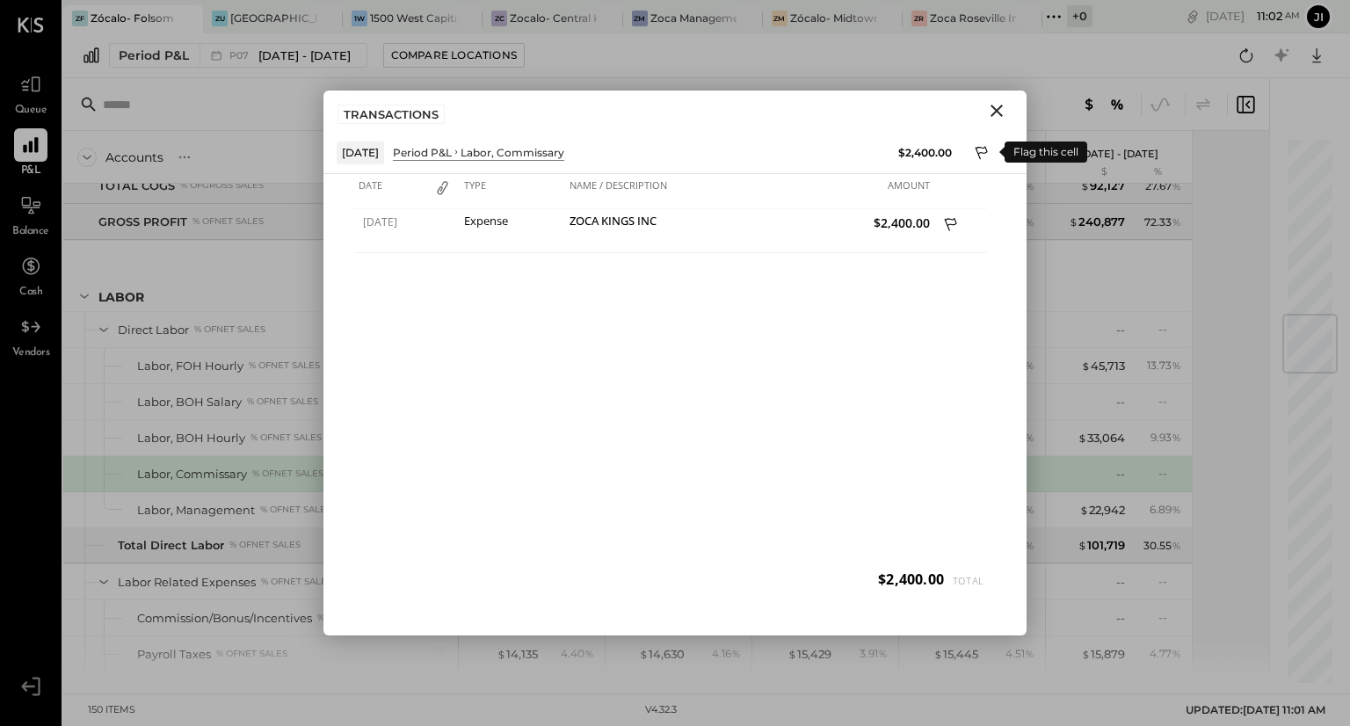
click at [981, 152] on icon at bounding box center [982, 152] width 12 height 13
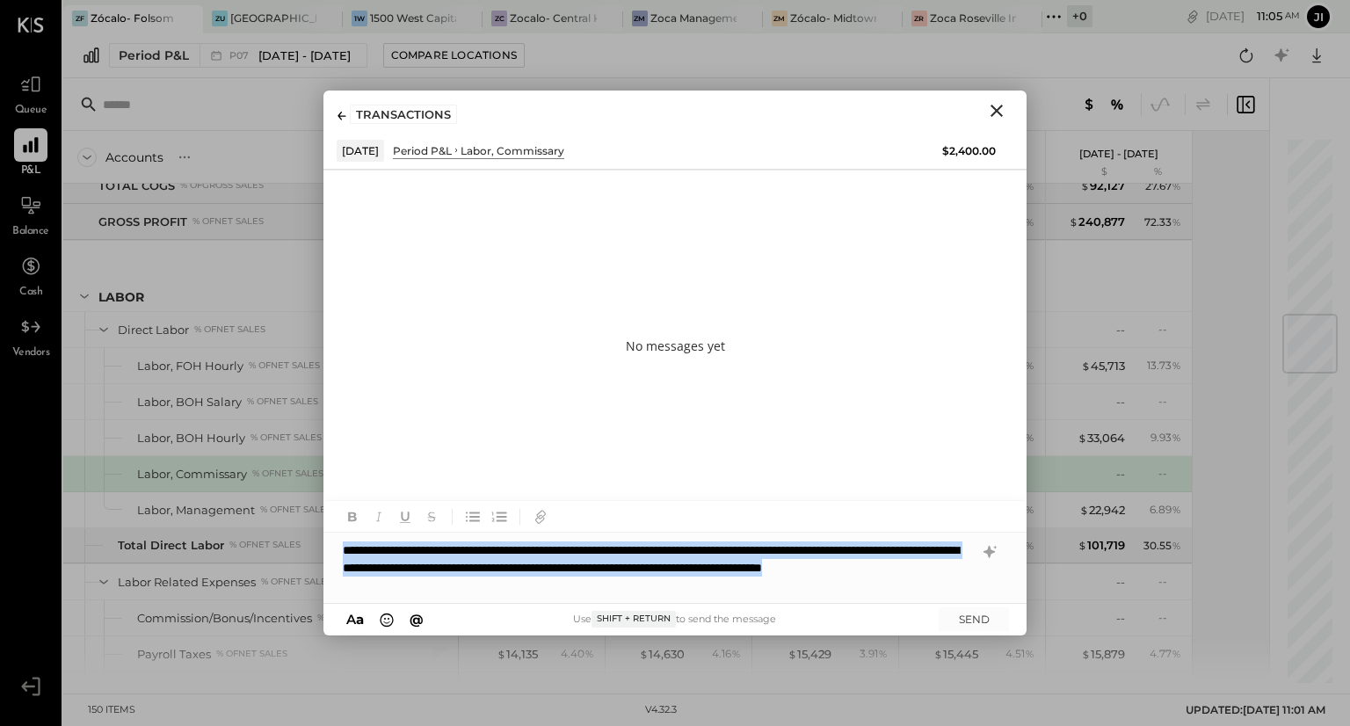
drag, startPoint x: 345, startPoint y: 546, endPoint x: 598, endPoint y: 581, distance: 255.5
click at [598, 581] on div "**********" at bounding box center [674, 568] width 703 height 70
click at [515, 569] on div "**********" at bounding box center [674, 568] width 703 height 70
drag, startPoint x: 344, startPoint y: 549, endPoint x: 574, endPoint y: 590, distance: 233.8
click at [574, 590] on div "**********" at bounding box center [674, 568] width 703 height 70
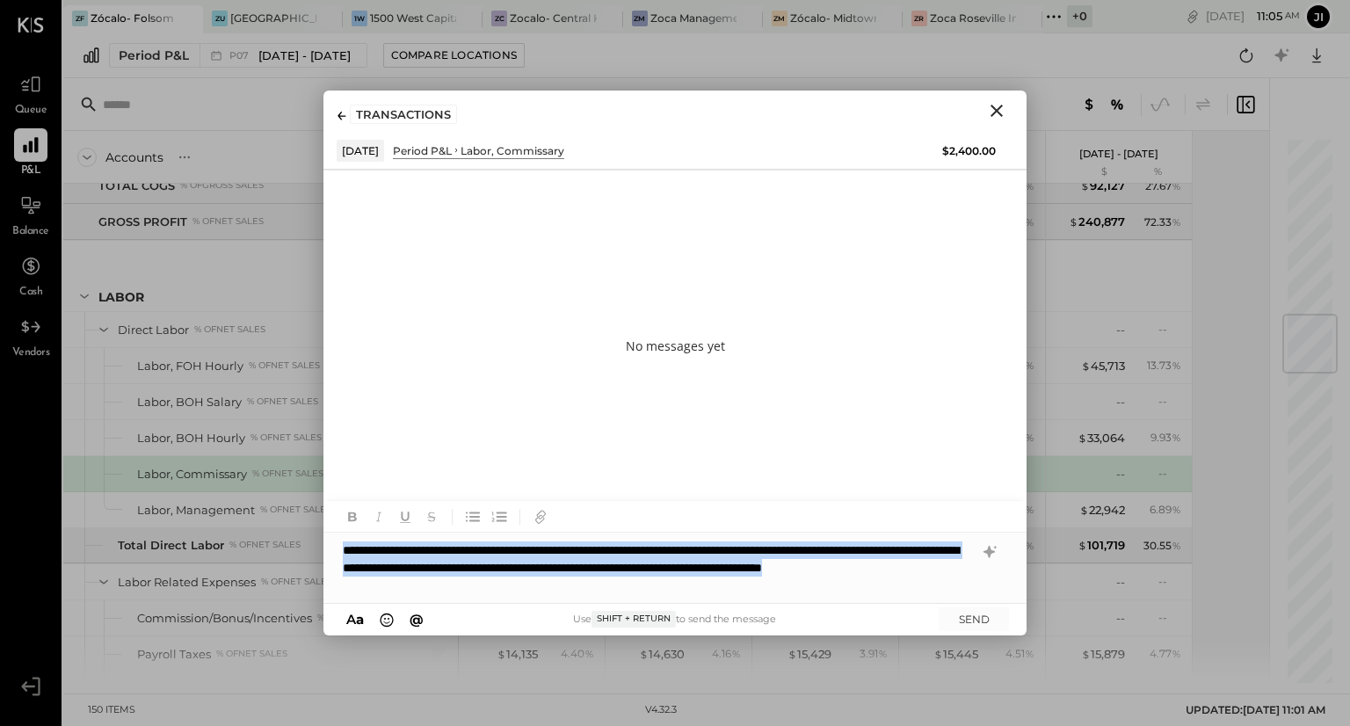
copy div "**********"
click at [961, 616] on button "SEND" at bounding box center [974, 619] width 70 height 24
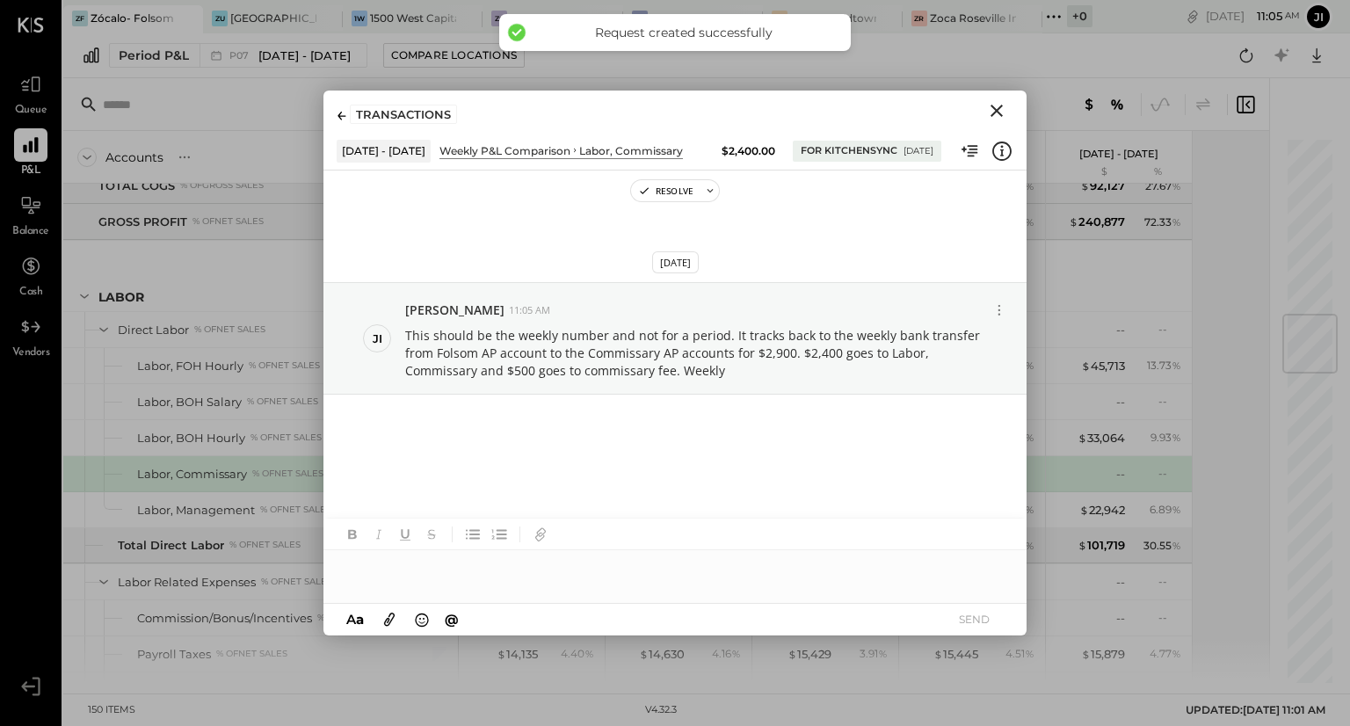
click at [1005, 106] on icon "Close" at bounding box center [996, 110] width 21 height 21
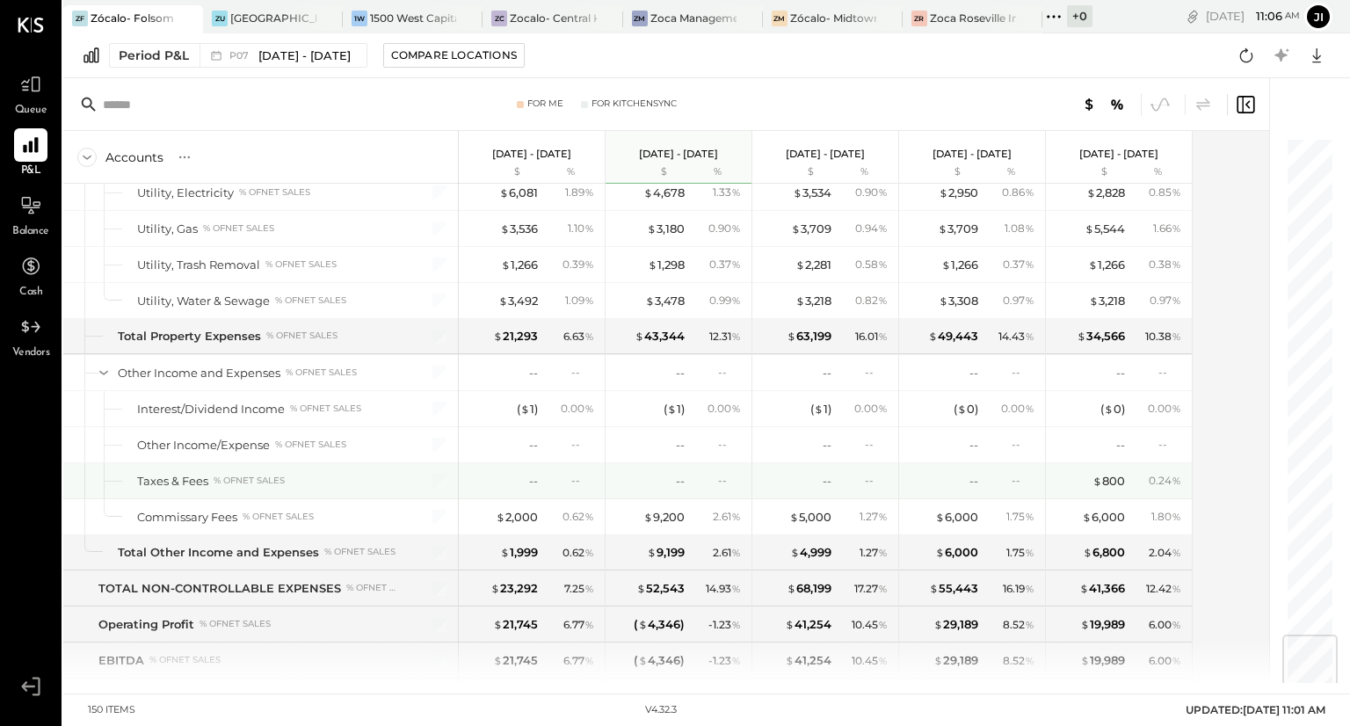
scroll to position [4185, 0]
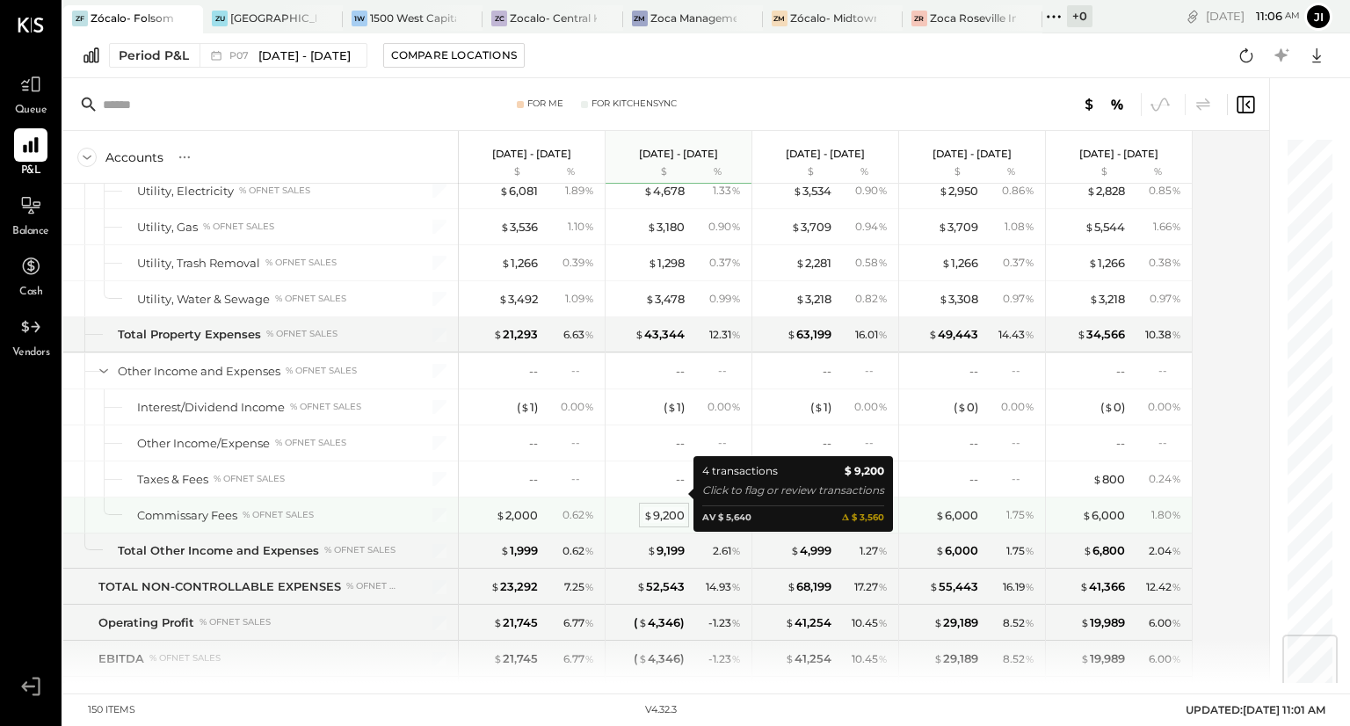
click at [678, 507] on div "$ 9,200" at bounding box center [663, 515] width 41 height 17
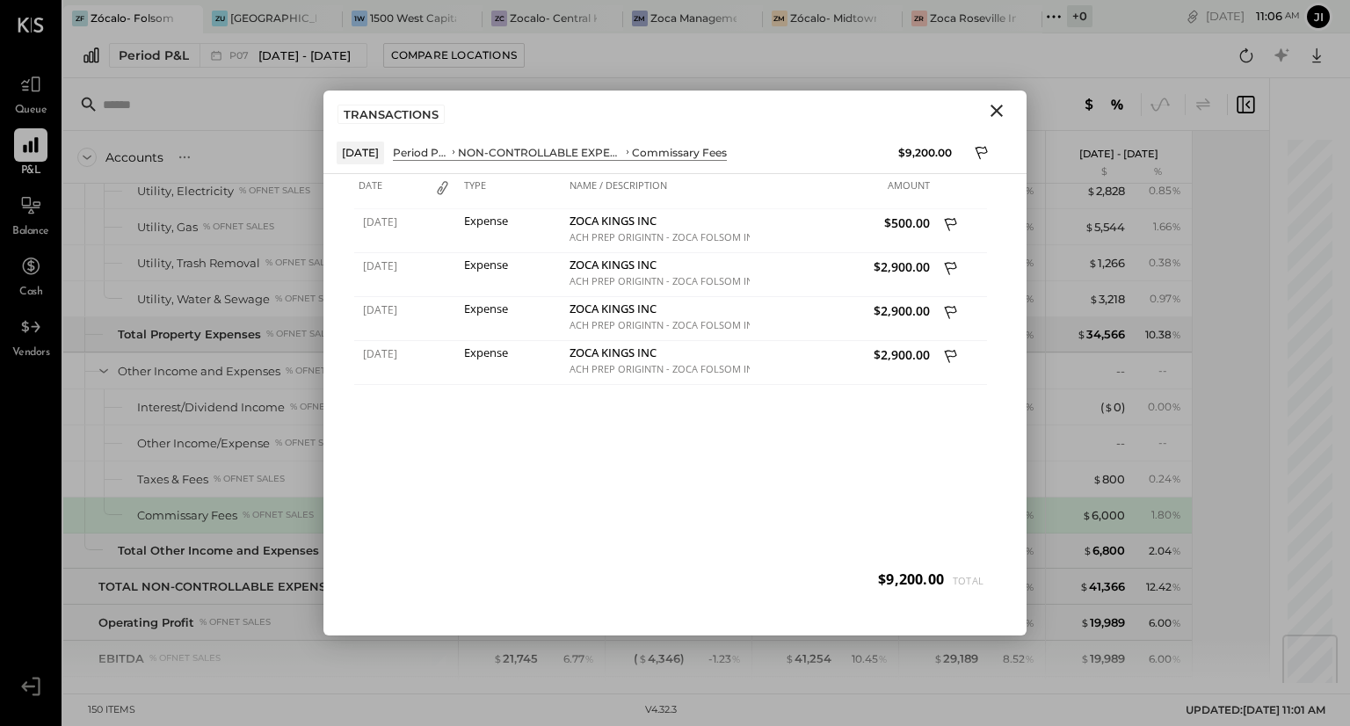
click at [999, 110] on icon "Close" at bounding box center [996, 110] width 21 height 21
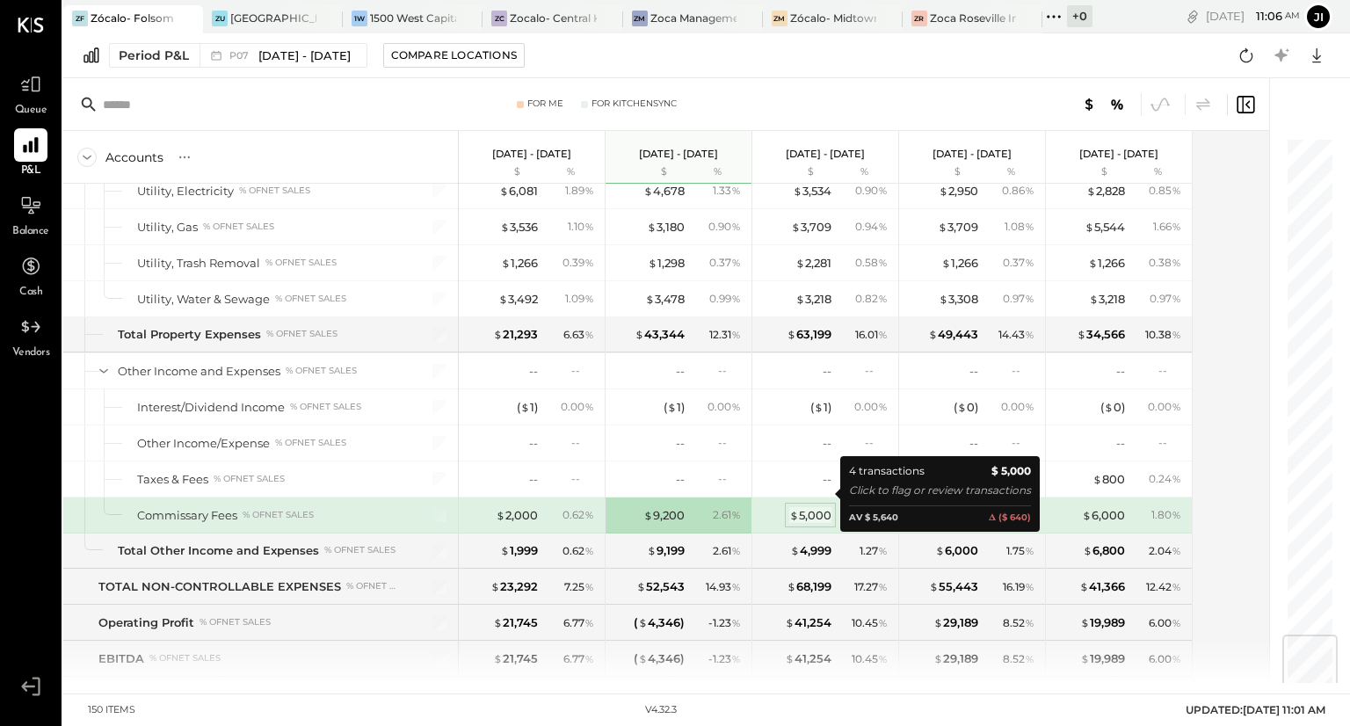
click at [814, 507] on div "$ 5,000" at bounding box center [810, 515] width 42 height 17
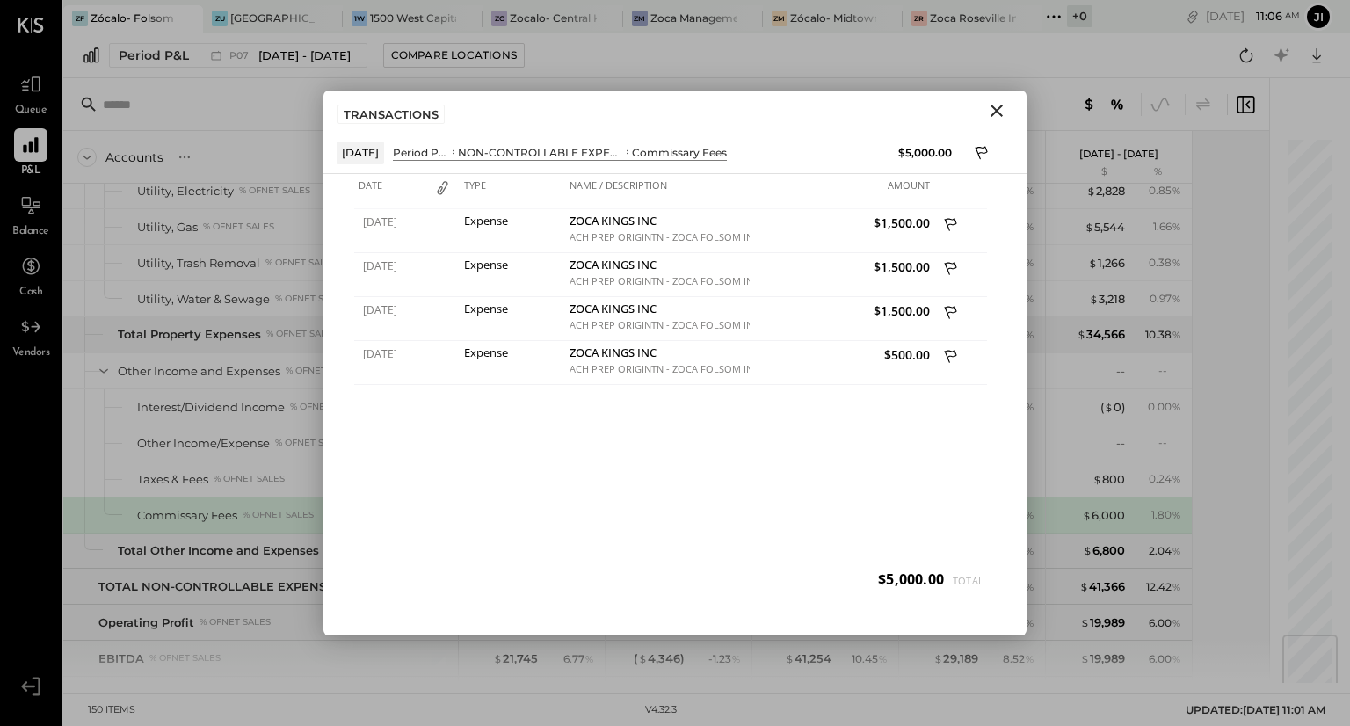
click at [996, 113] on icon "Close" at bounding box center [996, 110] width 21 height 21
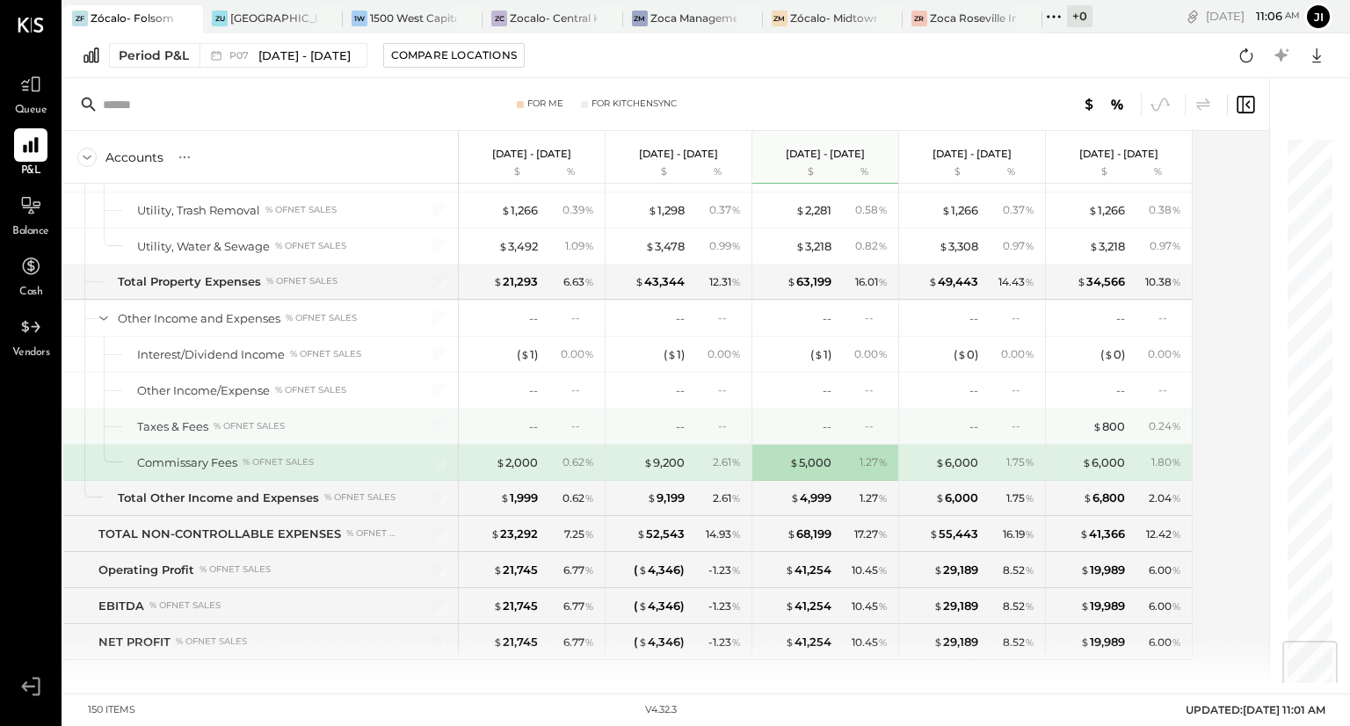
scroll to position [4237, 0]
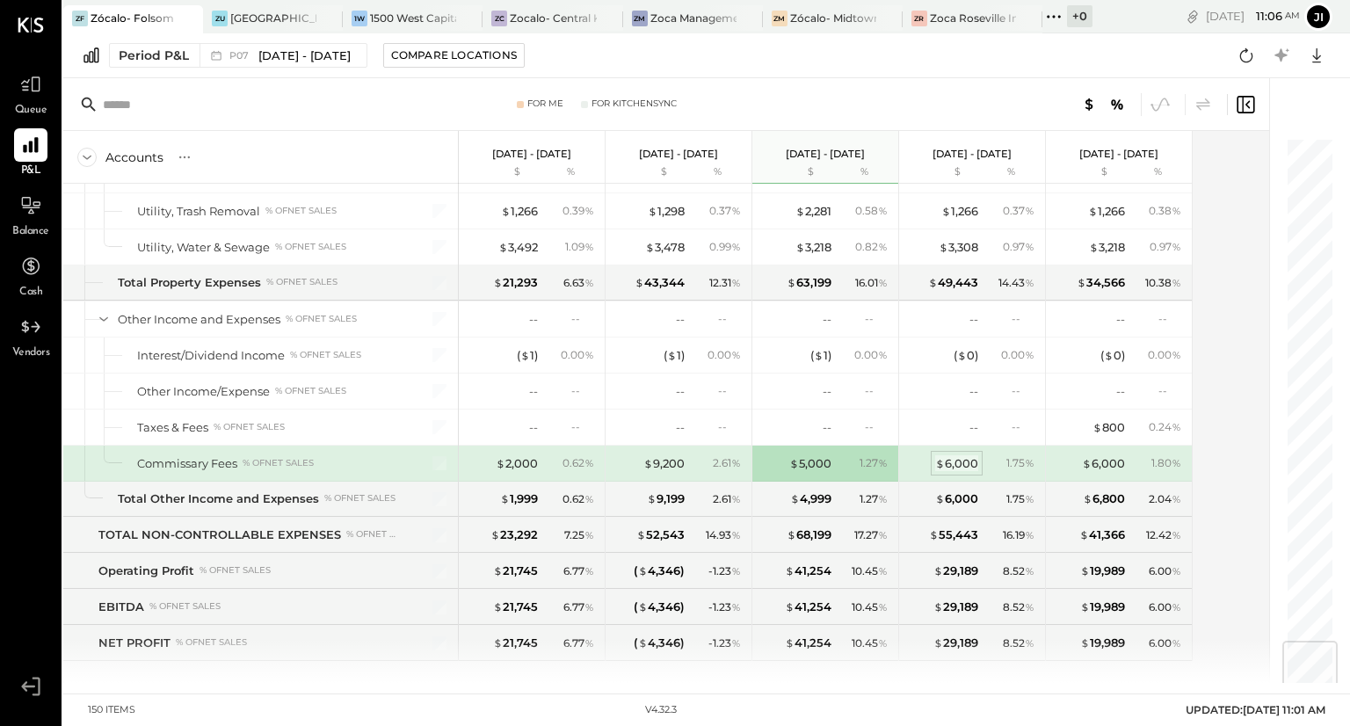
click at [956, 455] on div "$ 6,000" at bounding box center [956, 463] width 43 height 17
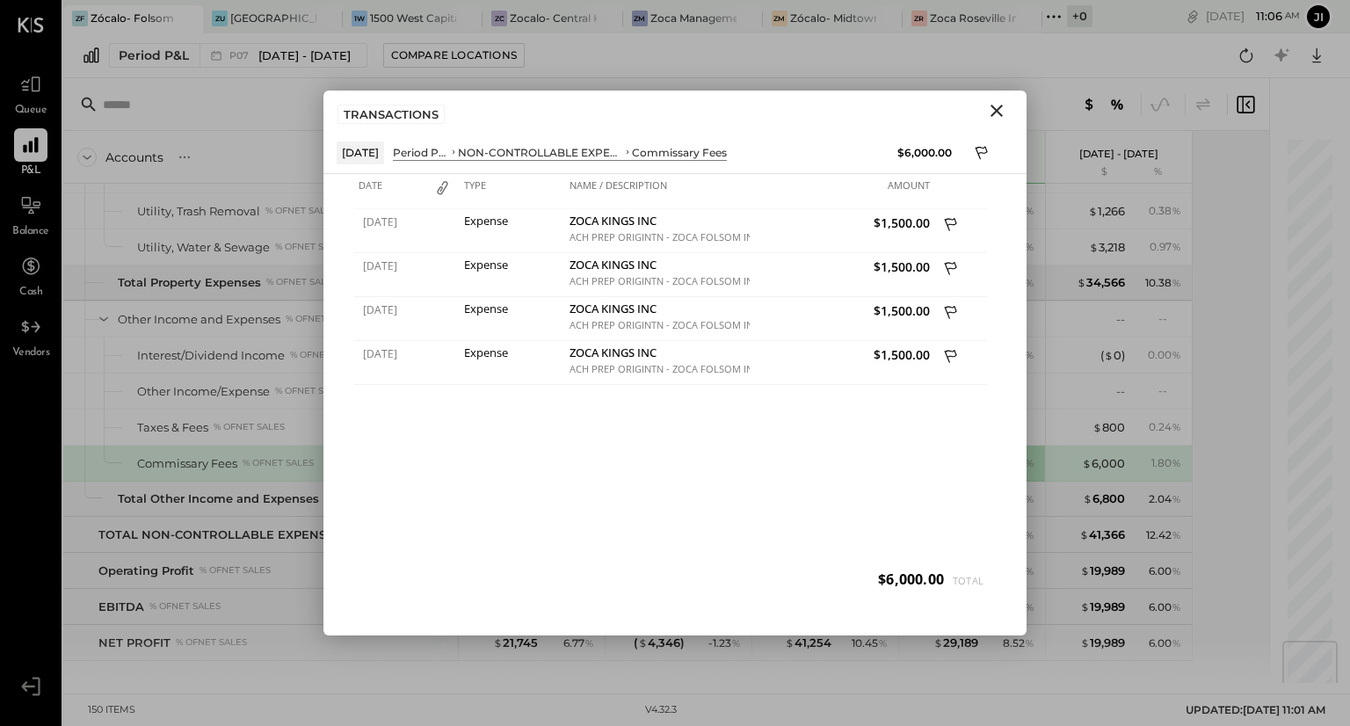
click at [1002, 110] on icon "Close" at bounding box center [996, 110] width 21 height 21
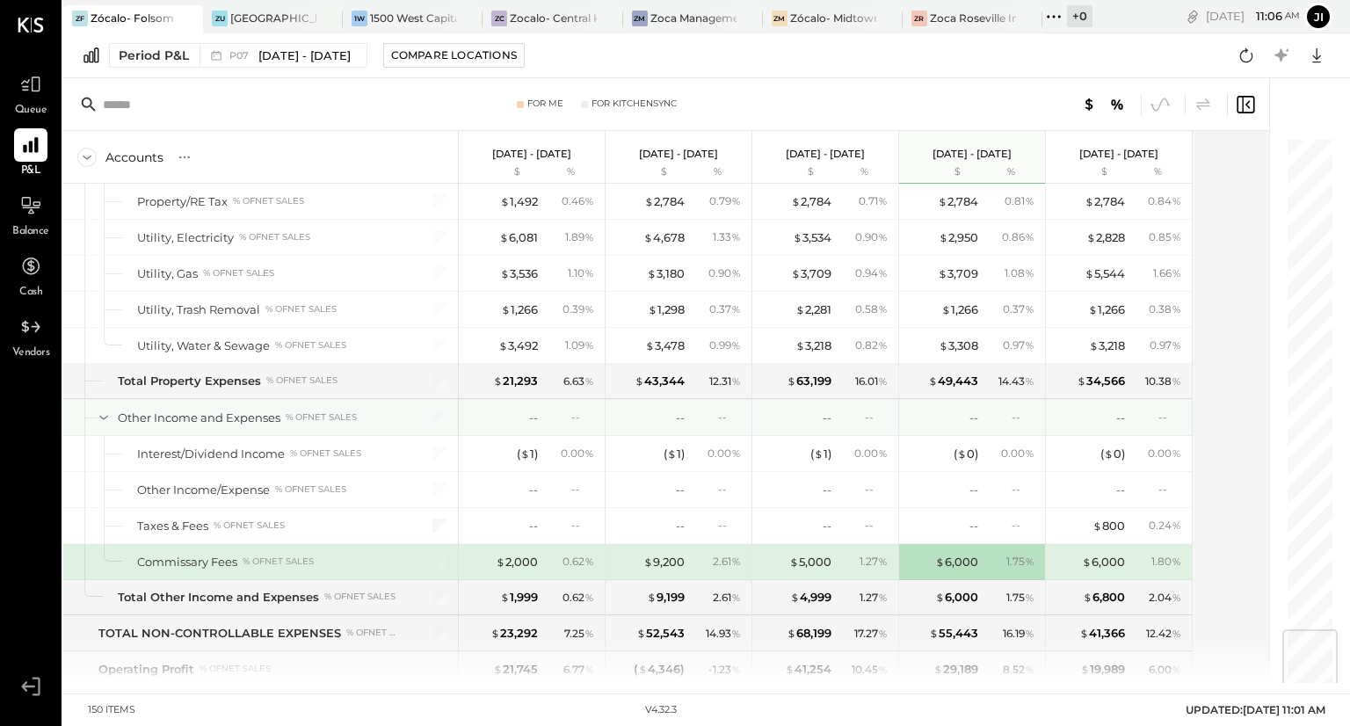
scroll to position [4138, 0]
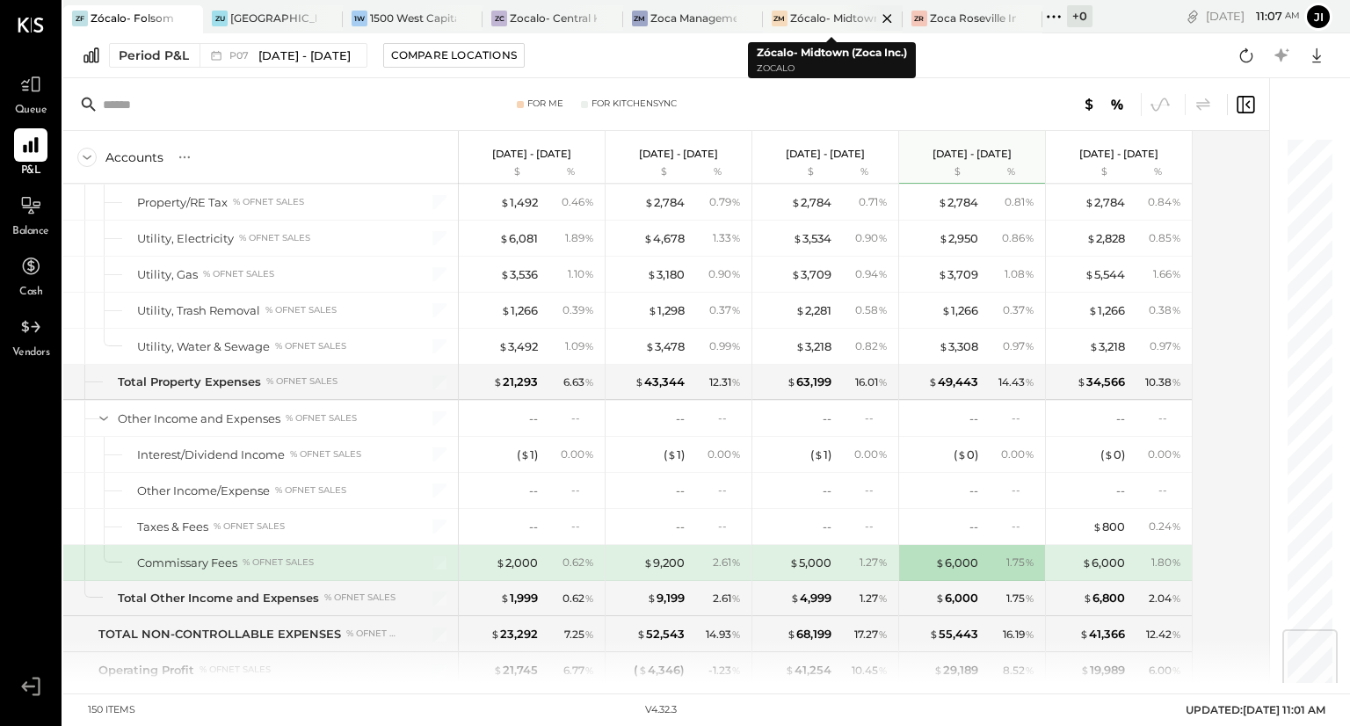
click at [816, 21] on div "Zócalo- Midtown (Zoca Inc.)" at bounding box center [833, 18] width 86 height 15
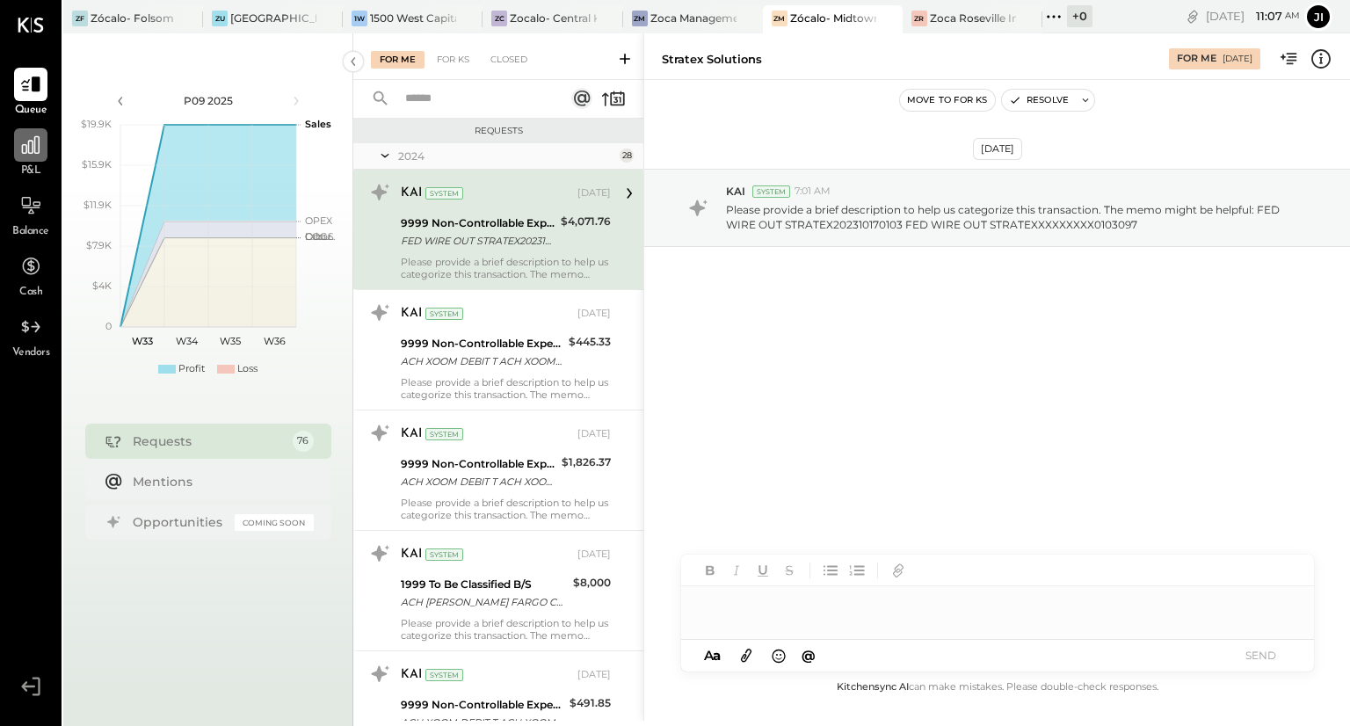
click at [21, 146] on icon at bounding box center [30, 145] width 23 height 23
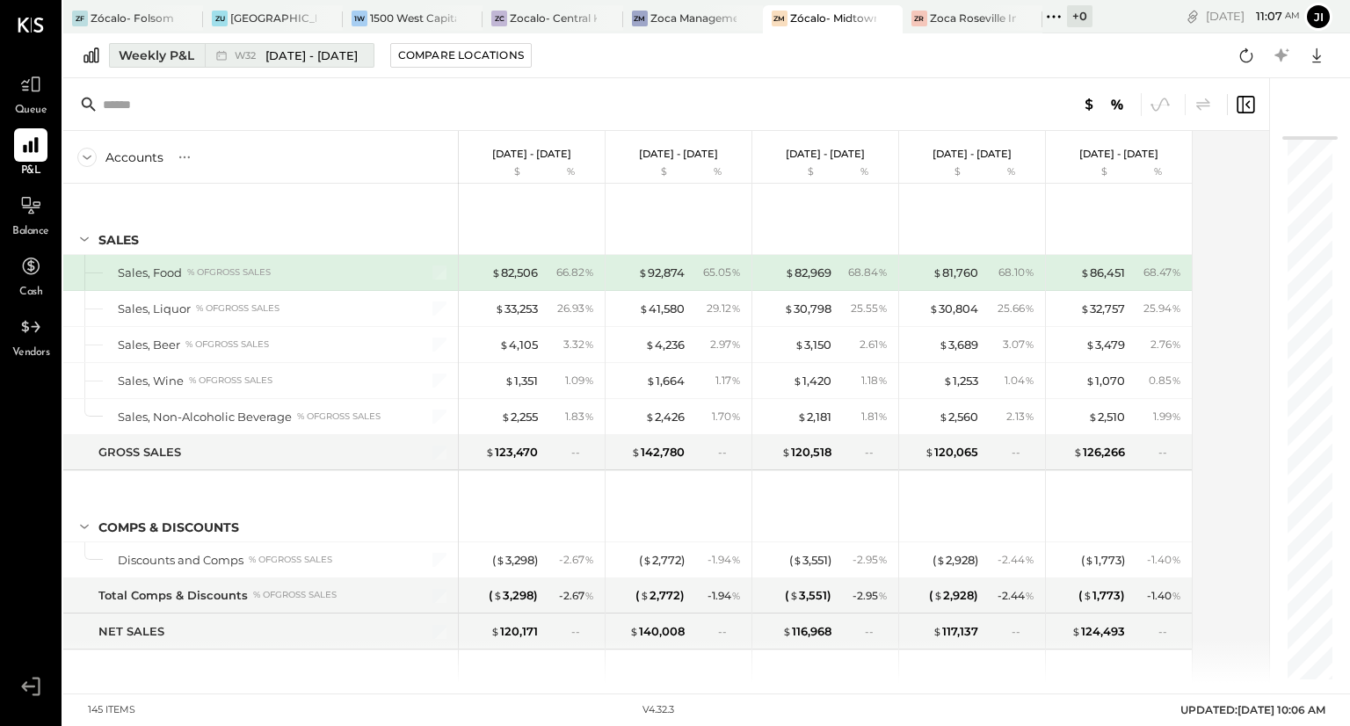
click at [288, 62] on span "[DATE] - [DATE]" at bounding box center [311, 55] width 92 height 17
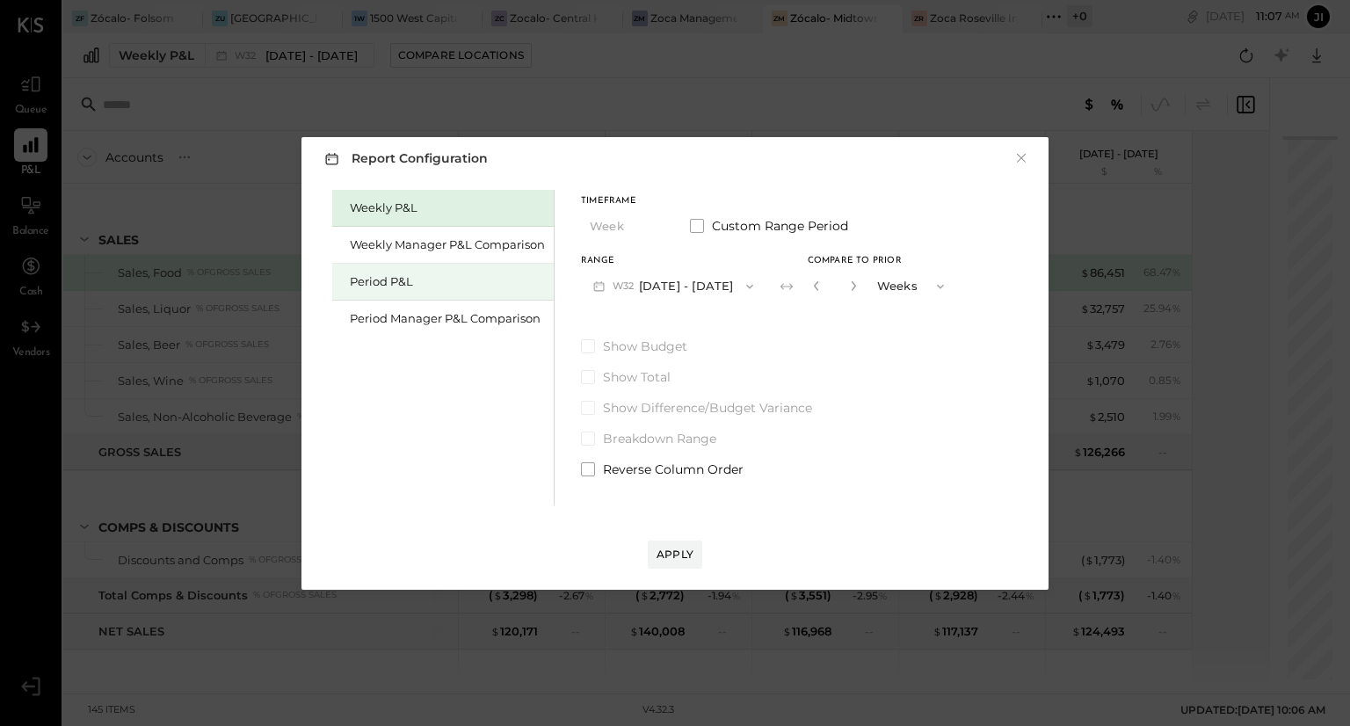
click at [396, 278] on div "Period P&L" at bounding box center [447, 281] width 195 height 17
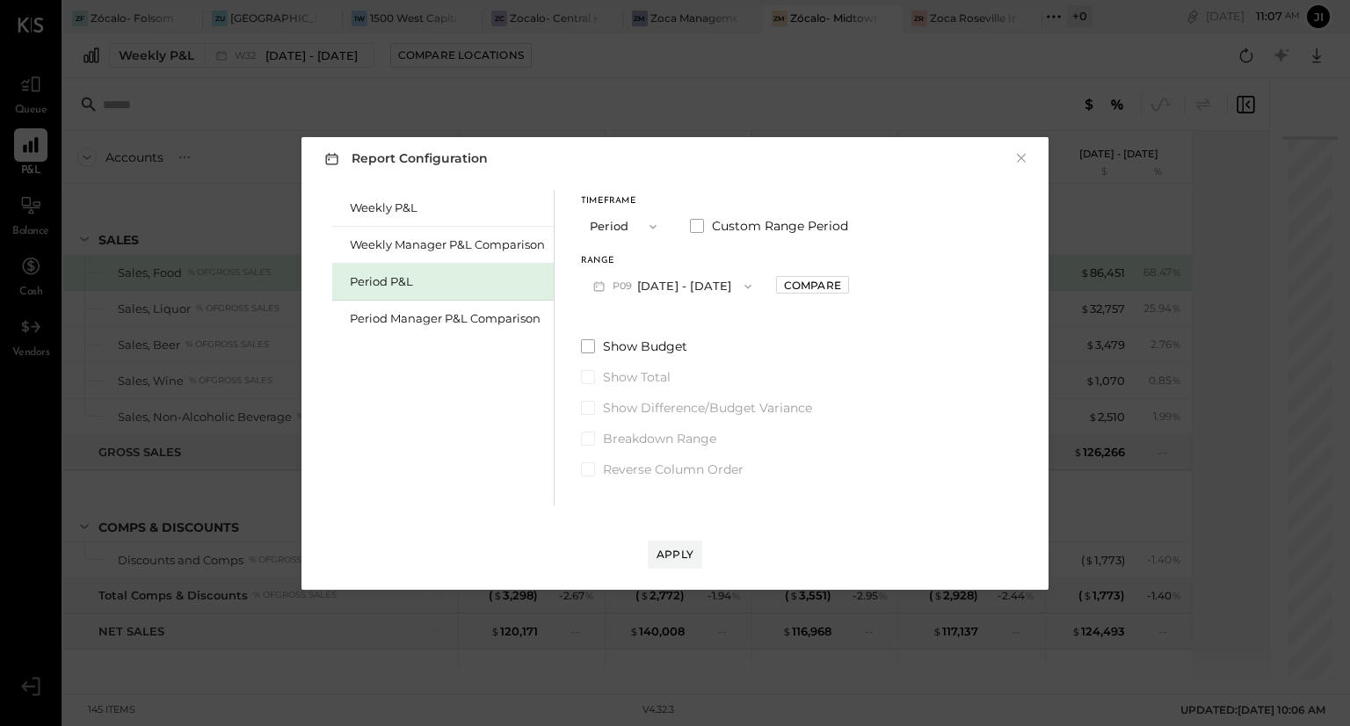
click at [623, 283] on span "P09" at bounding box center [625, 286] width 25 height 14
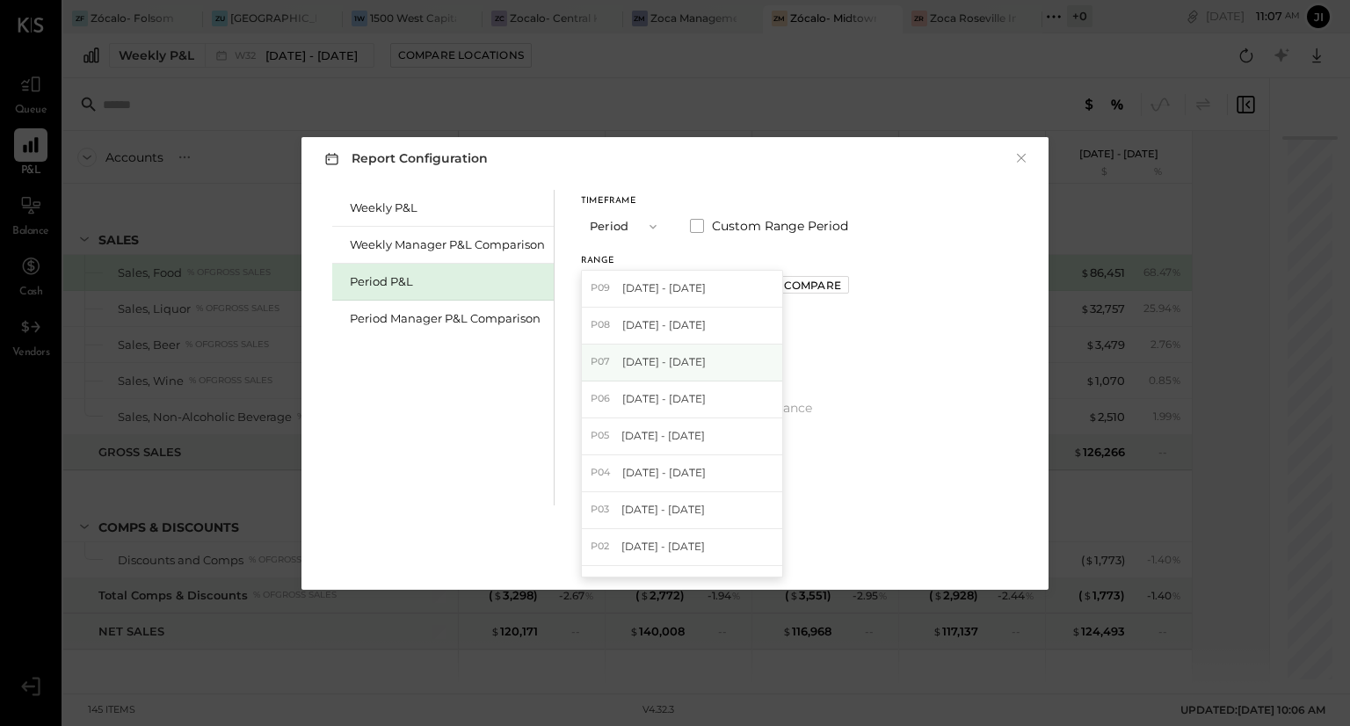
click at [619, 361] on div "P07 [DATE] - [DATE]" at bounding box center [682, 363] width 200 height 37
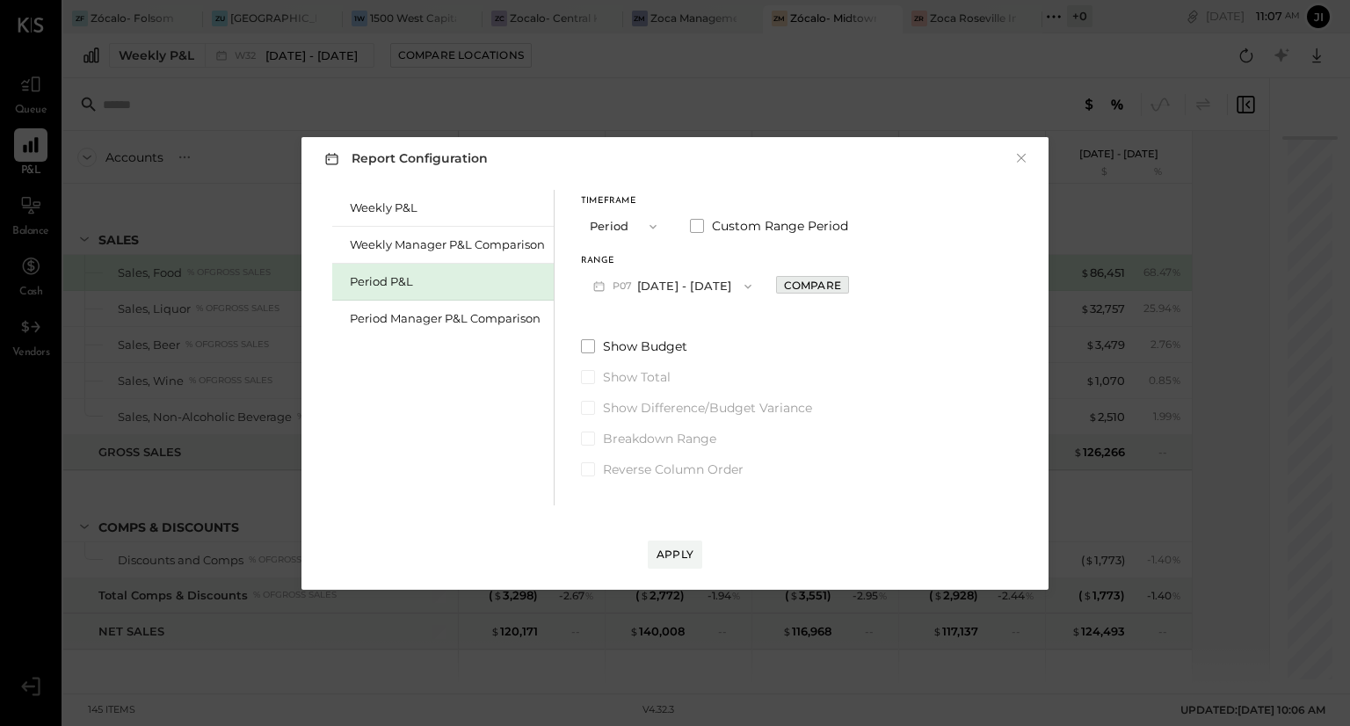
click at [819, 282] on div "Compare" at bounding box center [812, 285] width 57 height 15
click at [857, 288] on icon "button" at bounding box center [851, 285] width 11 height 11
type input "*"
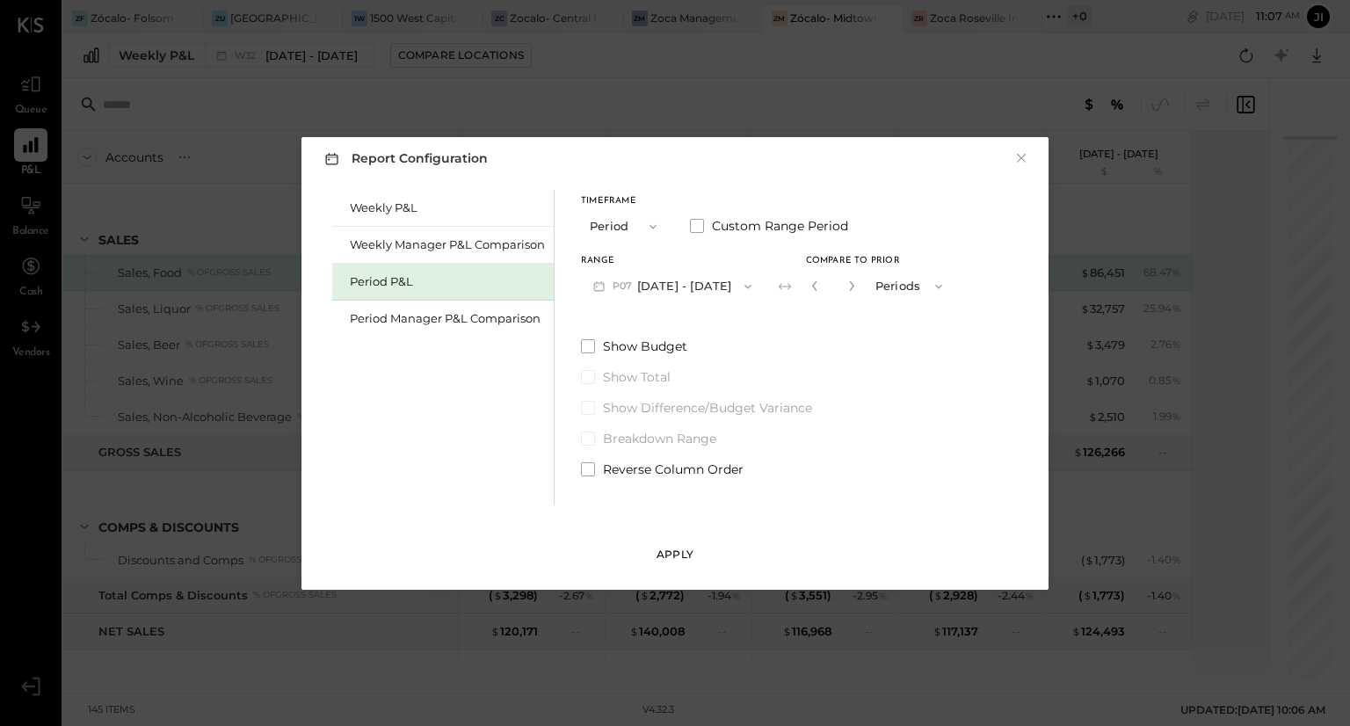
click at [676, 553] on div "Apply" at bounding box center [675, 554] width 37 height 15
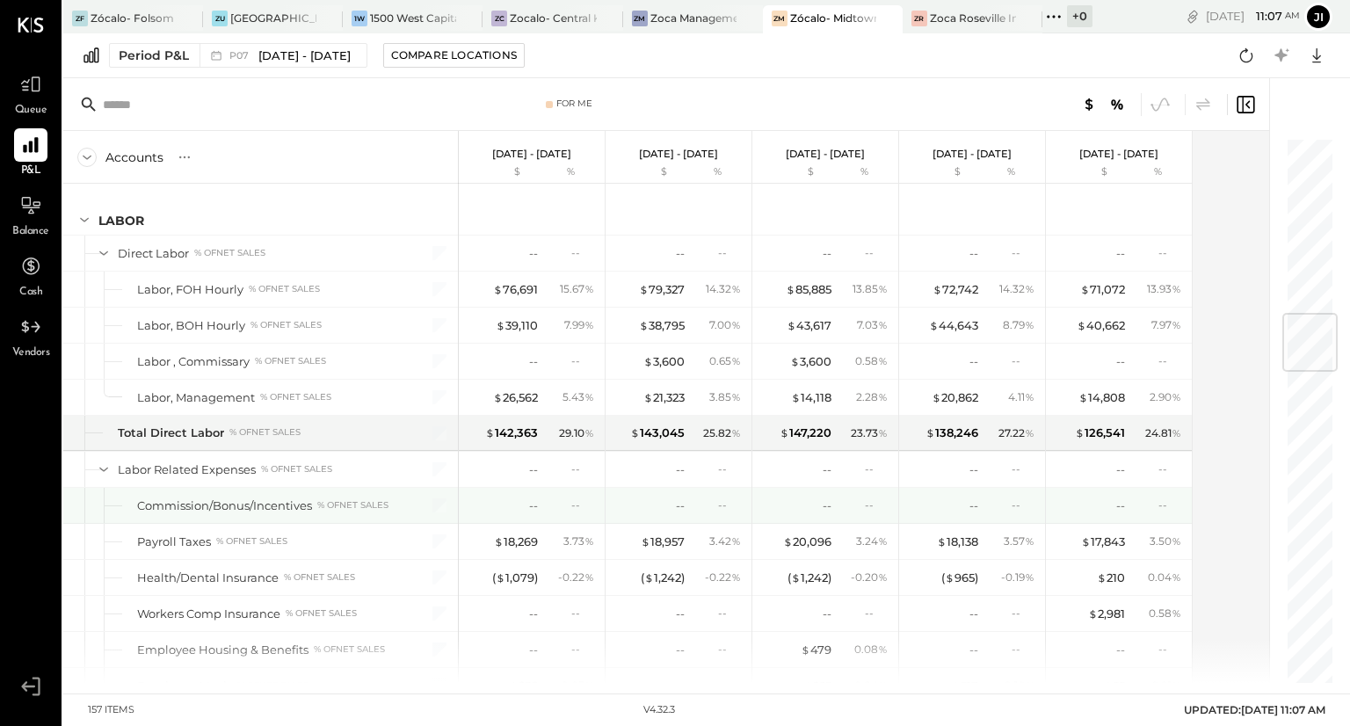
scroll to position [1484, 0]
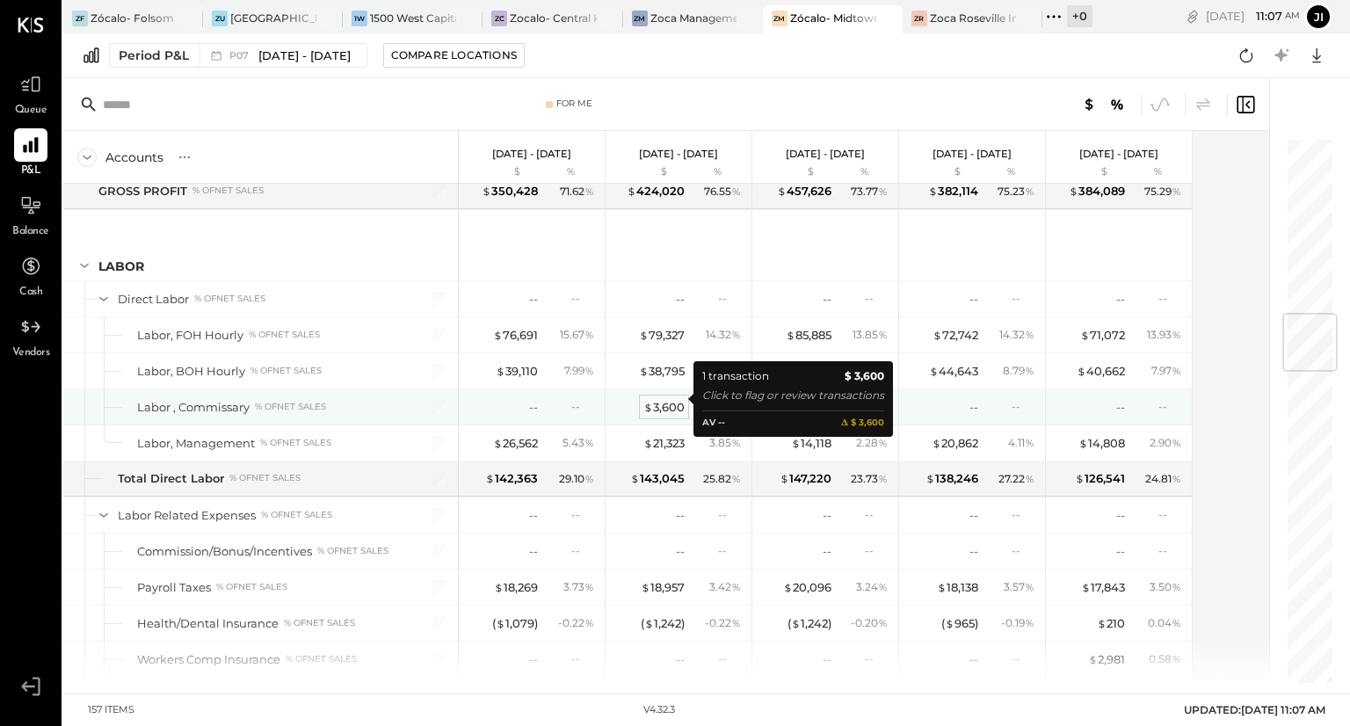
click at [665, 400] on div "$ 3,600" at bounding box center [663, 407] width 41 height 17
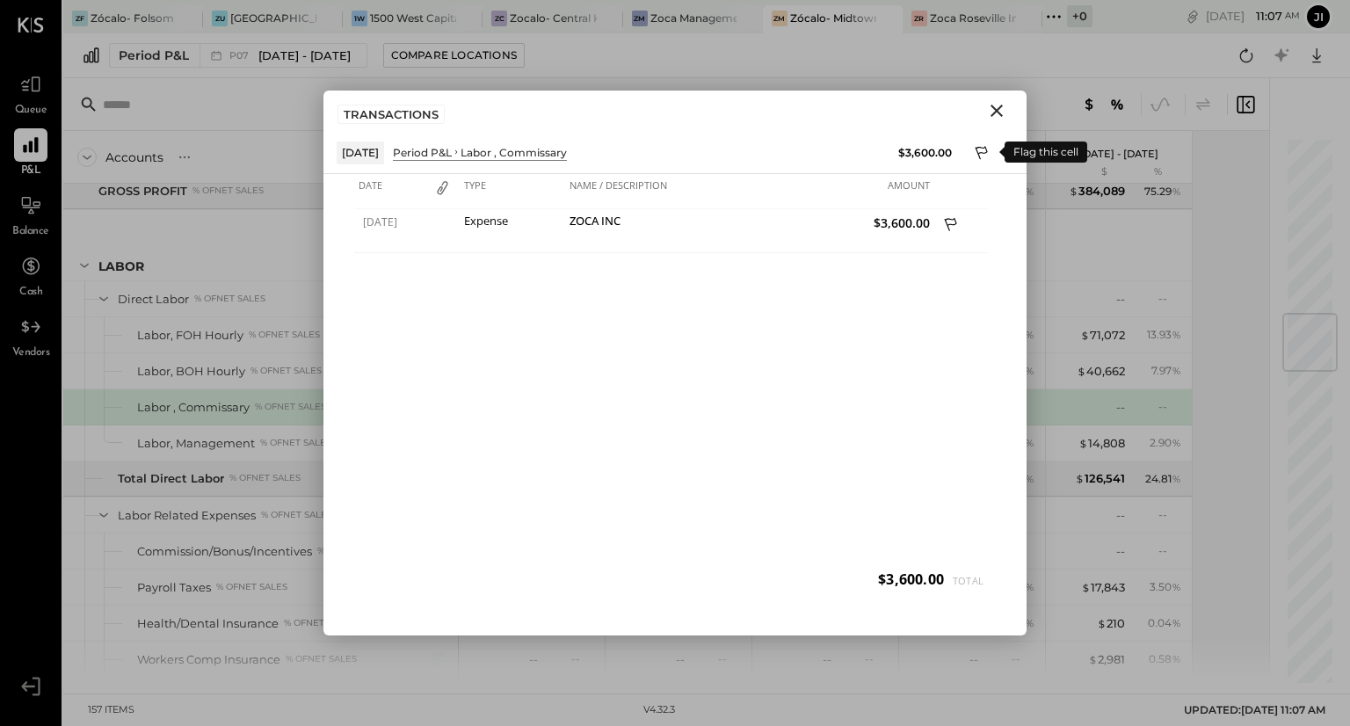
click at [980, 151] on icon at bounding box center [983, 154] width 16 height 21
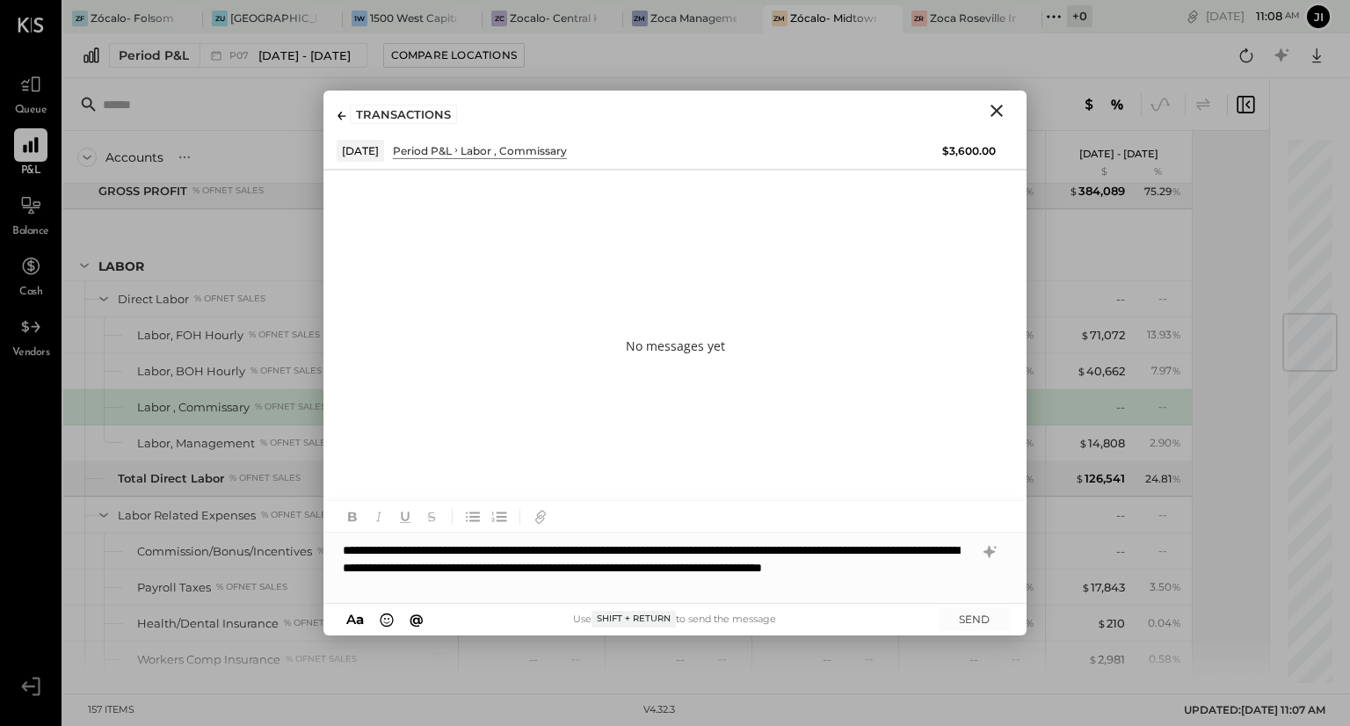
click at [388, 567] on div "**********" at bounding box center [674, 568] width 703 height 70
click at [721, 568] on div "**********" at bounding box center [674, 568] width 703 height 70
click at [731, 567] on div "**********" at bounding box center [674, 568] width 703 height 70
click at [765, 567] on div "**********" at bounding box center [674, 568] width 703 height 70
click at [394, 584] on div "**********" at bounding box center [674, 568] width 703 height 70
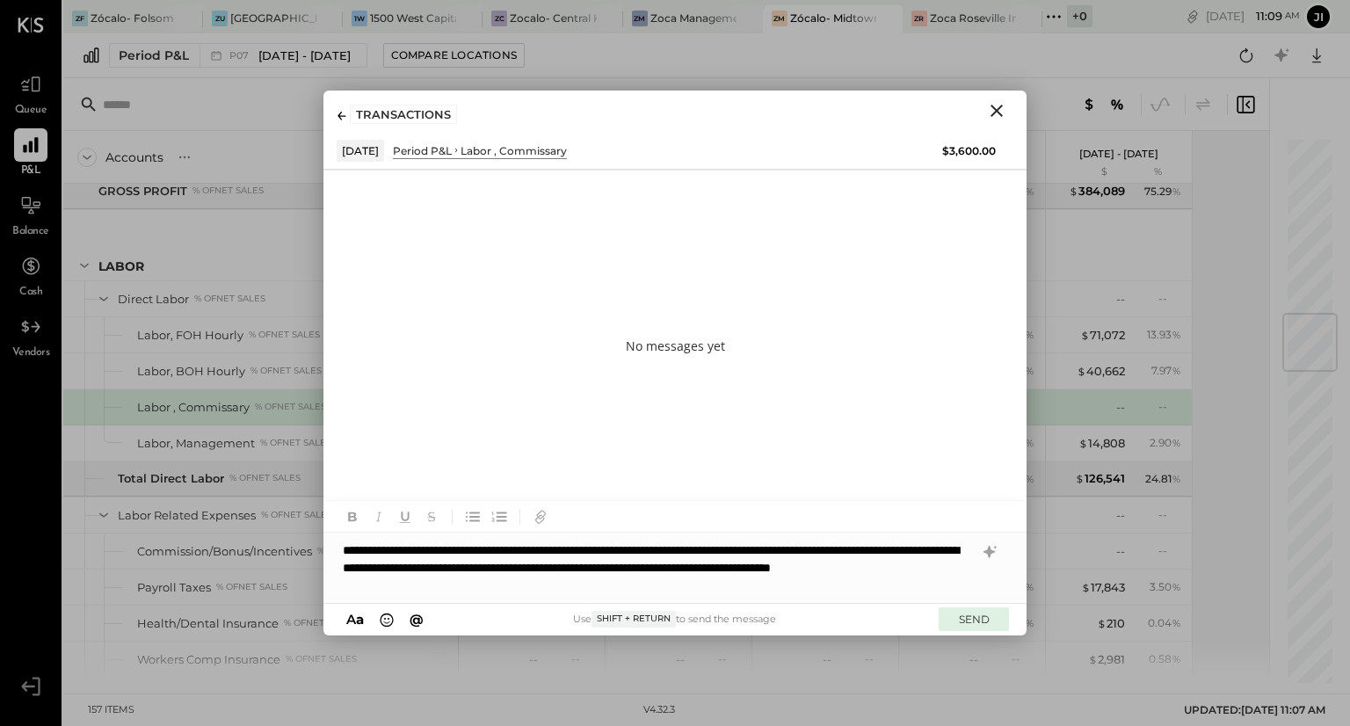
click at [968, 621] on button "SEND" at bounding box center [974, 619] width 70 height 24
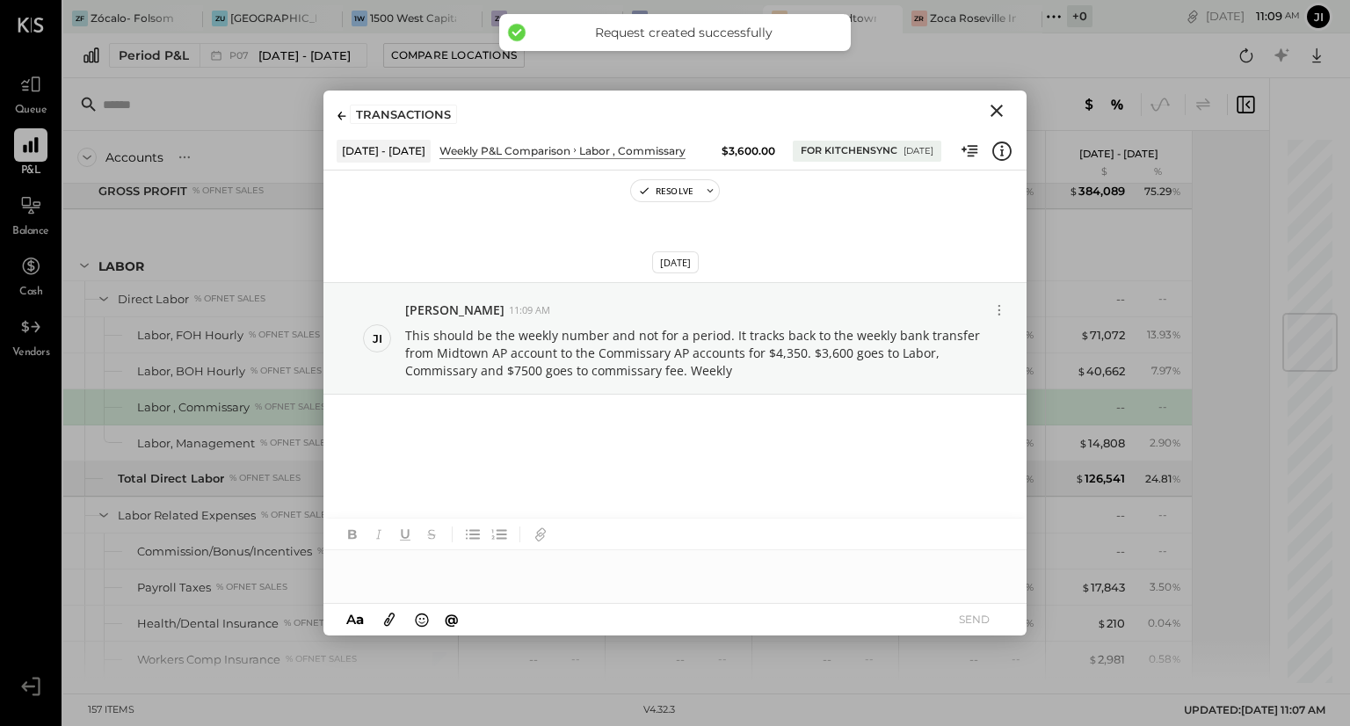
click at [992, 110] on icon "Close" at bounding box center [996, 110] width 21 height 21
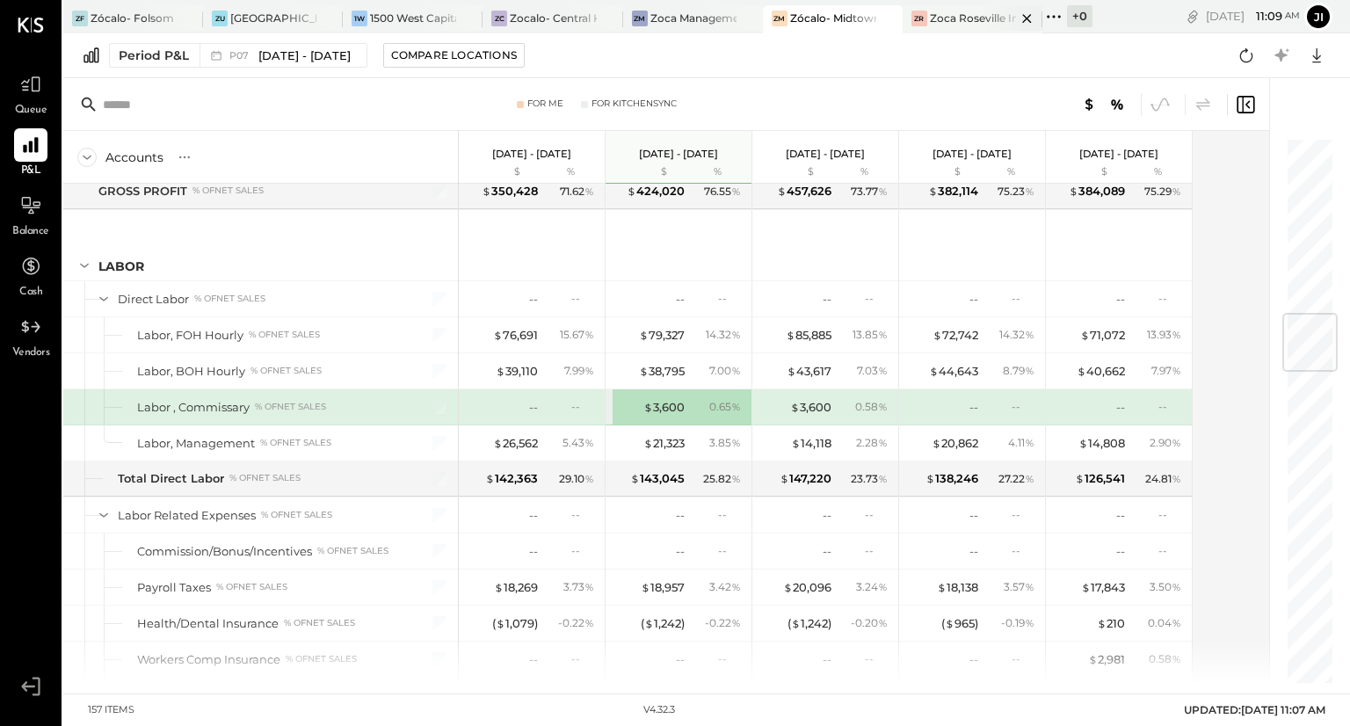
click at [935, 18] on div "Zoca Roseville Inc." at bounding box center [973, 18] width 86 height 15
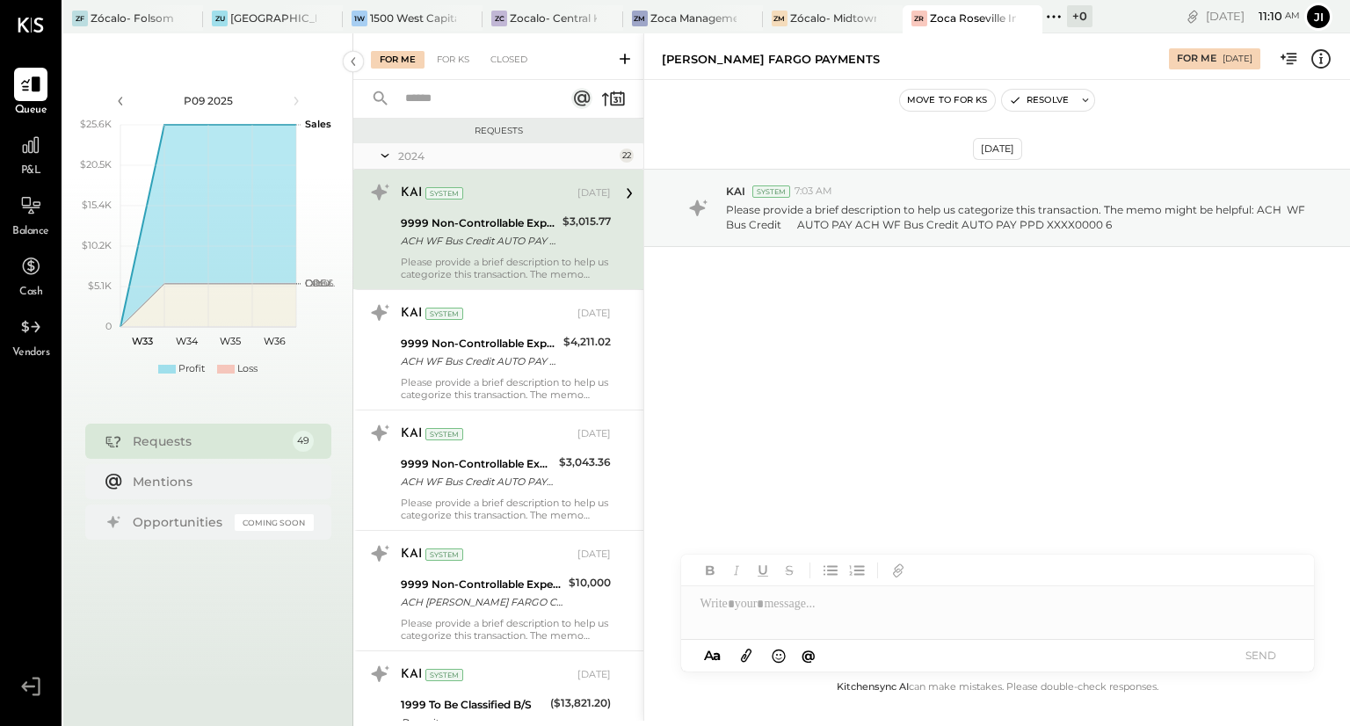
click at [26, 163] on span "P&L" at bounding box center [31, 171] width 20 height 16
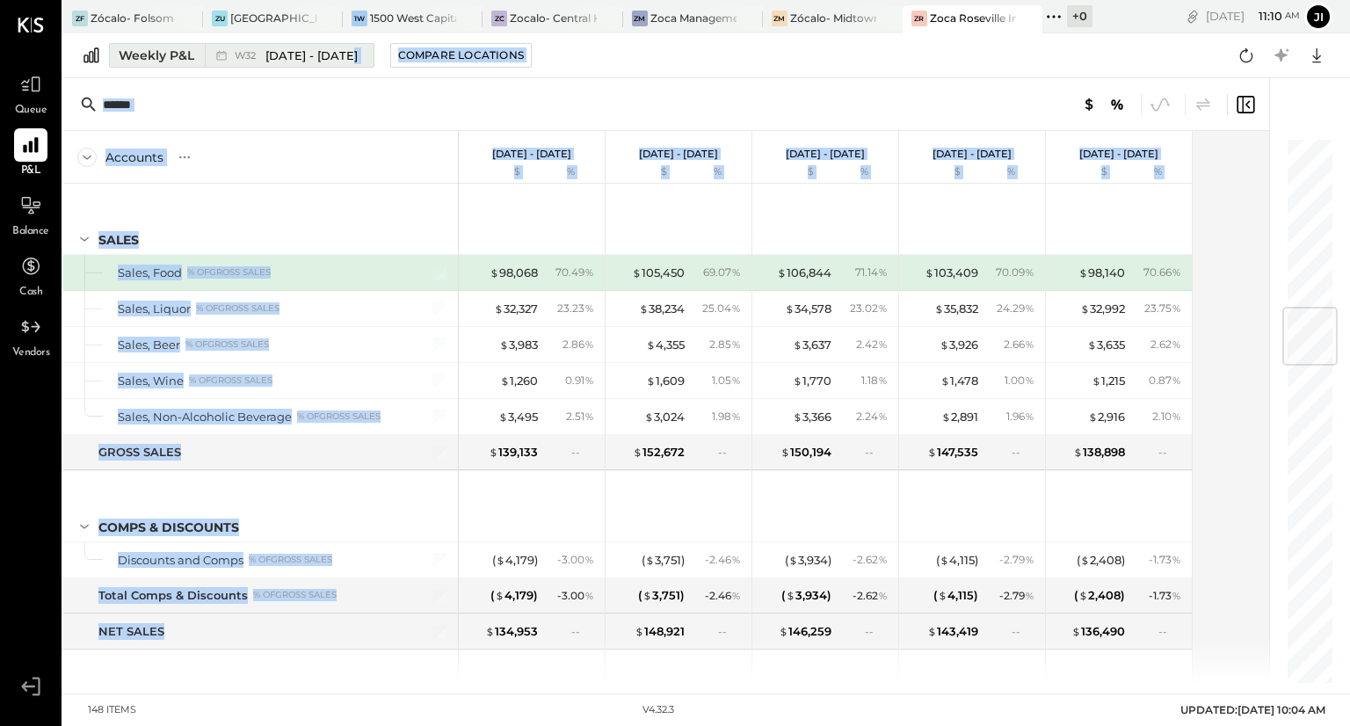
drag, startPoint x: 332, startPoint y: 441, endPoint x: 345, endPoint y: 64, distance: 377.2
click at [345, 64] on div "ZF Zócalo- Folsom ZU Zócalo- [GEOGRAPHIC_DATA] 1W 1500 West Capital LP ZC Zocal…" at bounding box center [706, 341] width 1287 height 683
click at [345, 65] on div "W32 [DATE] - [DATE]" at bounding box center [285, 55] width 160 height 23
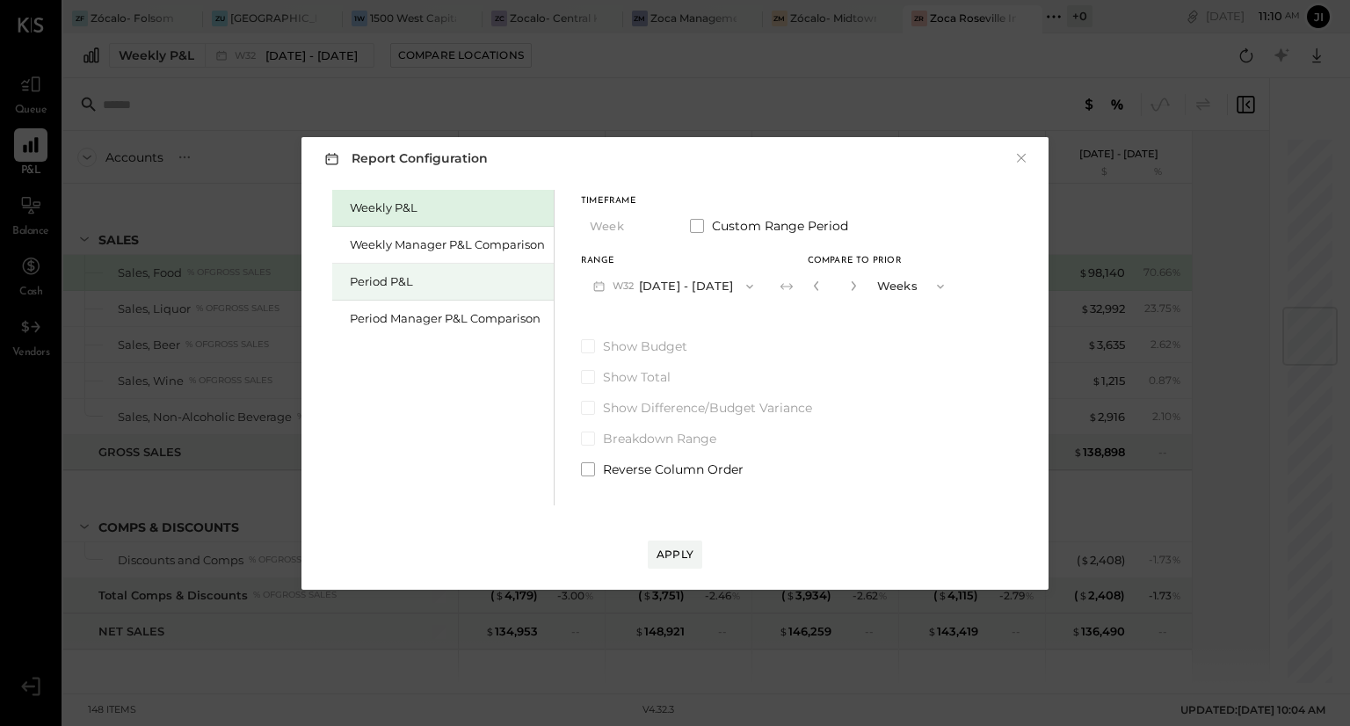
click at [391, 279] on div "Period P&L" at bounding box center [447, 281] width 195 height 17
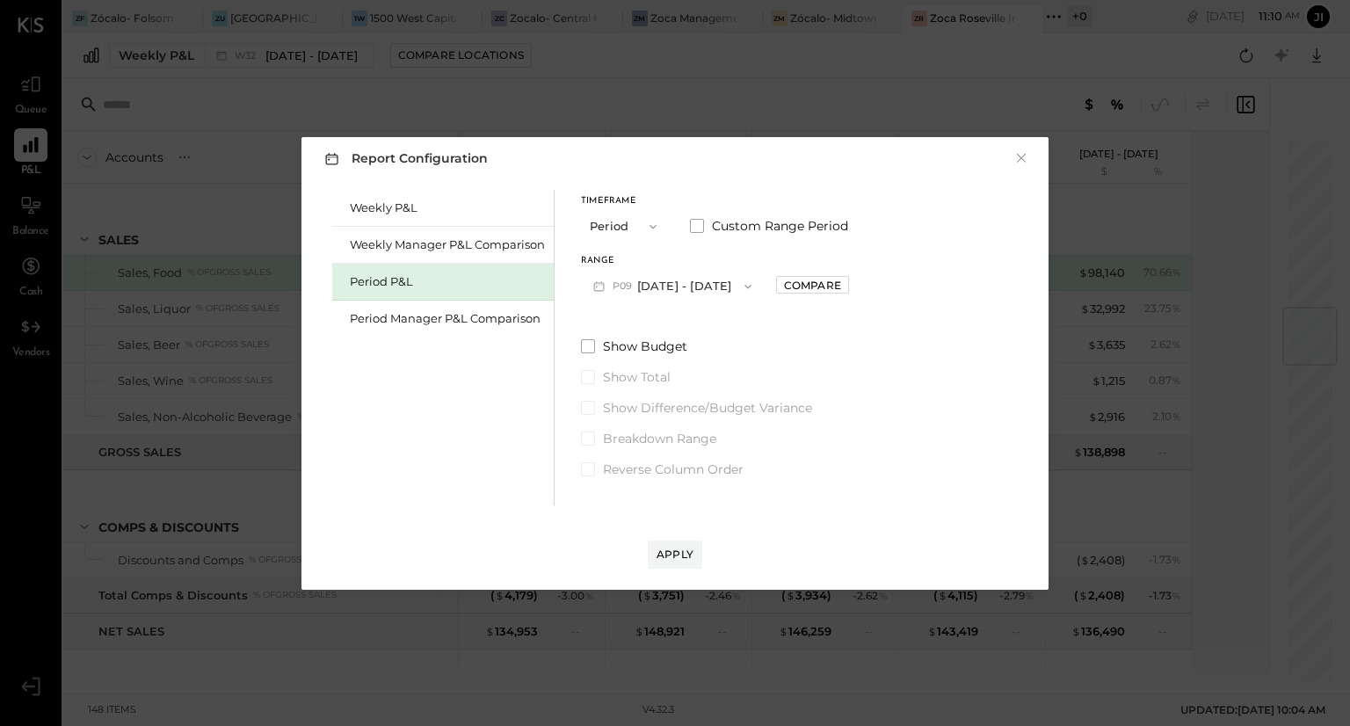
click at [636, 292] on button "P09 [DATE] - [DATE]" at bounding box center [672, 286] width 183 height 33
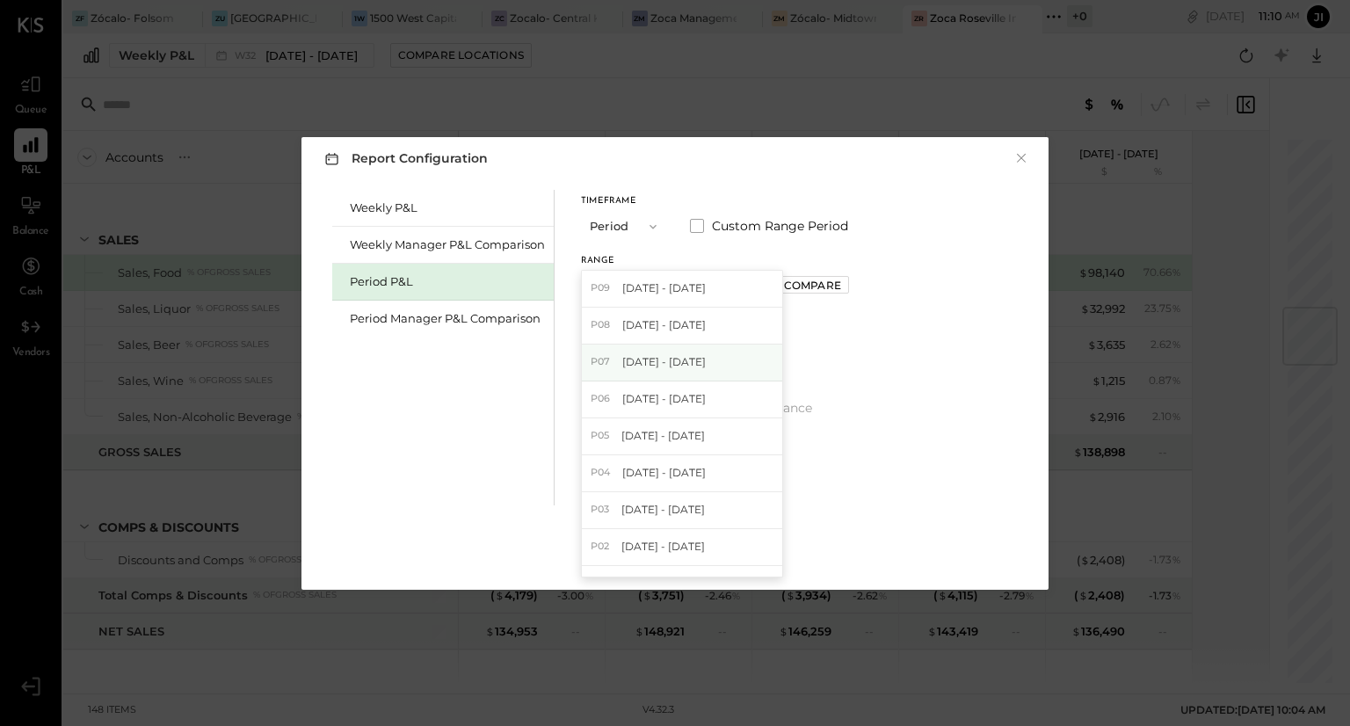
click at [629, 366] on span "[DATE] - [DATE]" at bounding box center [663, 361] width 83 height 15
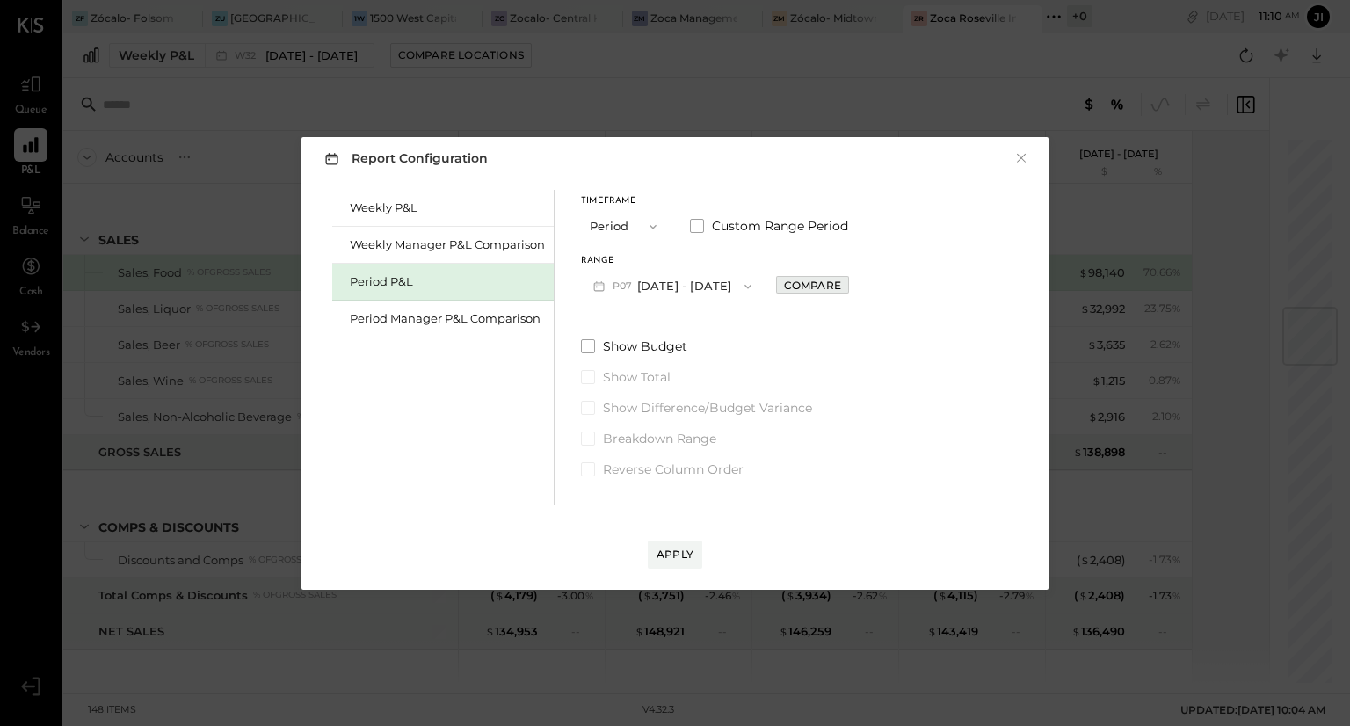
click at [837, 290] on div "Compare" at bounding box center [812, 285] width 57 height 15
click at [857, 286] on icon "button" at bounding box center [851, 285] width 11 height 11
type input "*"
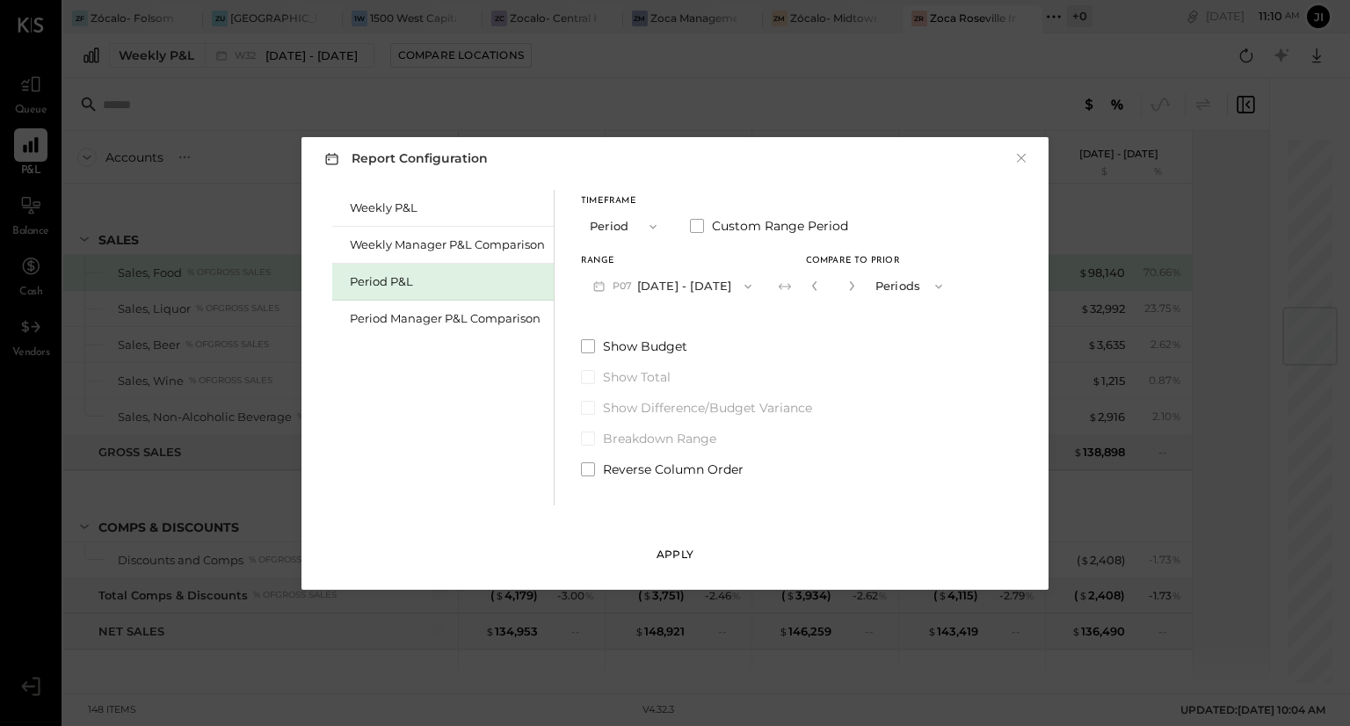
click at [679, 557] on div "Apply" at bounding box center [675, 554] width 37 height 15
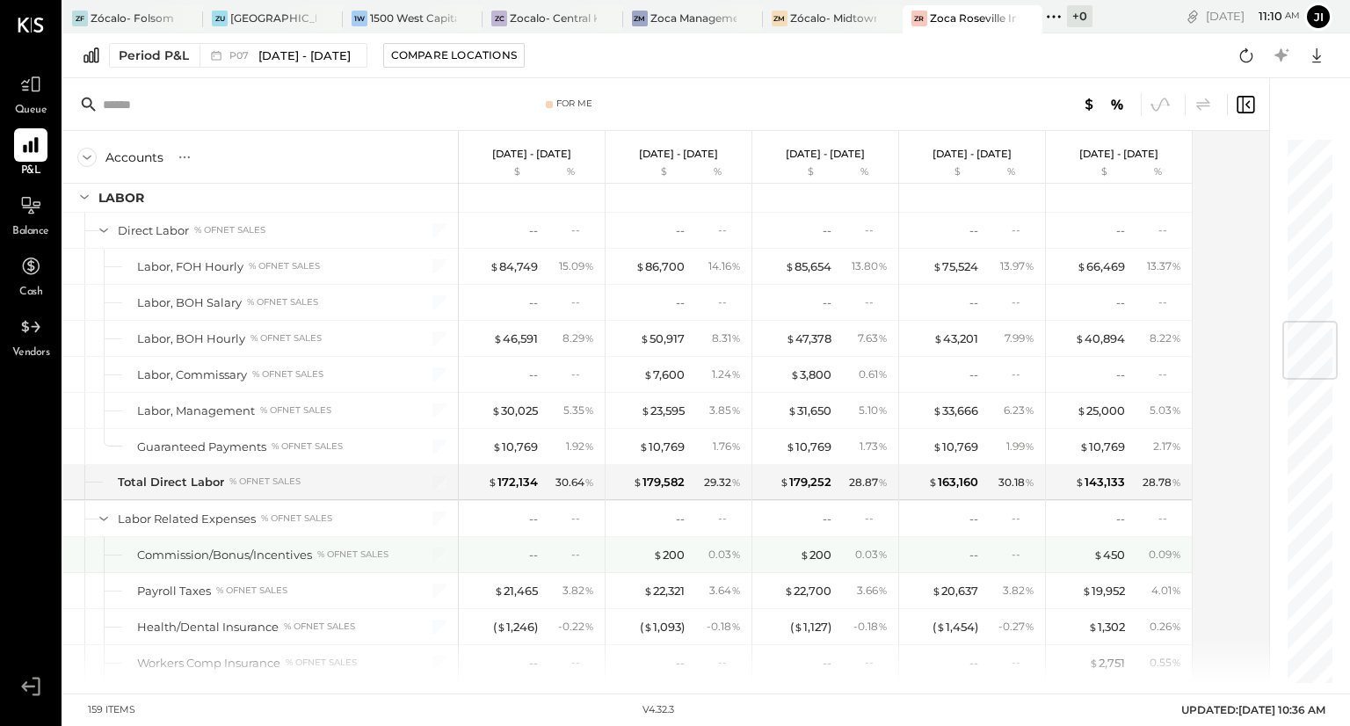
scroll to position [1544, 0]
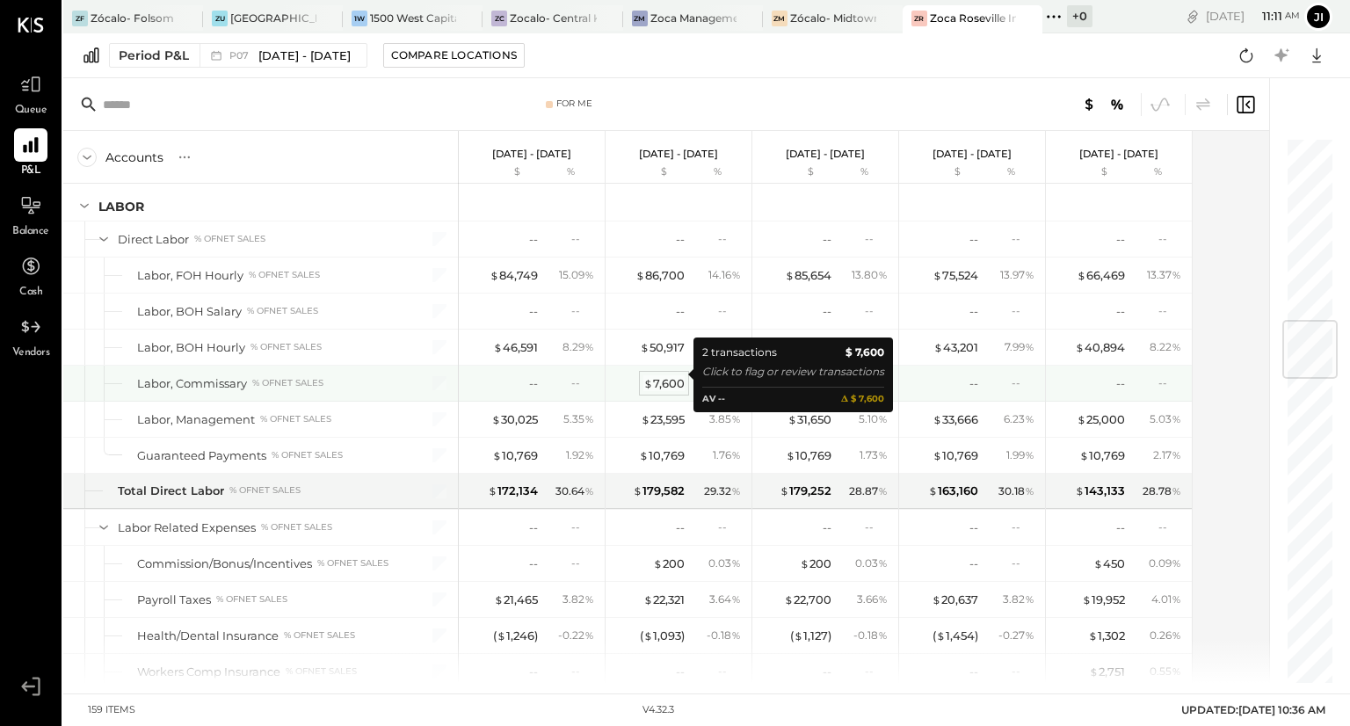
click at [674, 375] on div "$ 7,600" at bounding box center [663, 383] width 41 height 17
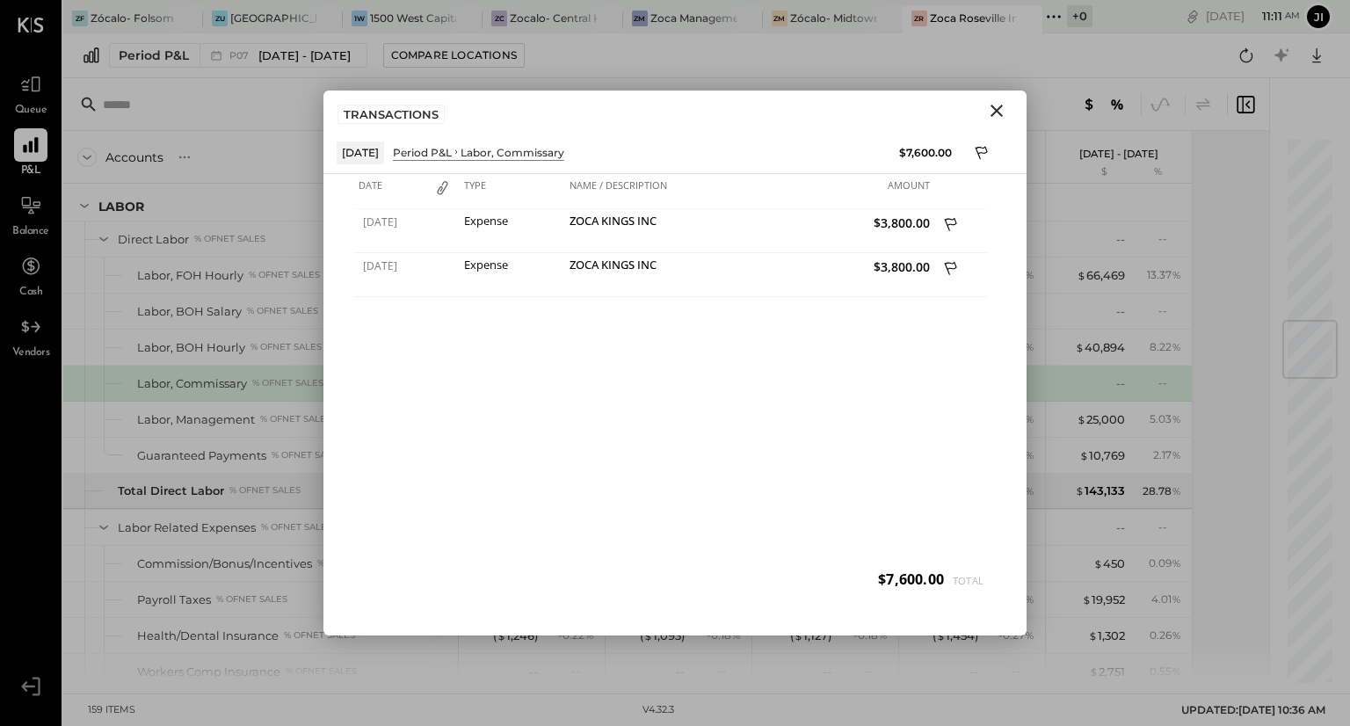
click at [997, 112] on icon "Close" at bounding box center [996, 111] width 12 height 12
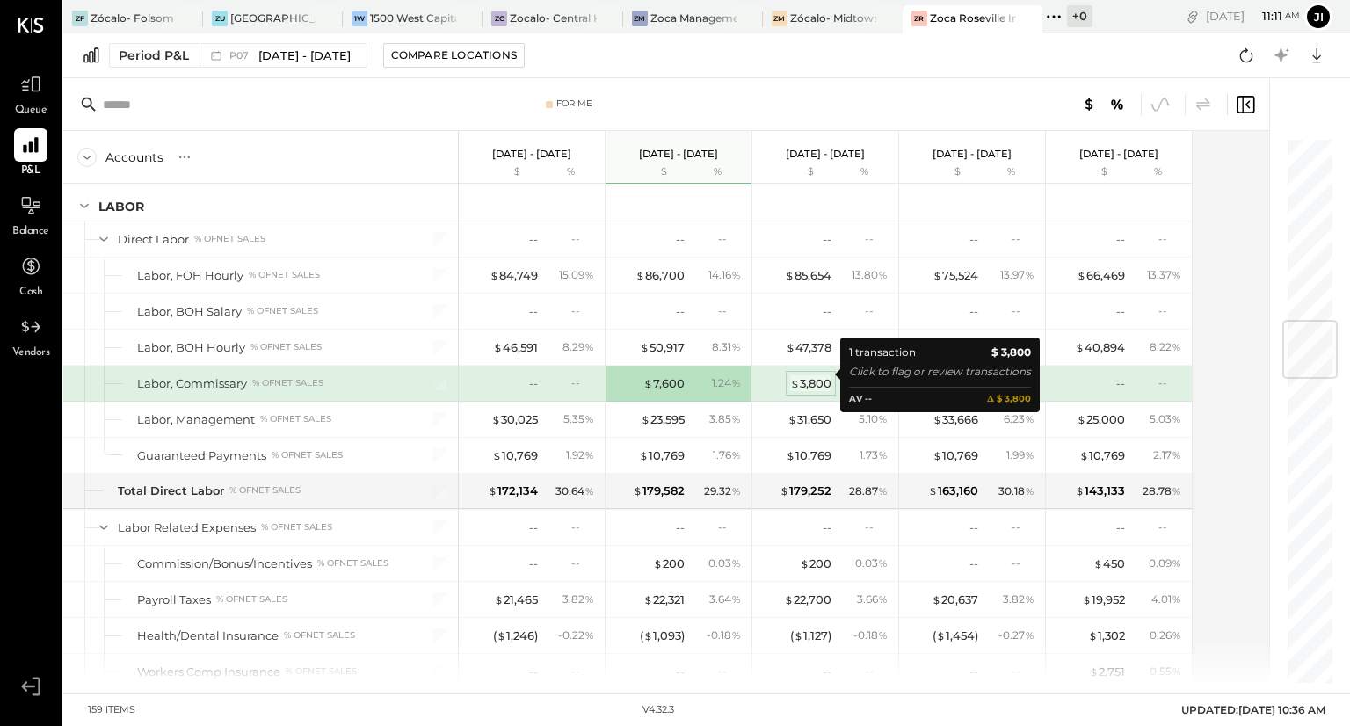
click at [825, 375] on div "$ 3,800" at bounding box center [810, 383] width 41 height 17
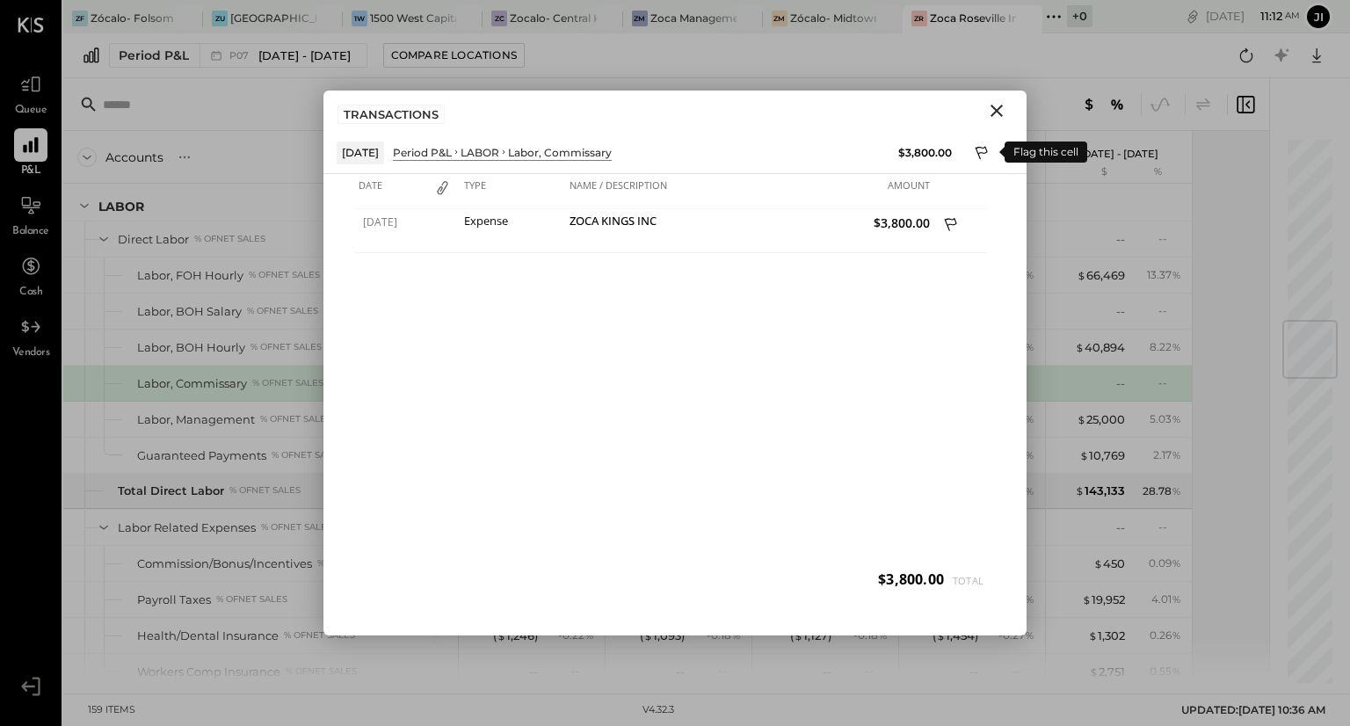
click at [983, 152] on icon at bounding box center [982, 152] width 12 height 13
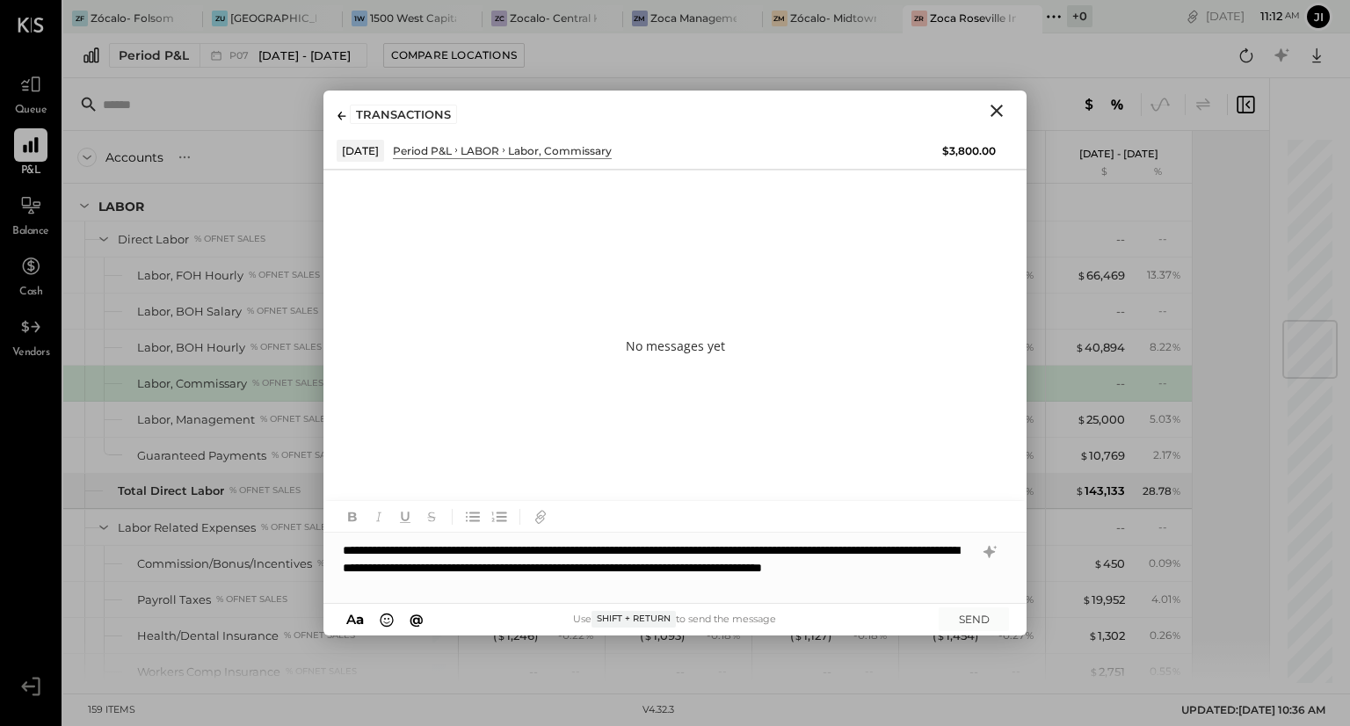
click at [388, 562] on div "**********" at bounding box center [674, 568] width 703 height 70
click at [715, 565] on div "**********" at bounding box center [674, 568] width 703 height 70
click at [703, 568] on div "**********" at bounding box center [674, 568] width 703 height 70
click at [763, 563] on div "**********" at bounding box center [674, 568] width 703 height 70
click at [387, 585] on div "**********" at bounding box center [674, 568] width 703 height 70
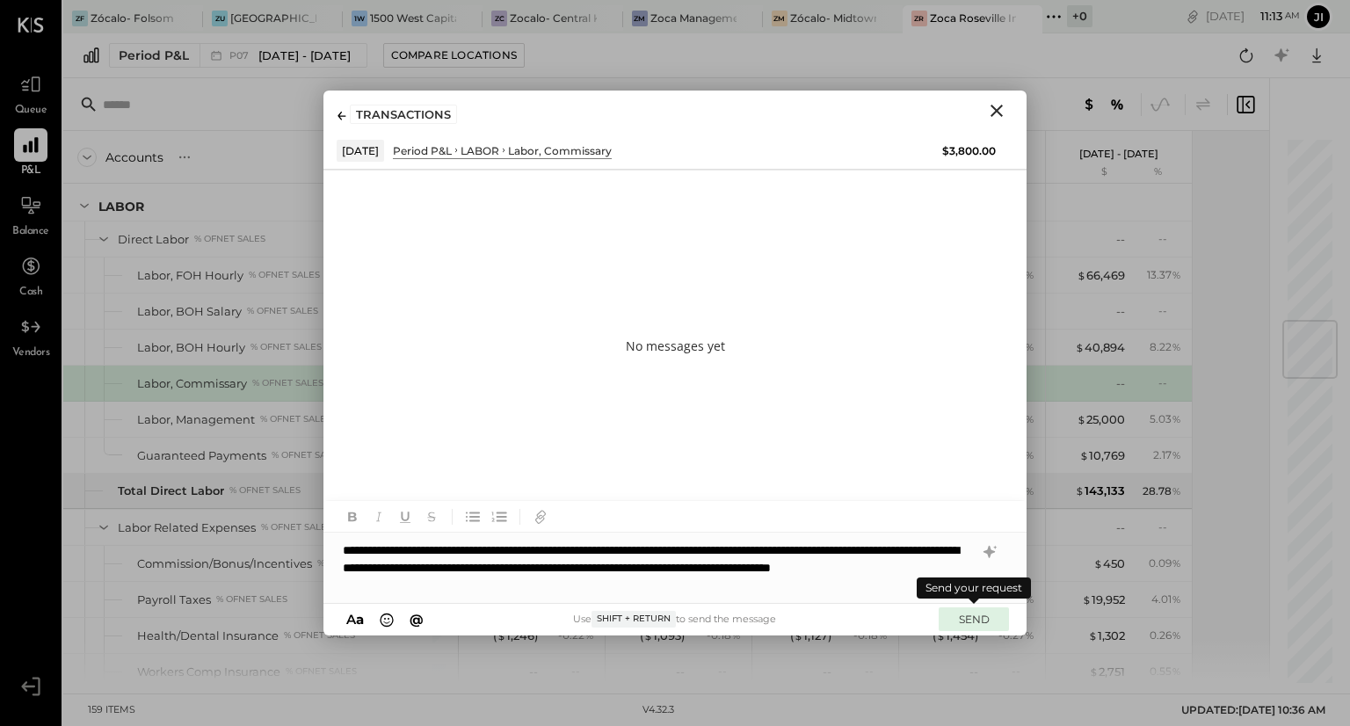
click at [970, 618] on button "SEND" at bounding box center [974, 619] width 70 height 24
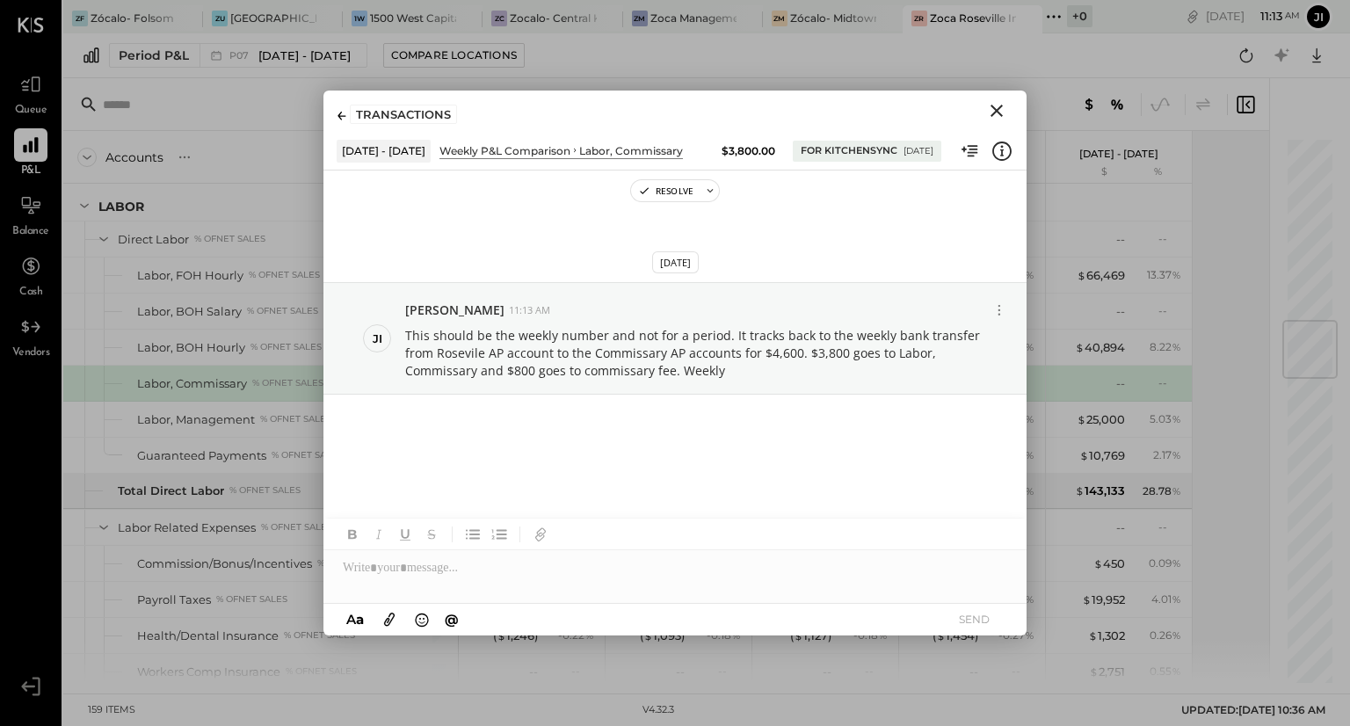
click at [996, 107] on icon "Close" at bounding box center [996, 110] width 21 height 21
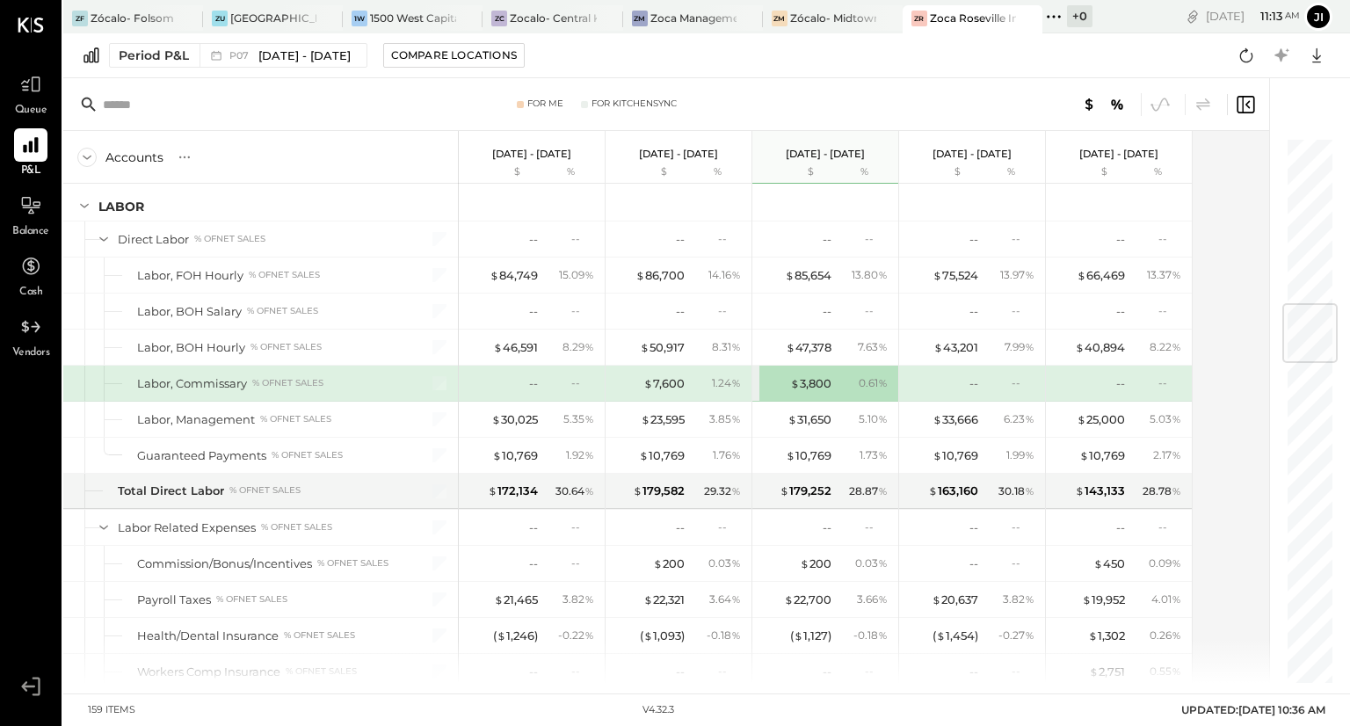
scroll to position [1404, 0]
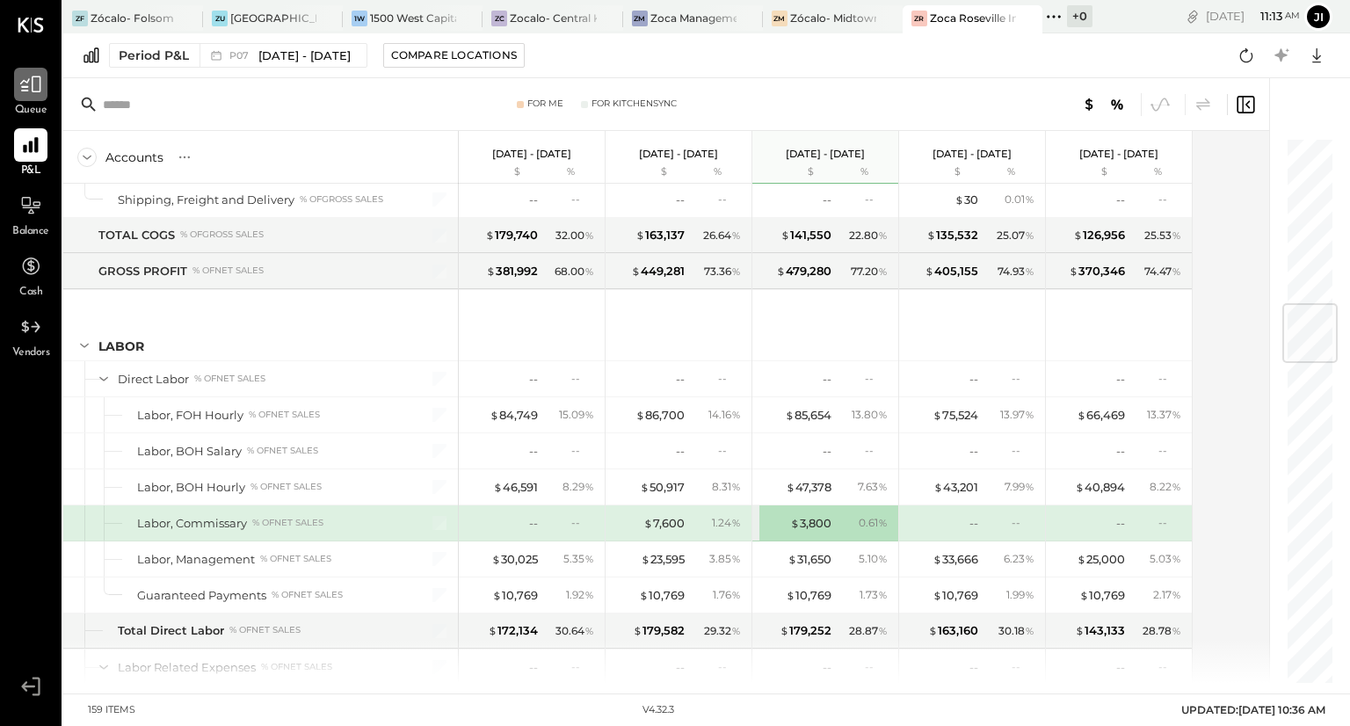
click at [28, 95] on icon at bounding box center [30, 84] width 23 height 23
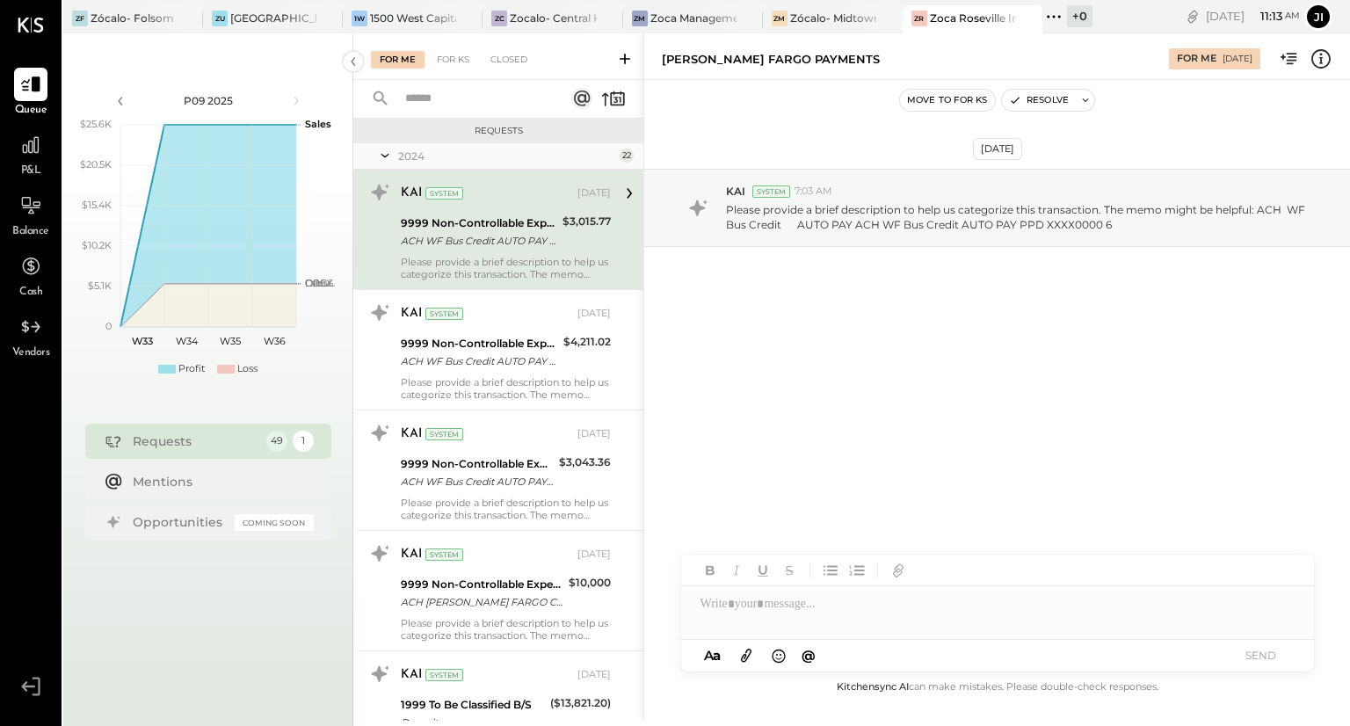
click at [625, 60] on icon at bounding box center [625, 59] width 11 height 11
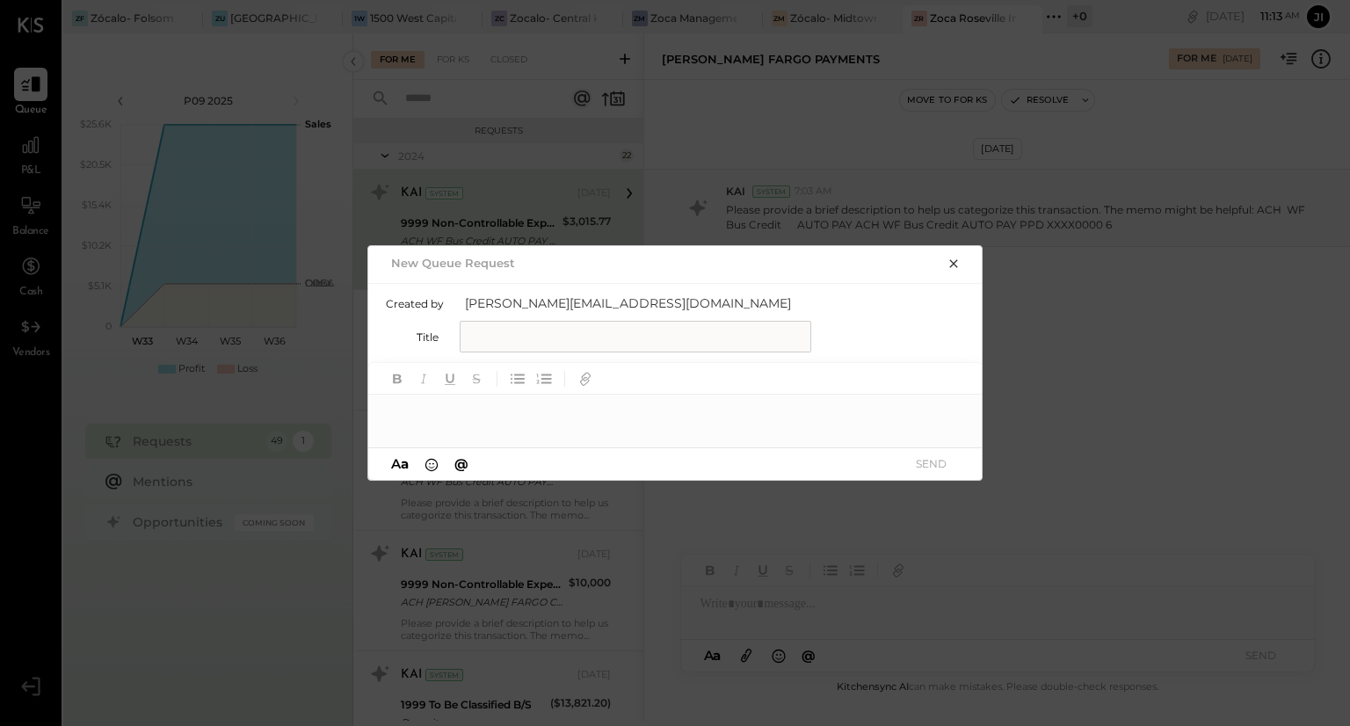
click at [515, 328] on input "text" at bounding box center [636, 337] width 352 height 32
type input "**********"
click at [457, 408] on div at bounding box center [675, 412] width 615 height 35
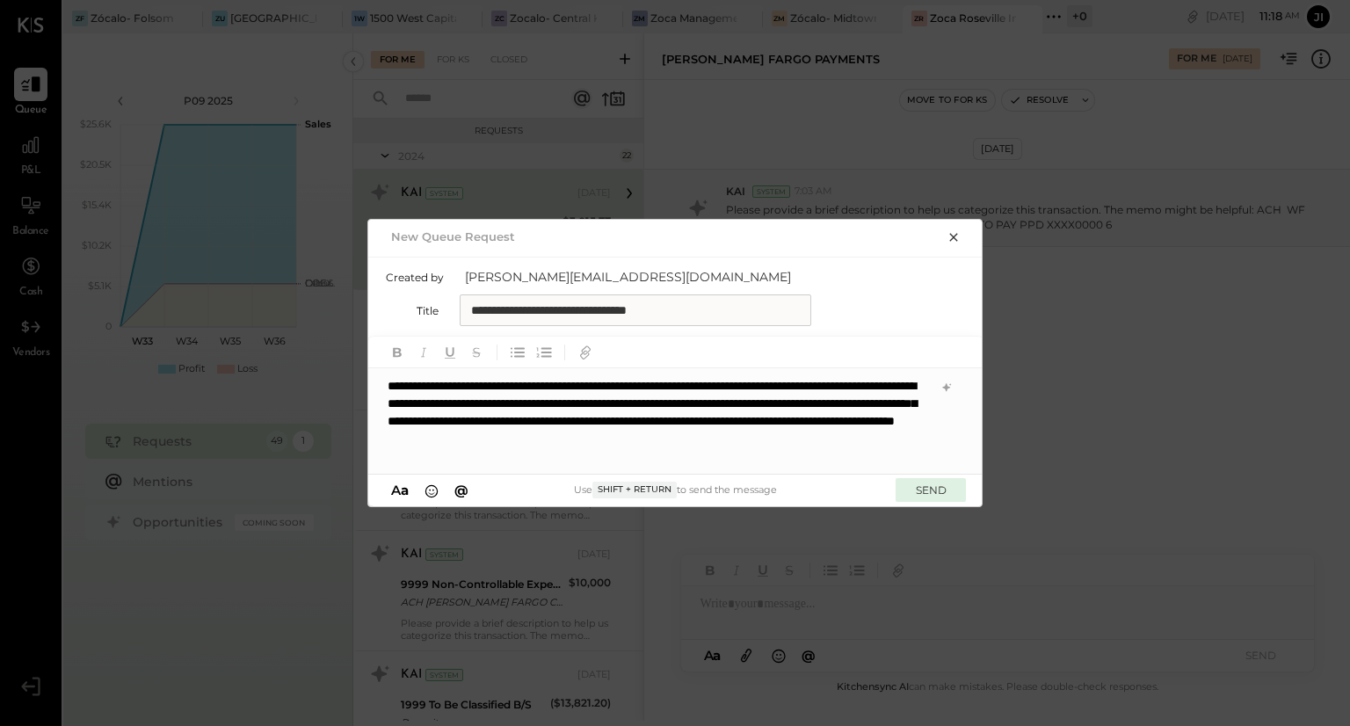
click at [920, 486] on button "SEND" at bounding box center [931, 490] width 70 height 24
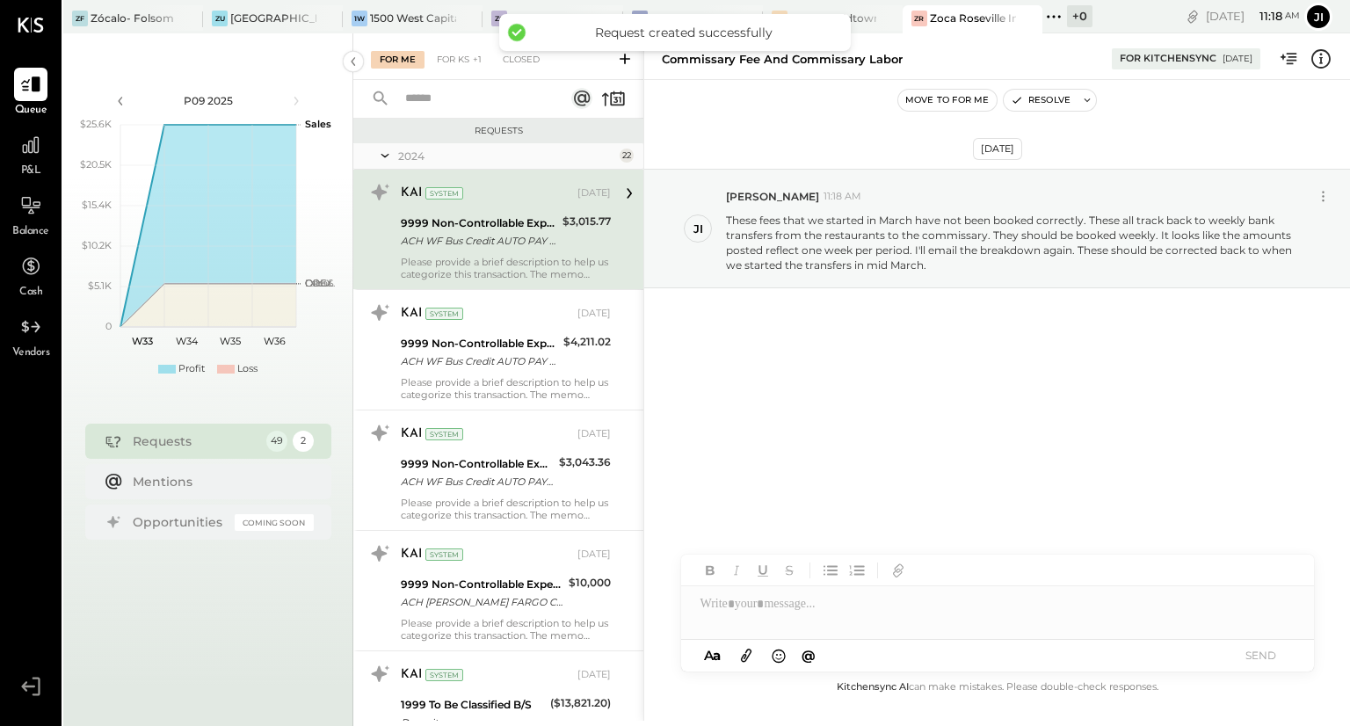
scroll to position [5380, 0]
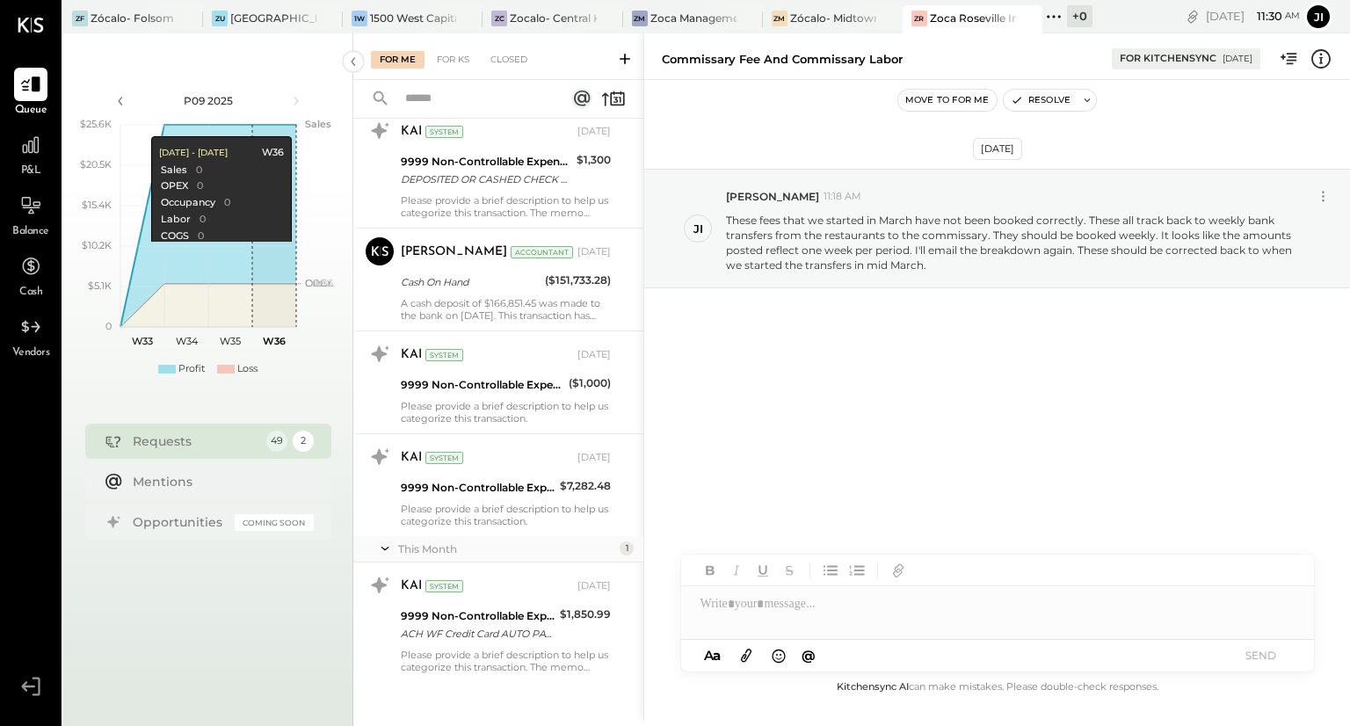
click at [50, 153] on div "P&L" at bounding box center [30, 153] width 51 height 51
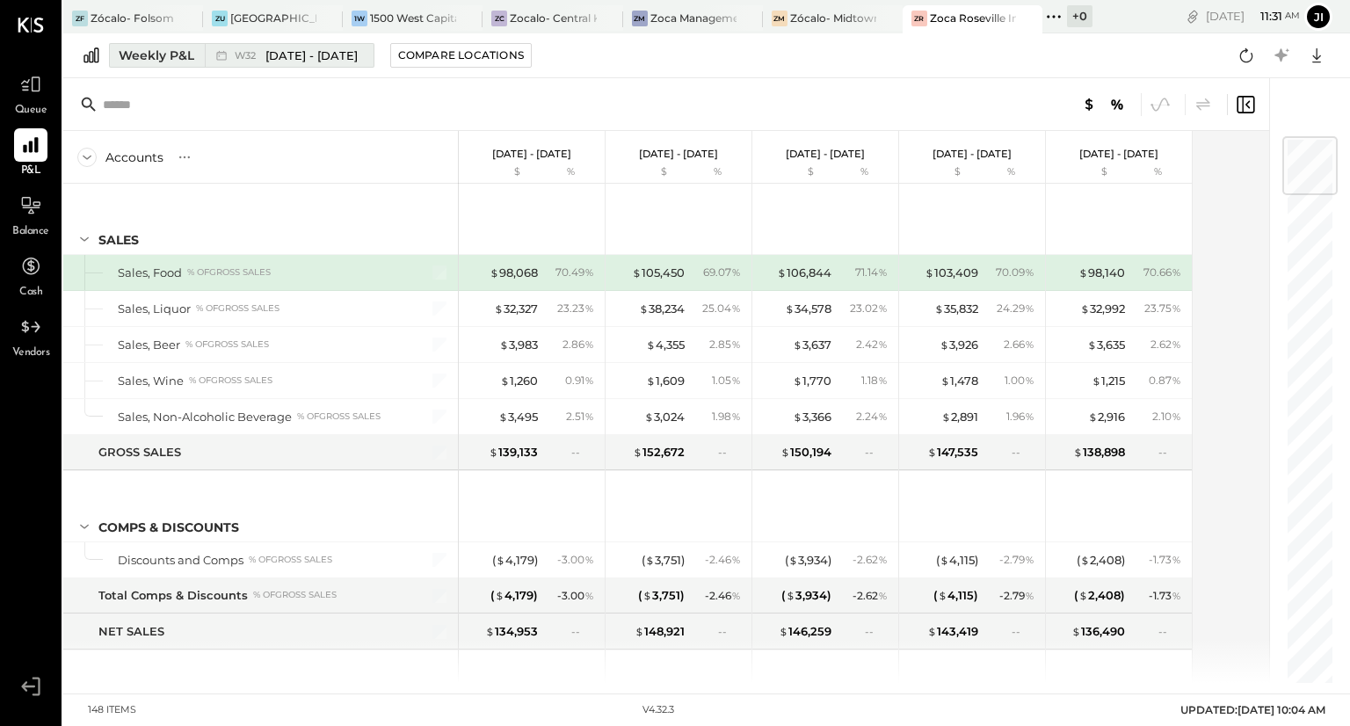
click at [296, 58] on span "[DATE] - [DATE]" at bounding box center [311, 55] width 92 height 17
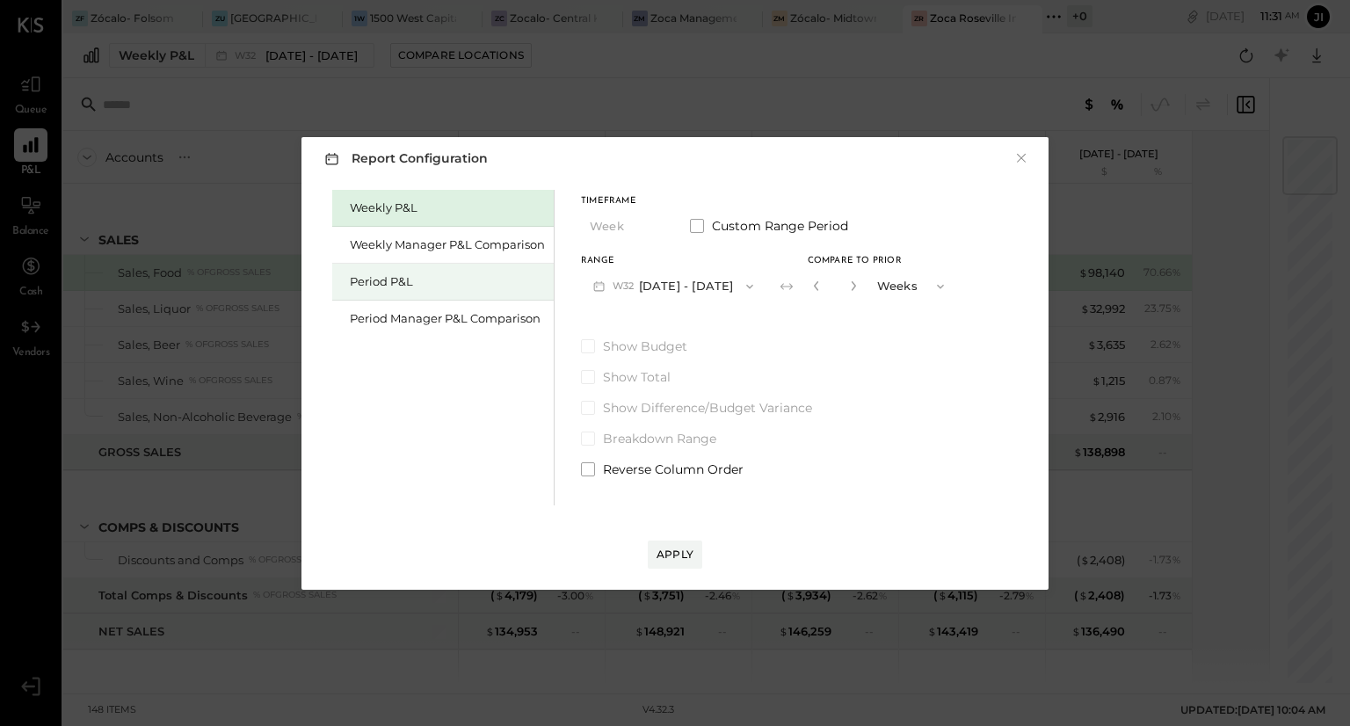
click at [414, 273] on div "Period P&L" at bounding box center [447, 281] width 195 height 17
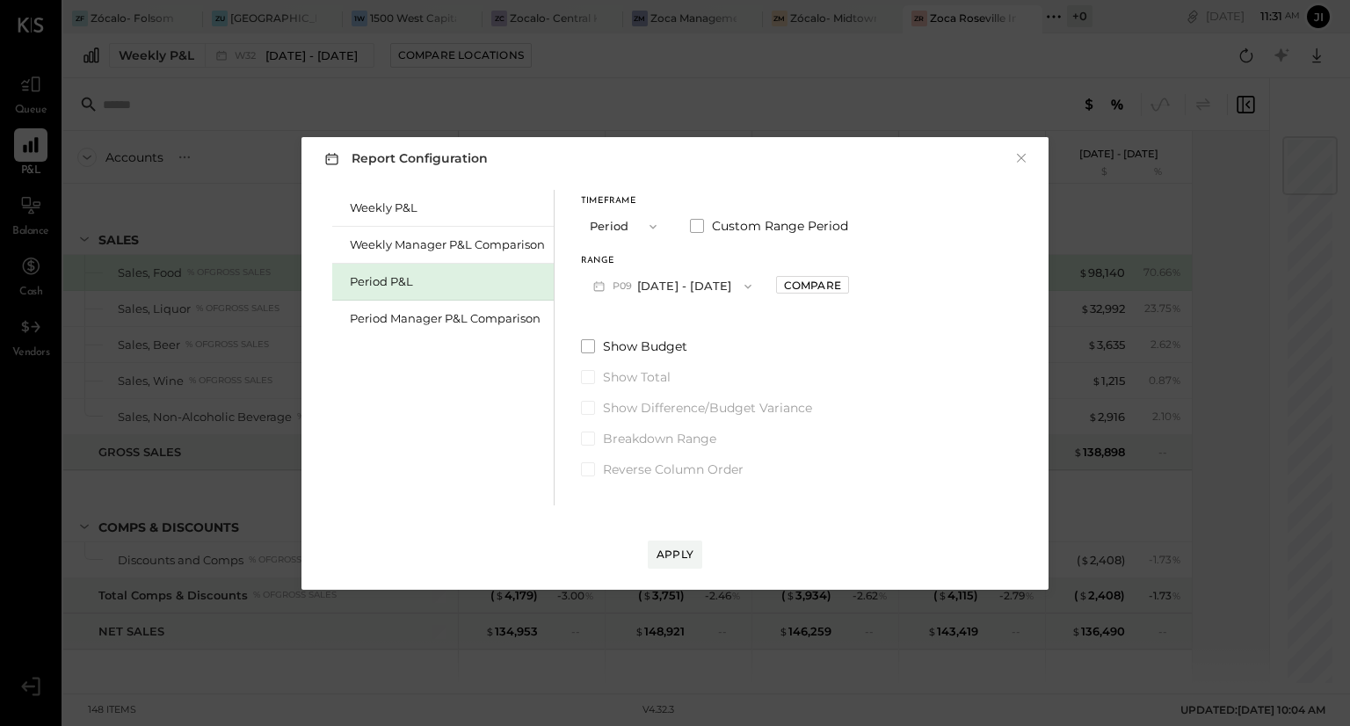
click at [679, 282] on button "P09 [DATE] - [DATE]" at bounding box center [672, 286] width 183 height 33
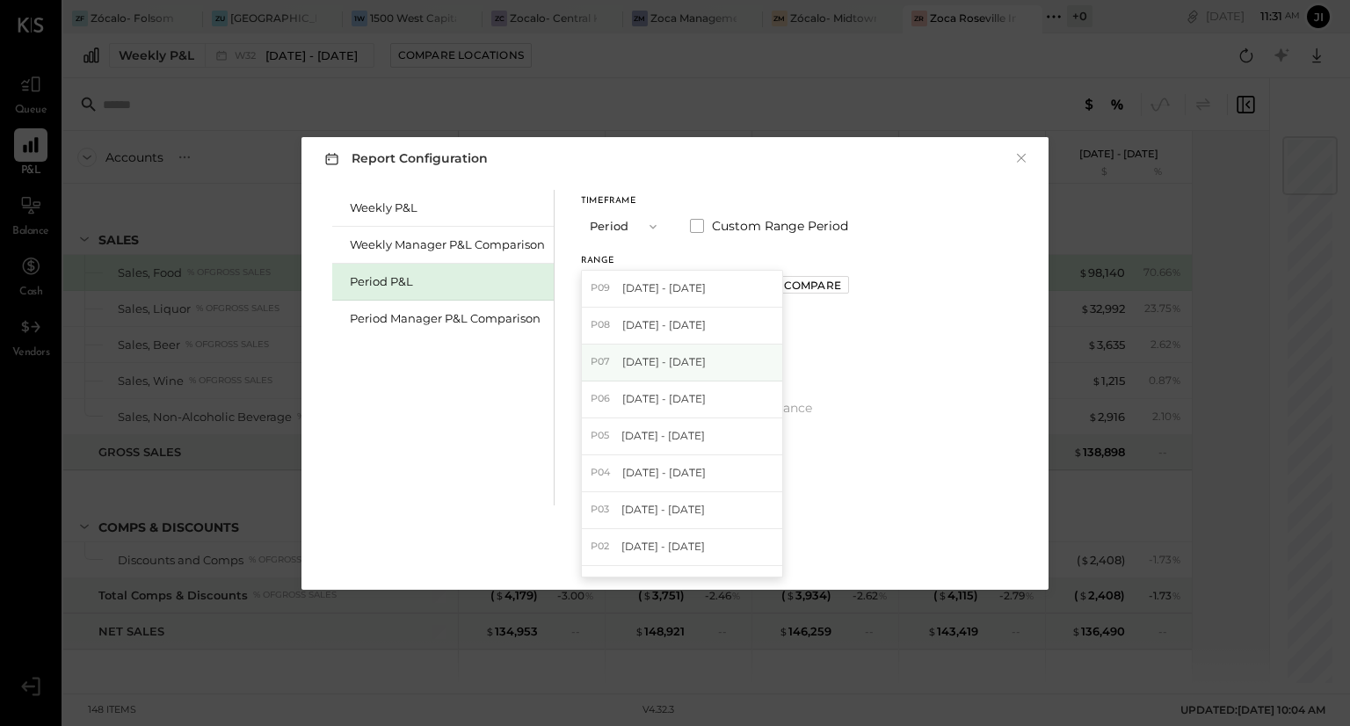
click at [654, 359] on span "[DATE] - [DATE]" at bounding box center [663, 361] width 83 height 15
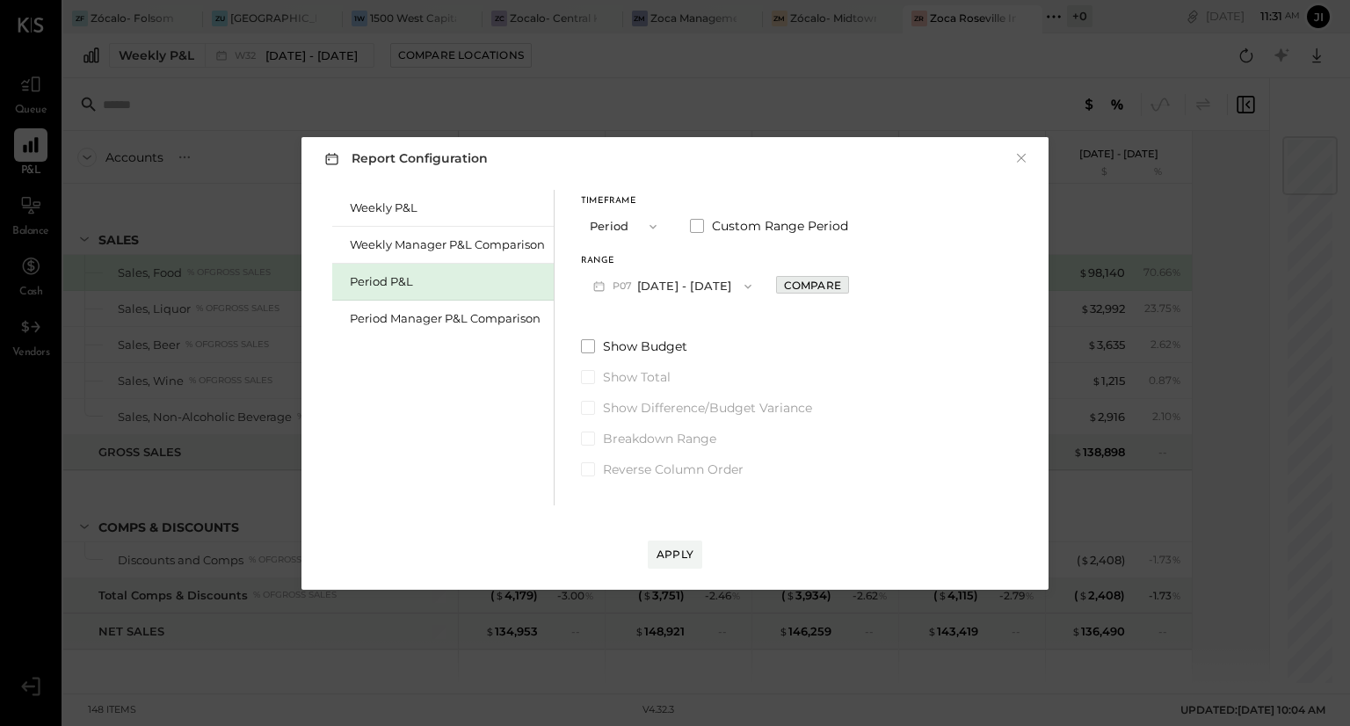
click at [802, 287] on div "Compare" at bounding box center [812, 285] width 57 height 15
click at [857, 289] on icon "button" at bounding box center [851, 285] width 11 height 11
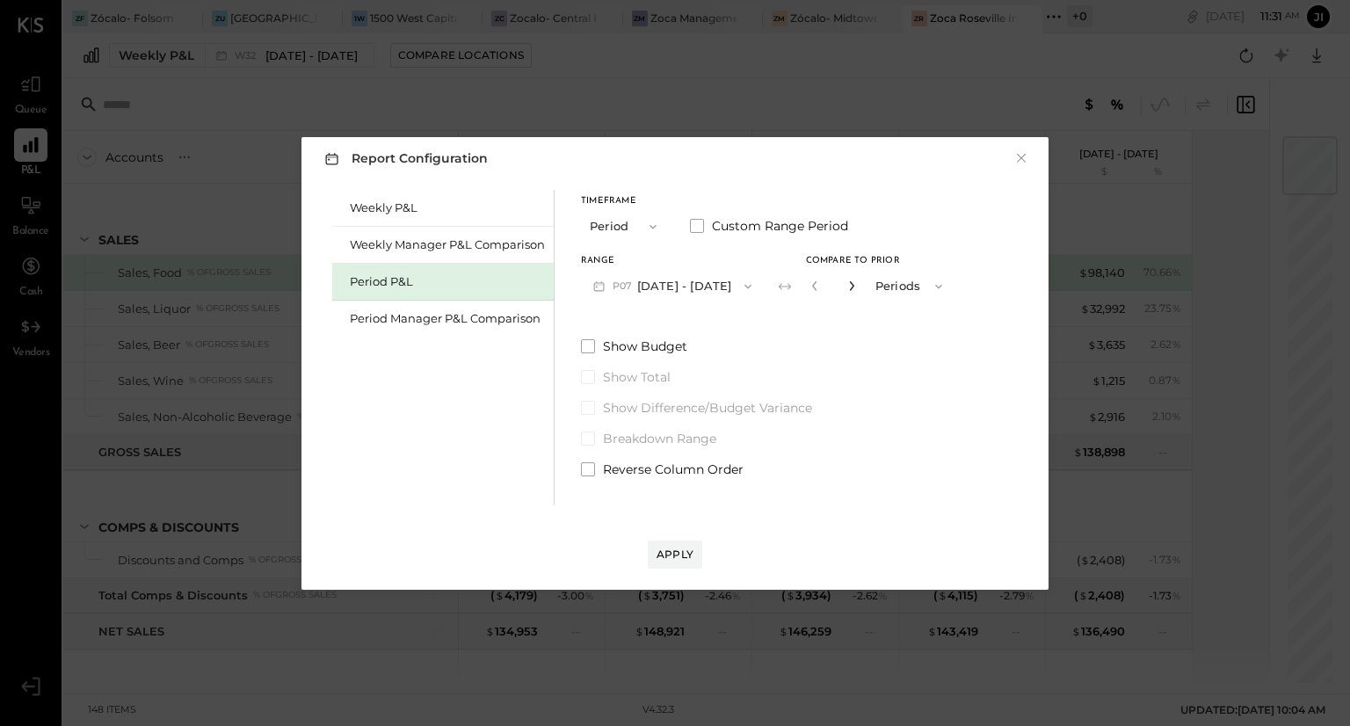
type input "*"
click at [686, 555] on div "Apply" at bounding box center [675, 554] width 37 height 15
